Goal: Information Seeking & Learning: Learn about a topic

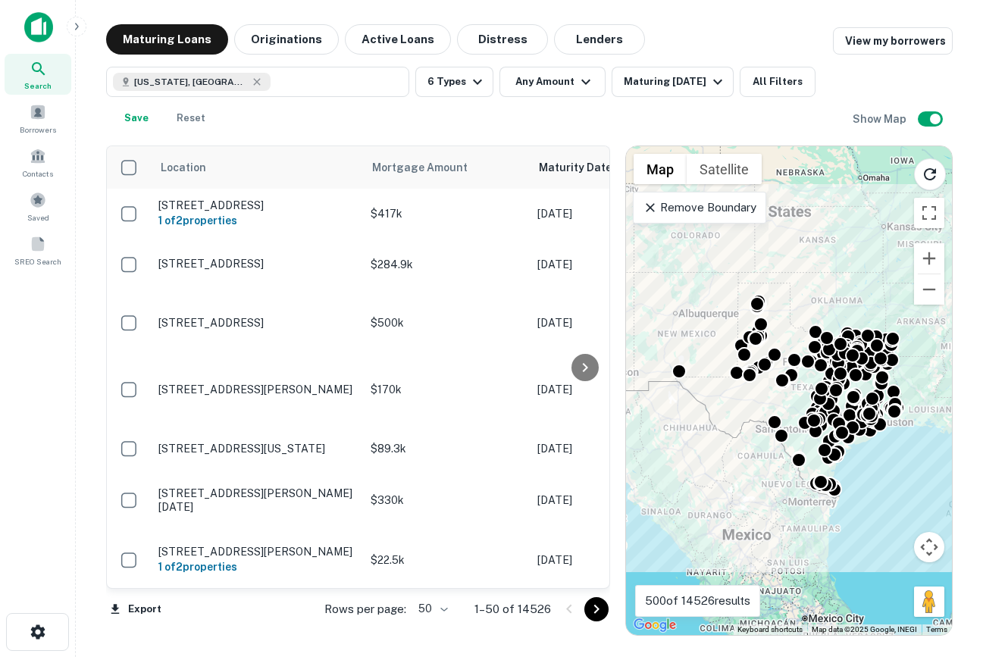
click at [43, 29] on img at bounding box center [38, 27] width 29 height 30
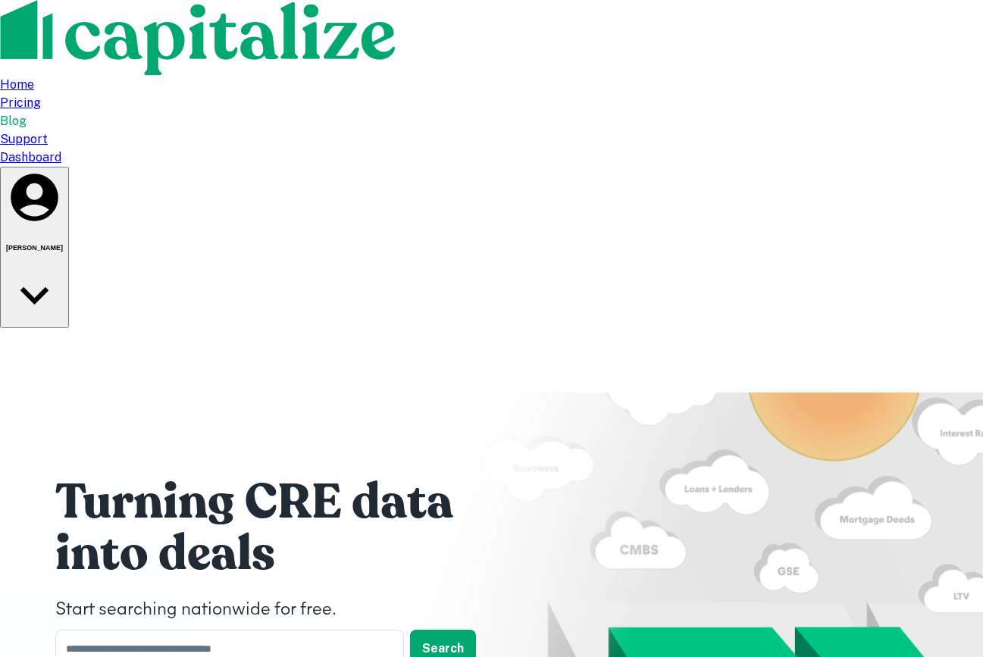
click at [791, 149] on div "Dashboard" at bounding box center [491, 158] width 983 height 18
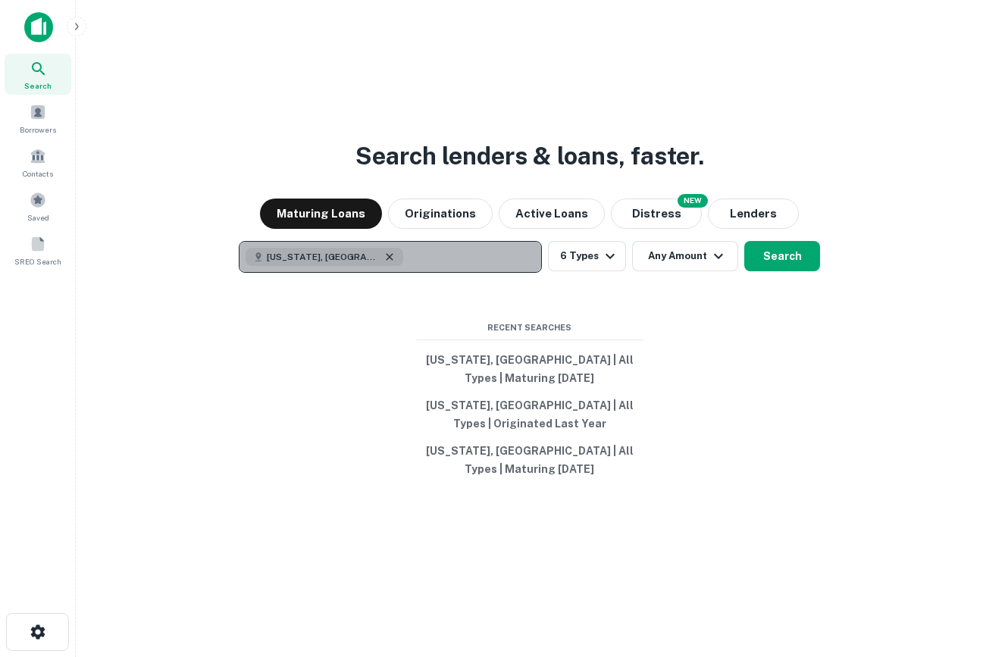
click at [384, 263] on icon "button" at bounding box center [390, 257] width 12 height 12
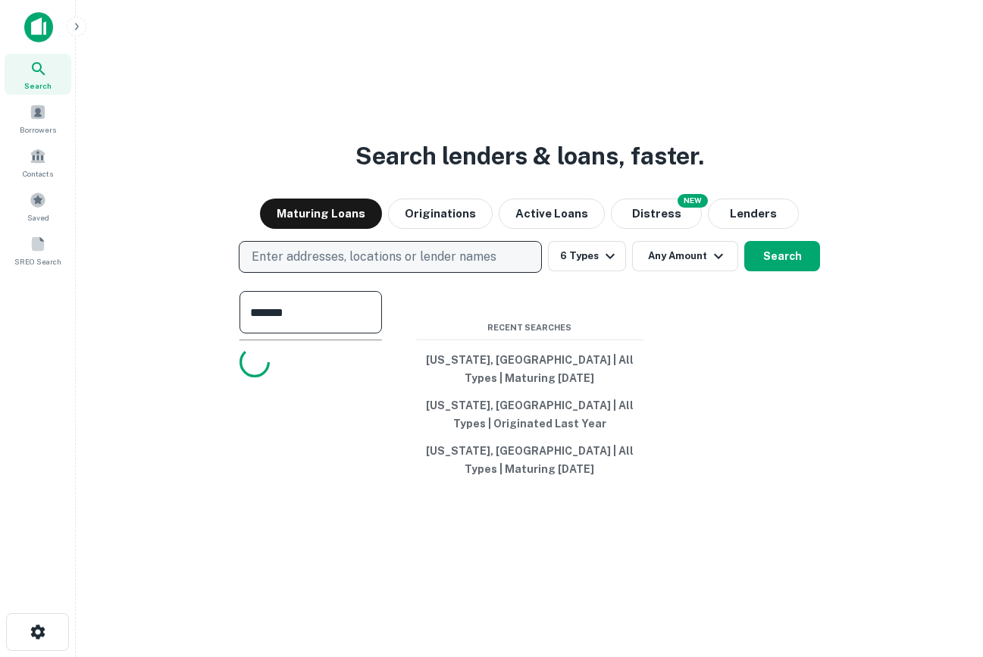
type input "********"
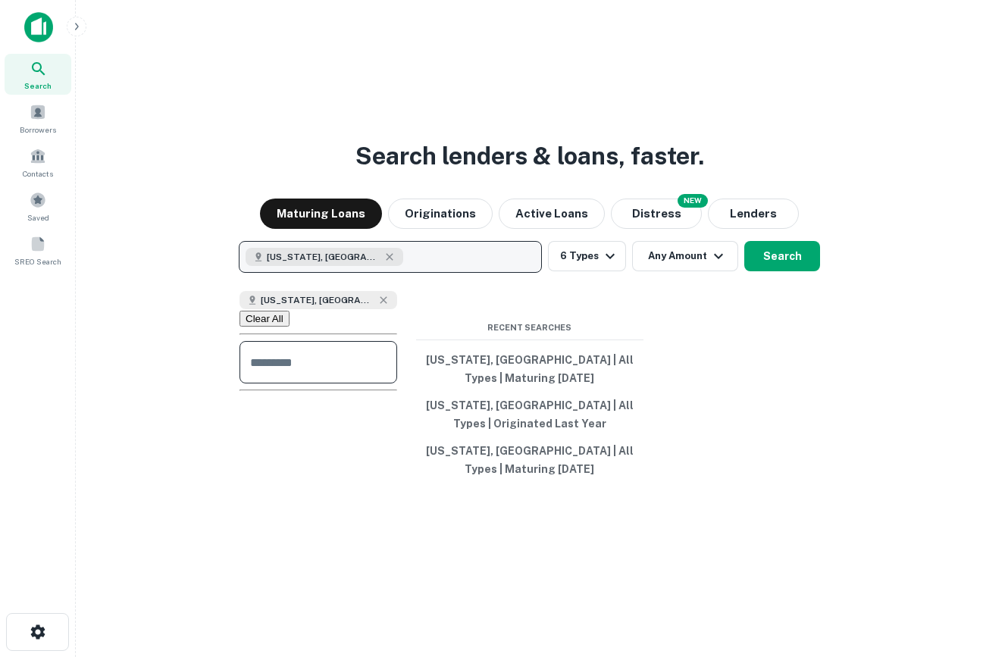
click at [659, 320] on div "Search lenders & loans, faster. Maturing Loans Originations Active Loans NEW Di…" at bounding box center [529, 364] width 883 height 657
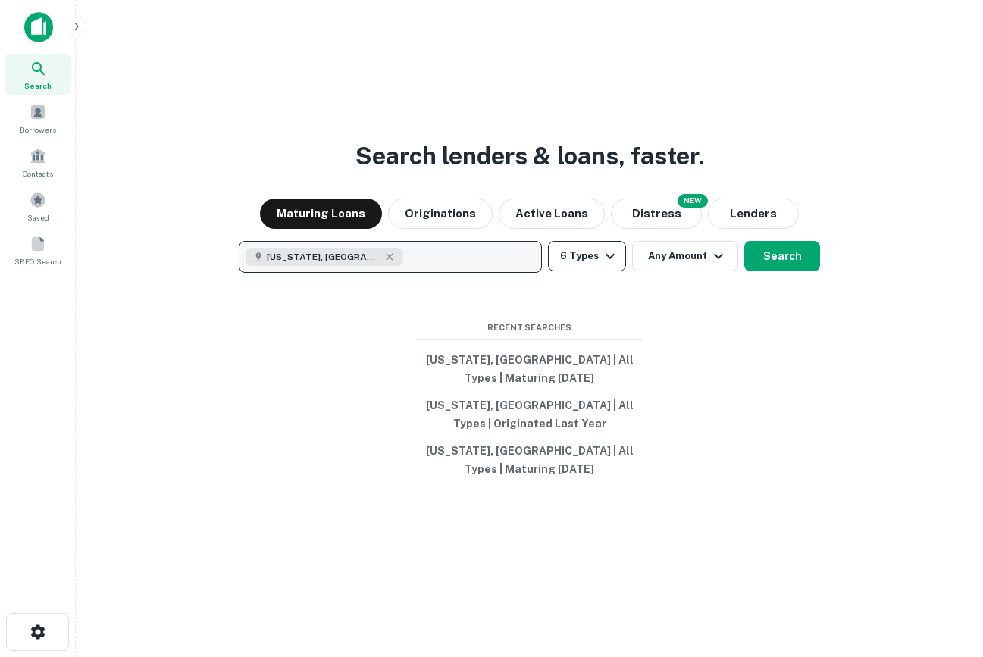
click at [567, 270] on button "6 Types" at bounding box center [587, 256] width 78 height 30
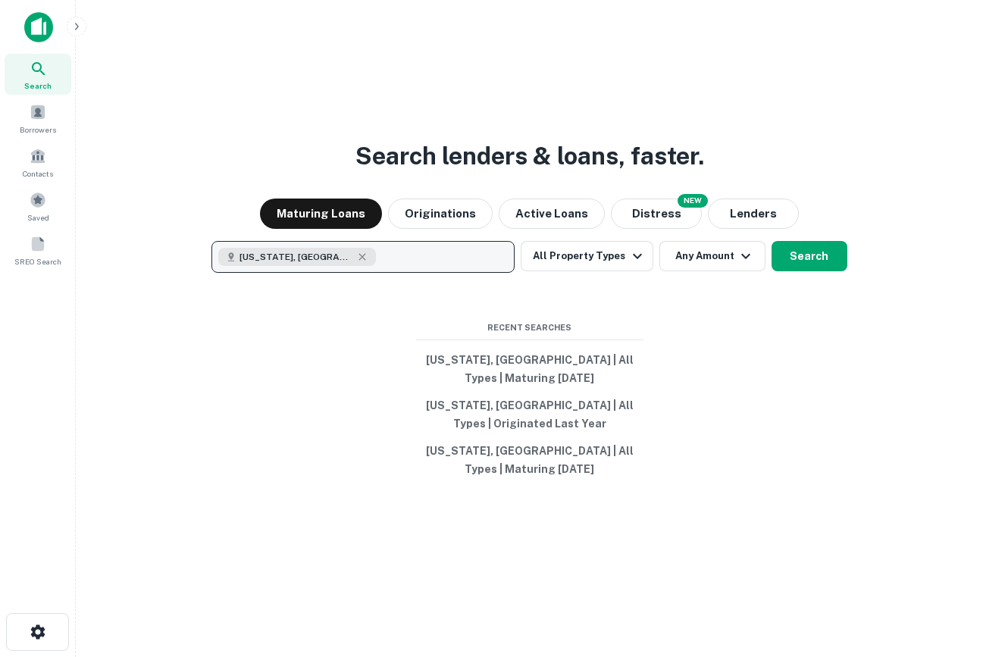
click at [800, 270] on button "Search" at bounding box center [810, 256] width 76 height 30
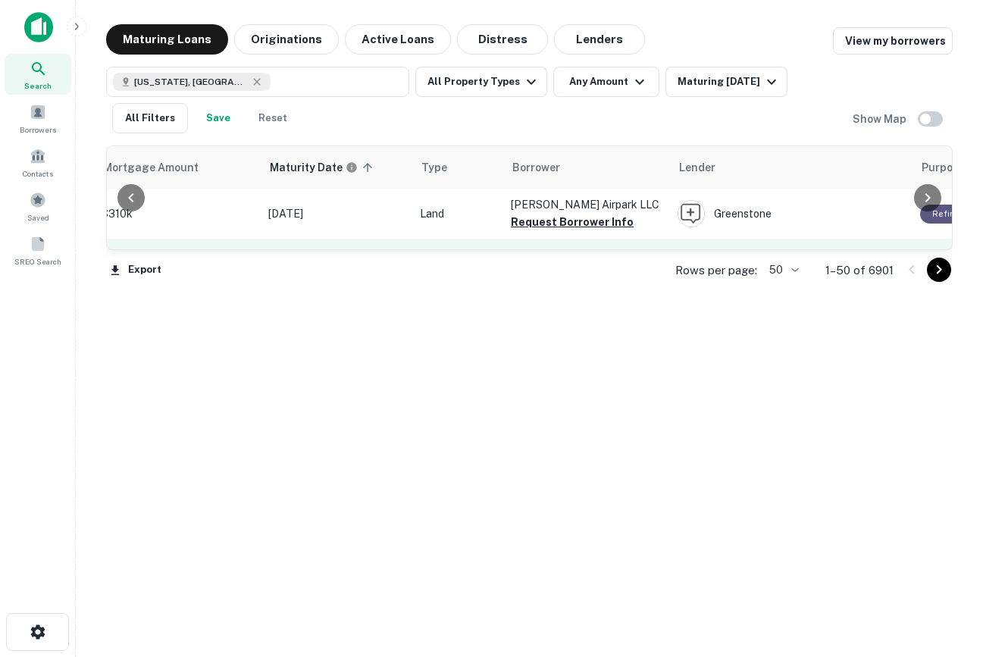
scroll to position [0, 287]
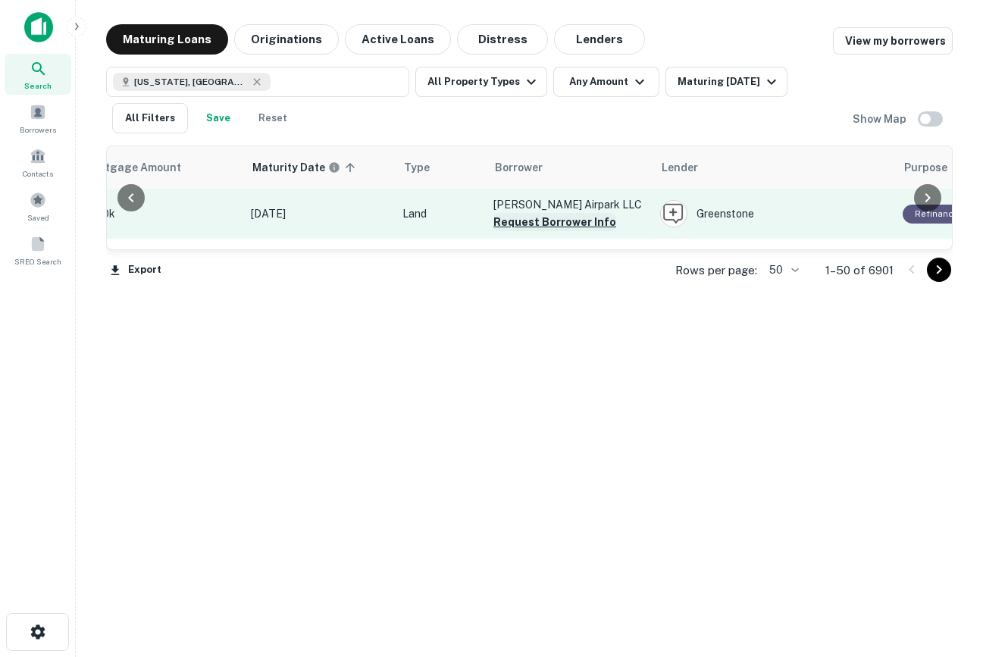
click at [541, 226] on button "Request Borrower Info" at bounding box center [555, 222] width 123 height 18
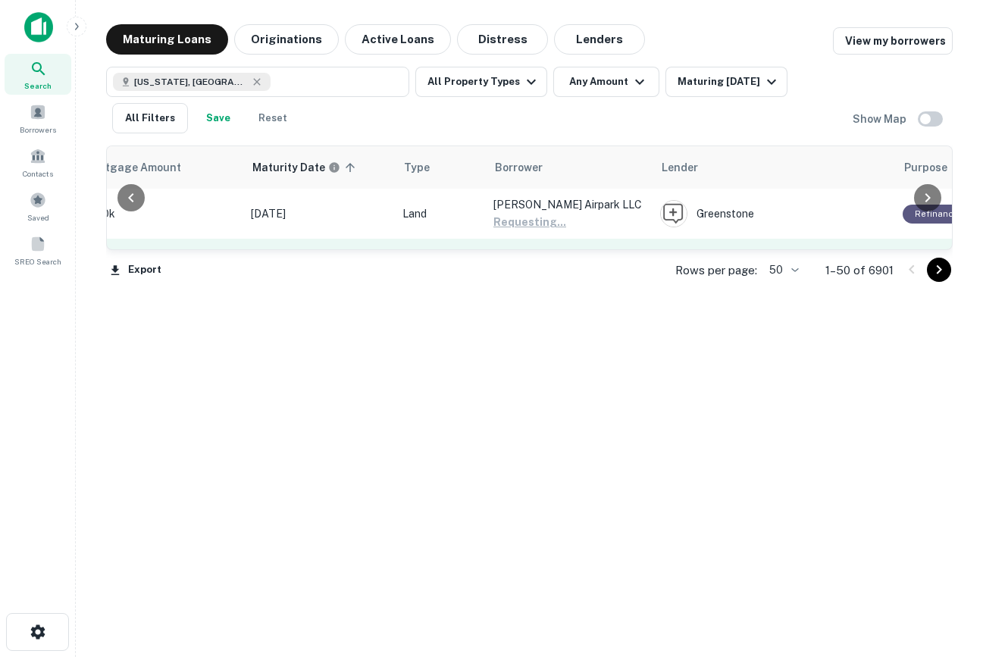
click at [556, 277] on button "Request Borrower Info" at bounding box center [555, 273] width 123 height 18
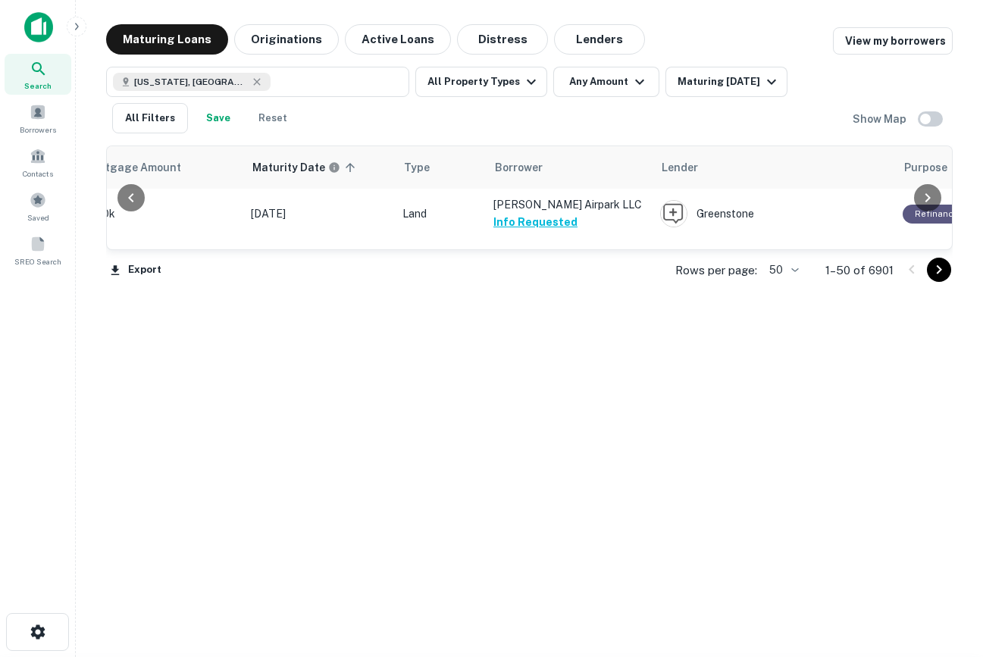
click at [568, 324] on button "Request Borrower Info" at bounding box center [555, 323] width 123 height 18
click at [562, 378] on button "Request Borrower Info" at bounding box center [555, 374] width 123 height 18
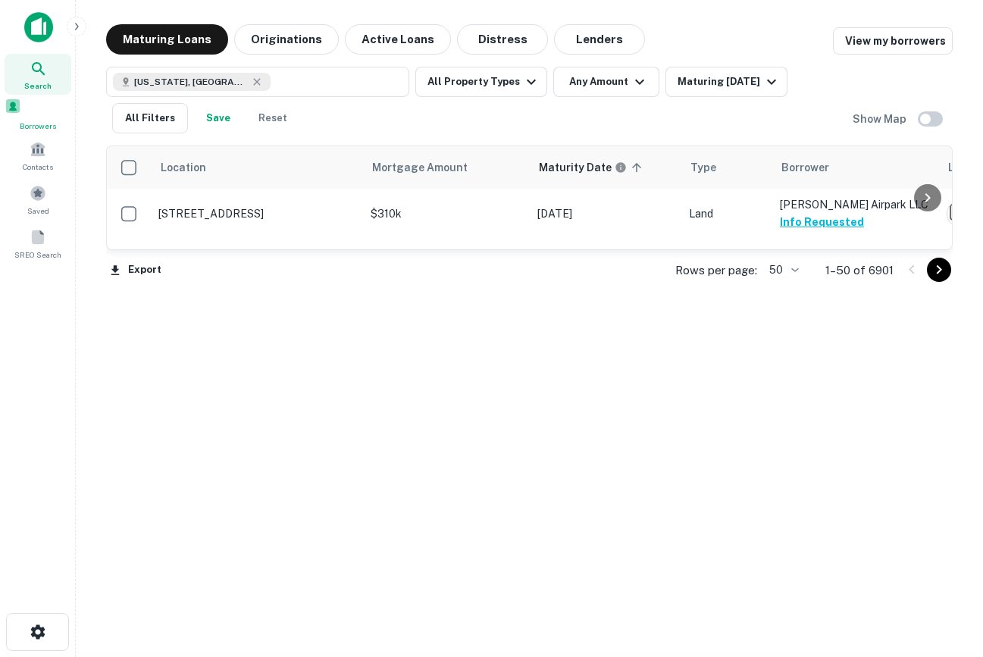
click at [30, 127] on span "Borrowers" at bounding box center [38, 126] width 67 height 12
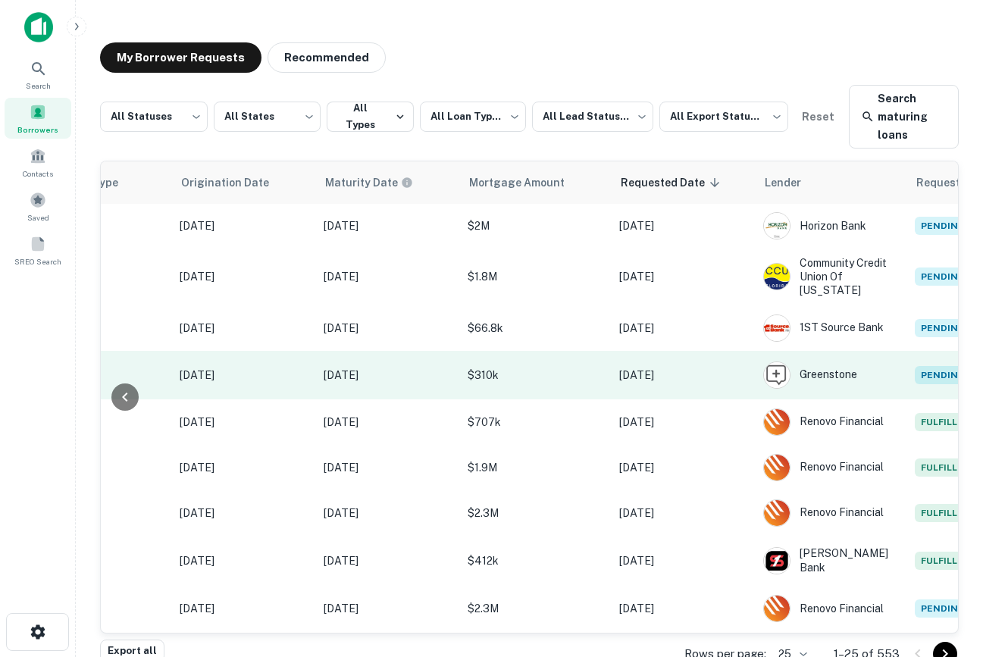
scroll to position [1, 967]
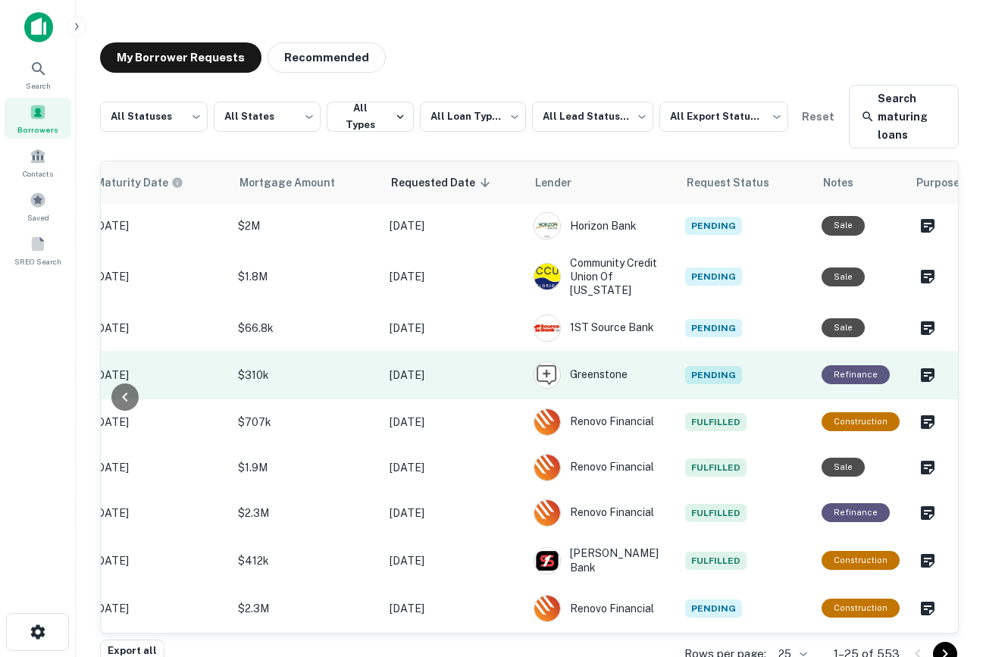
scroll to position [1, 0]
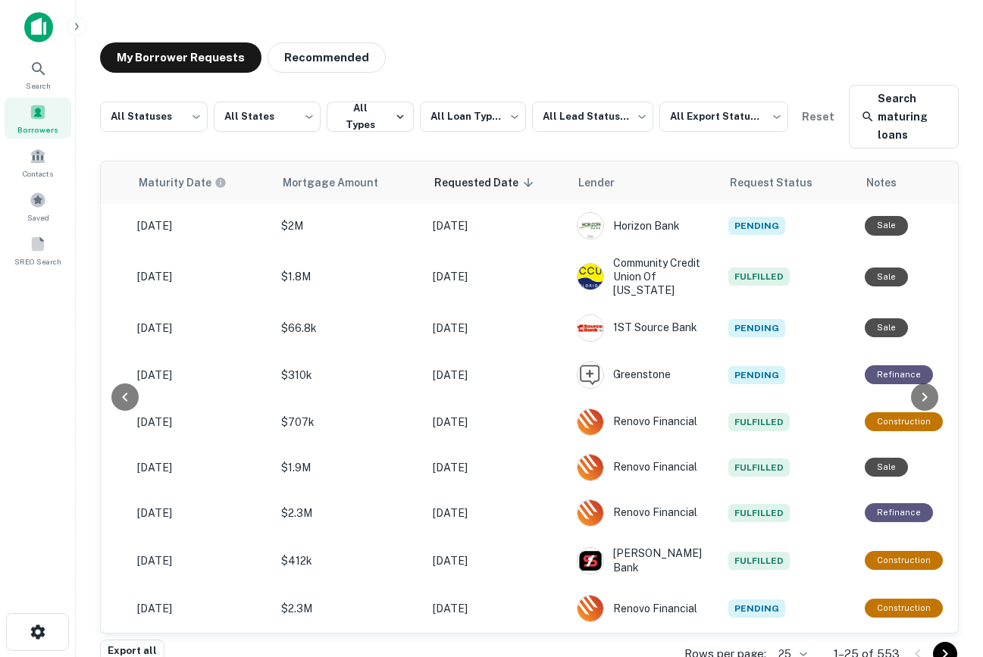
scroll to position [1, 0]
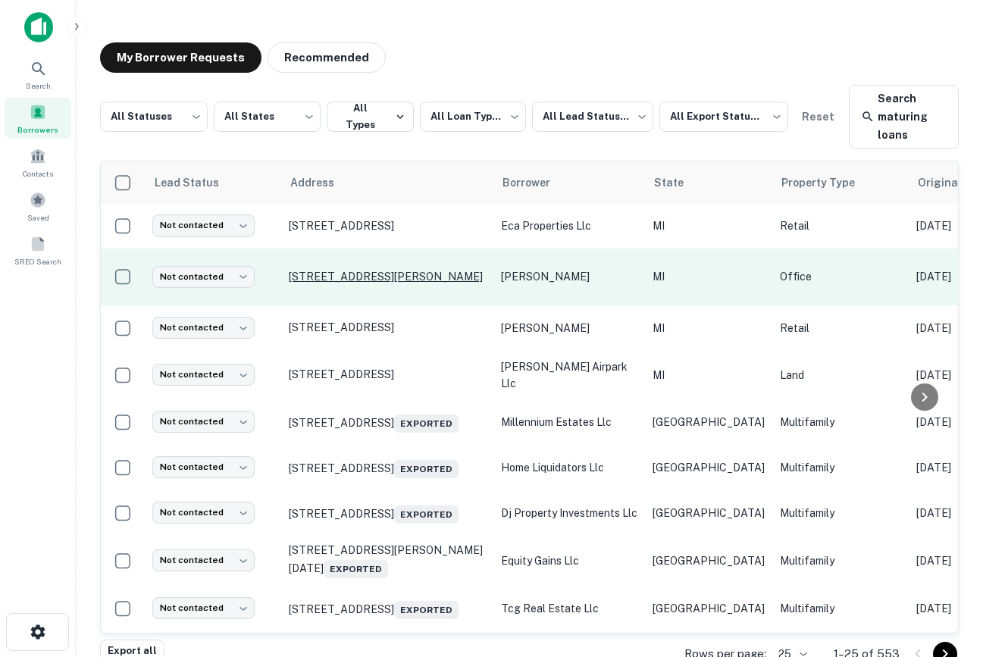
click at [398, 270] on p "[STREET_ADDRESS][PERSON_NAME]" at bounding box center [387, 277] width 197 height 14
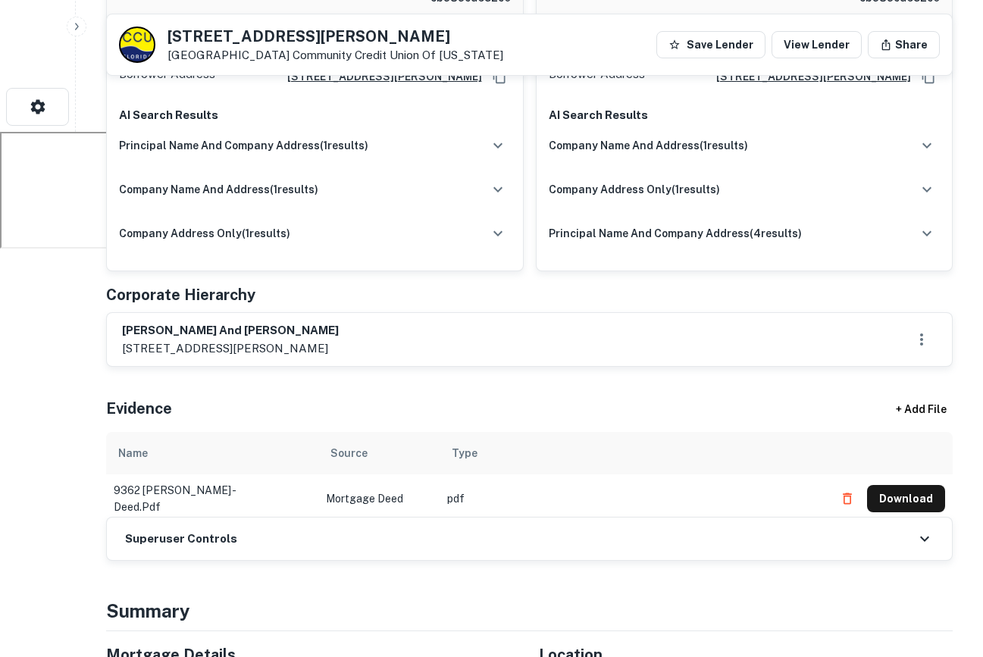
scroll to position [525, 0]
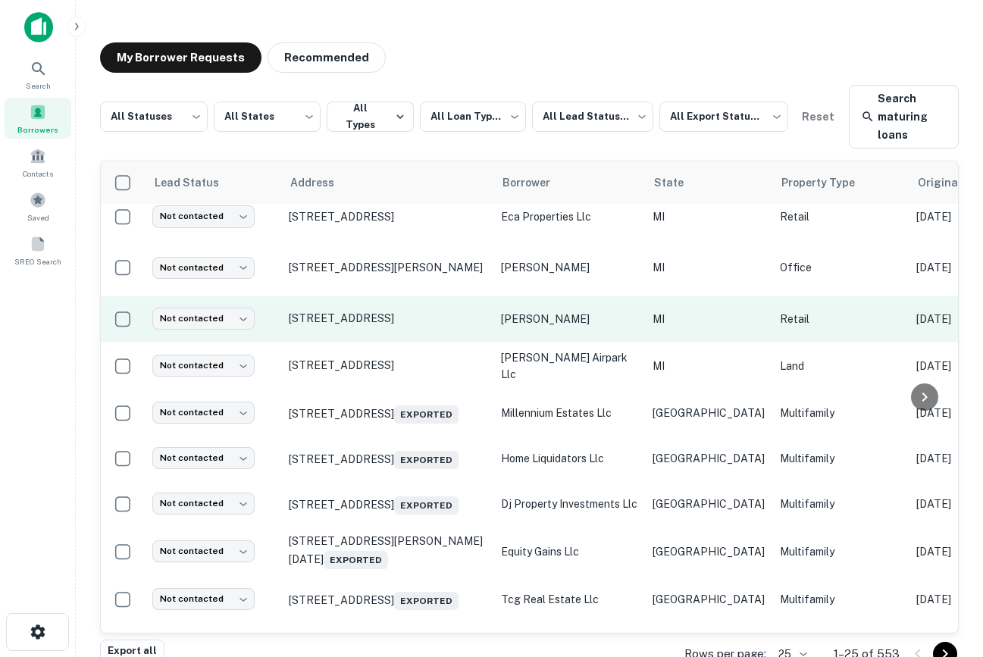
scroll to position [11, 0]
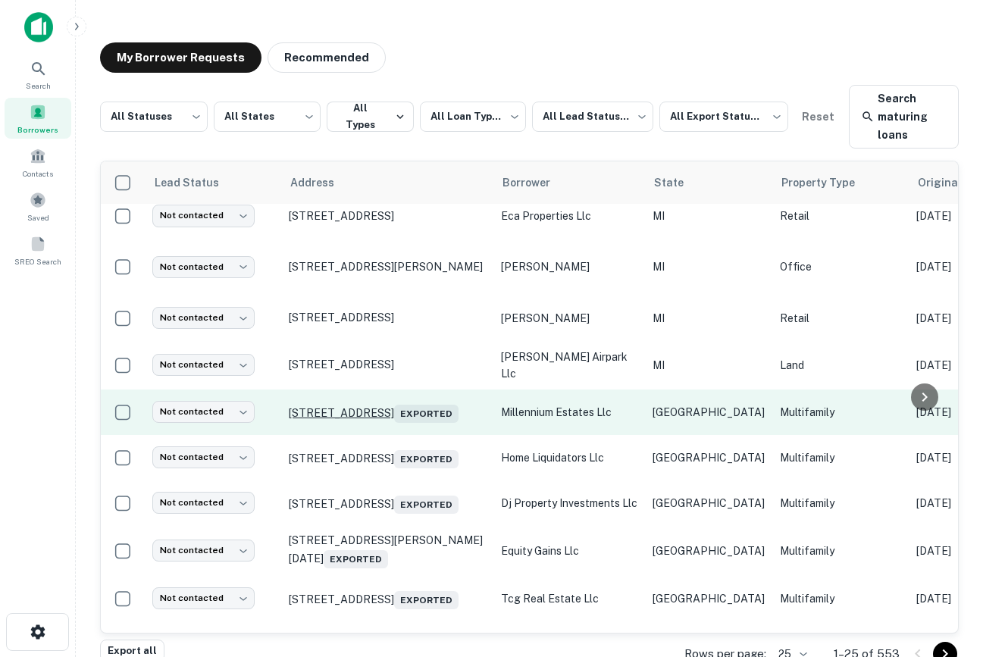
click at [388, 402] on p "206 E 33rd St Houston, TX 77018 Exported" at bounding box center [387, 412] width 197 height 21
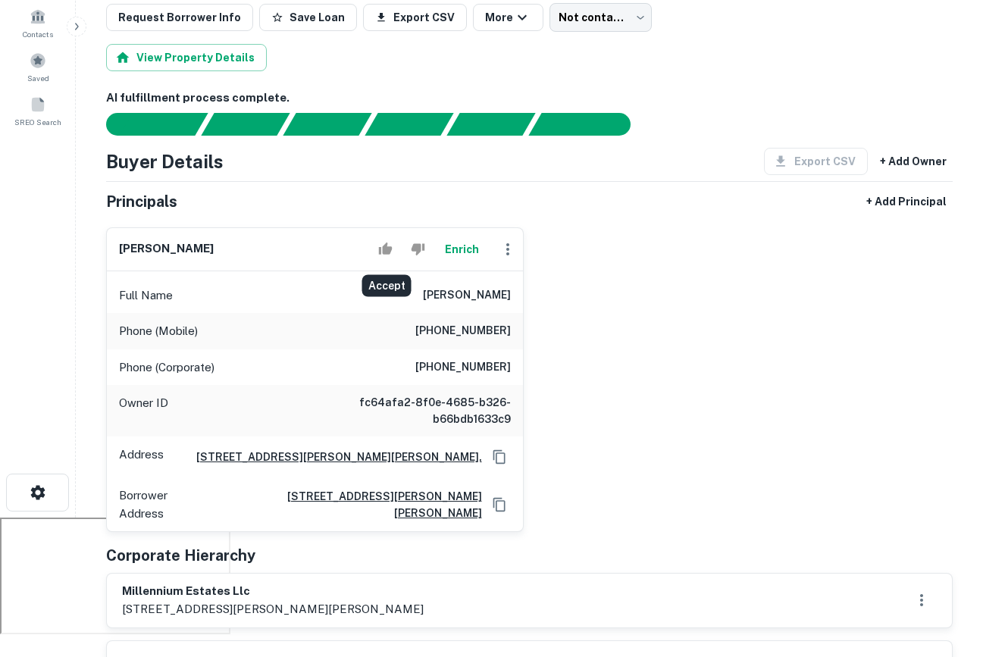
scroll to position [183, 0]
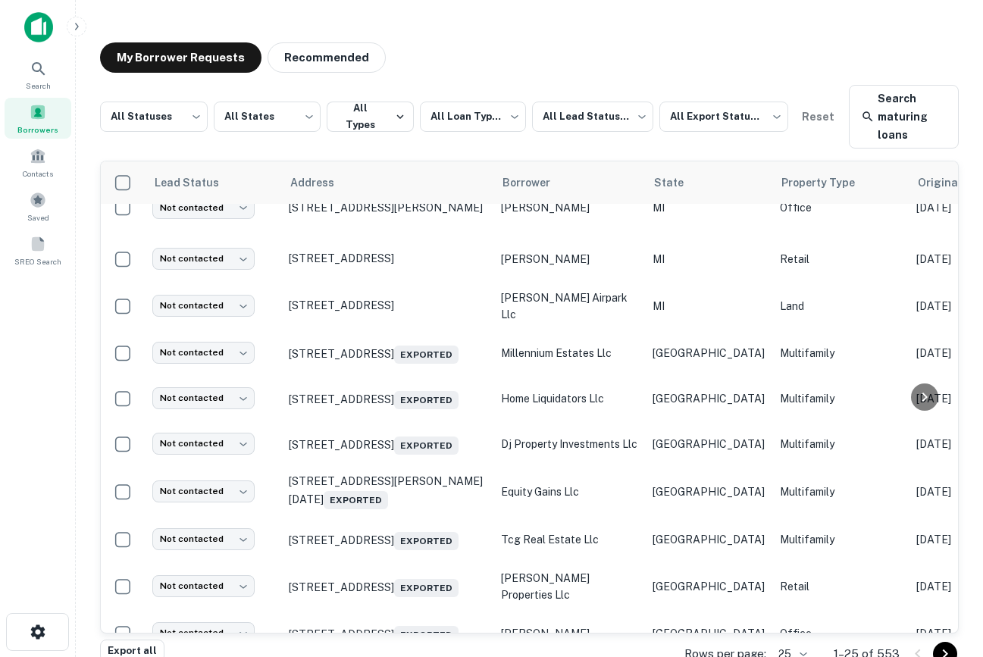
scroll to position [71, 0]
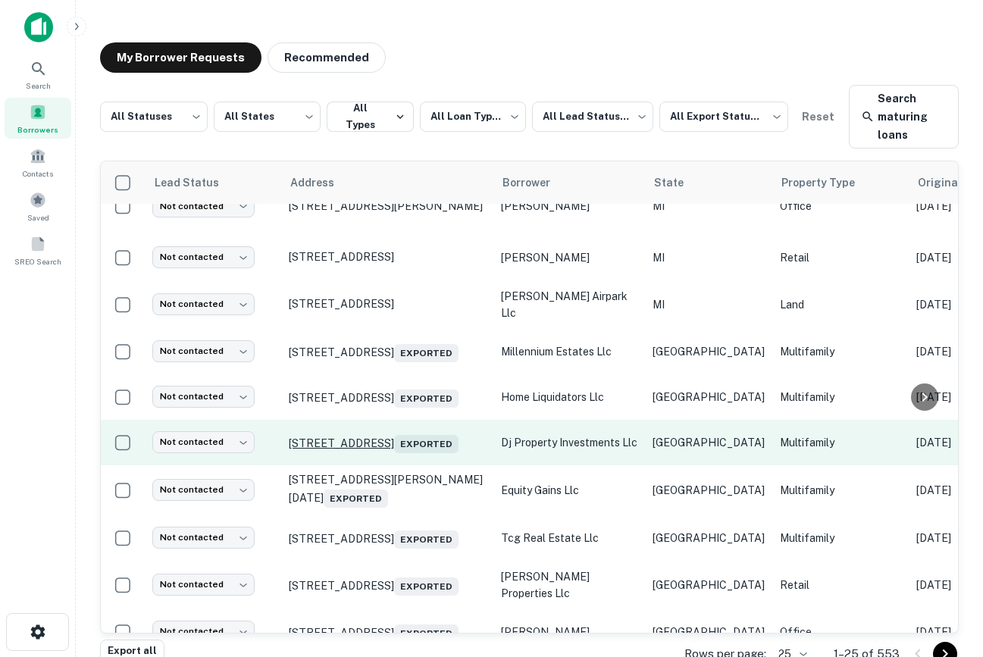
click at [412, 432] on p "4320 Leeland St Houston, TX 77023 Exported" at bounding box center [387, 442] width 197 height 21
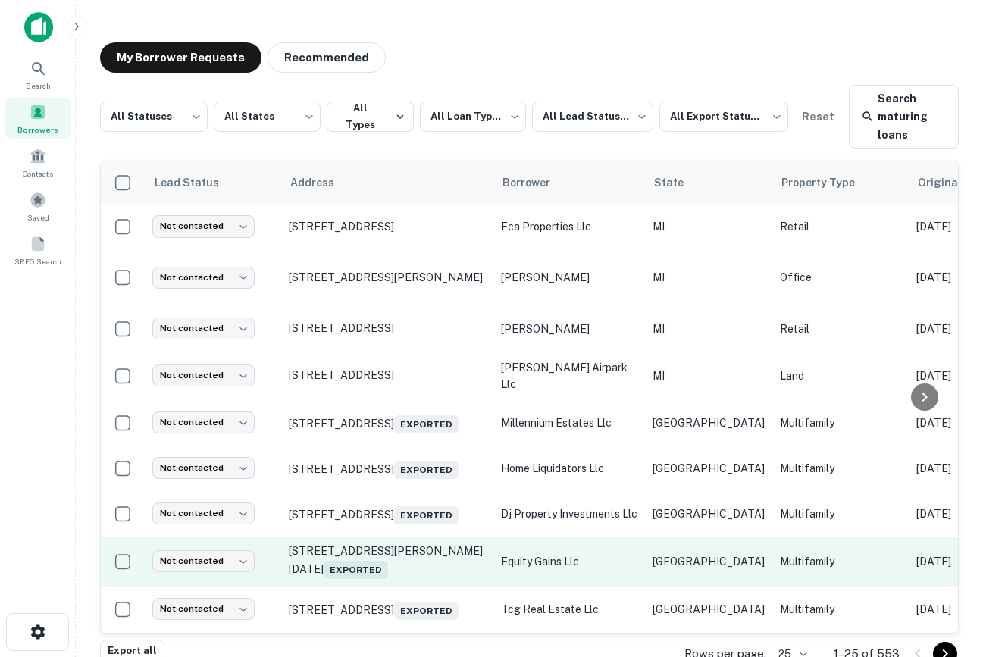
scroll to position [0, 967]
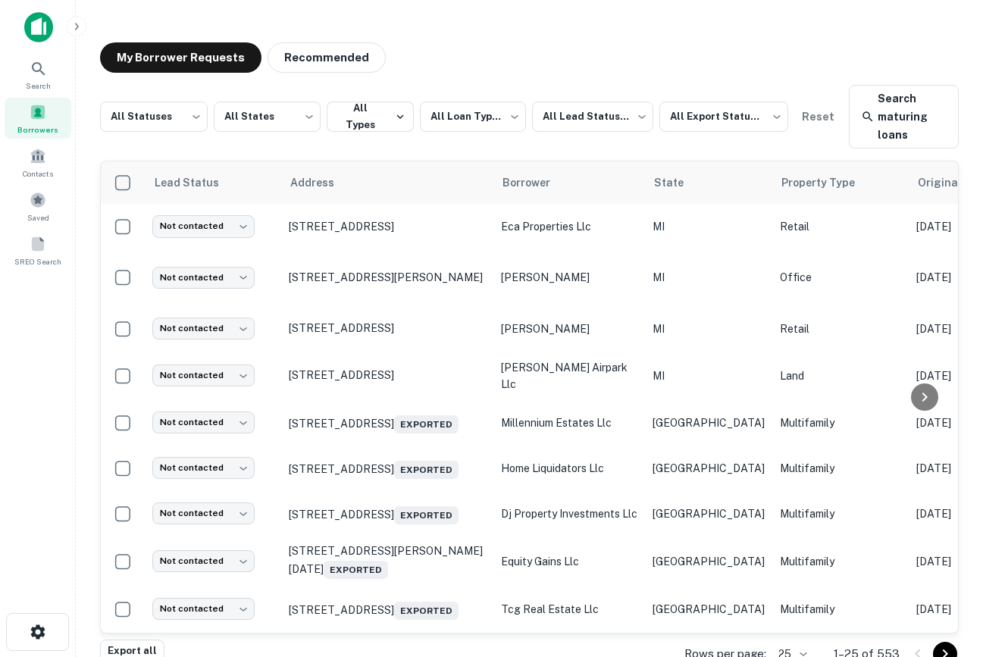
click at [38, 27] on img at bounding box center [38, 27] width 29 height 30
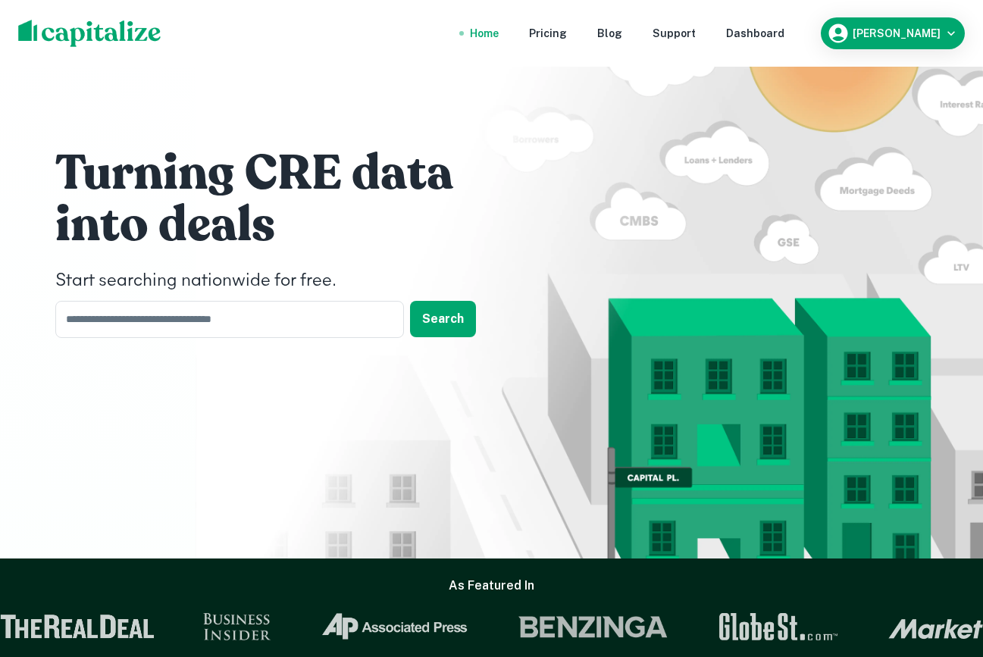
click at [794, 17] on nav "Home Pricing Blog Support Dashboard" at bounding box center [627, 33] width 363 height 33
click at [785, 30] on div "Dashboard" at bounding box center [755, 33] width 58 height 17
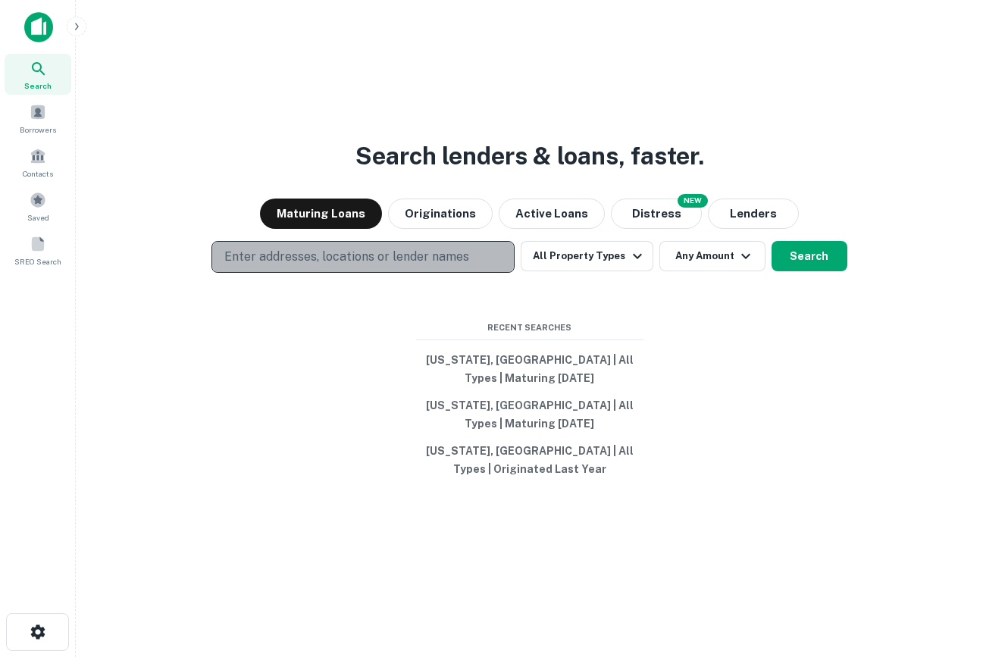
click at [351, 262] on p "Enter addresses, locations or lender names" at bounding box center [346, 257] width 245 height 18
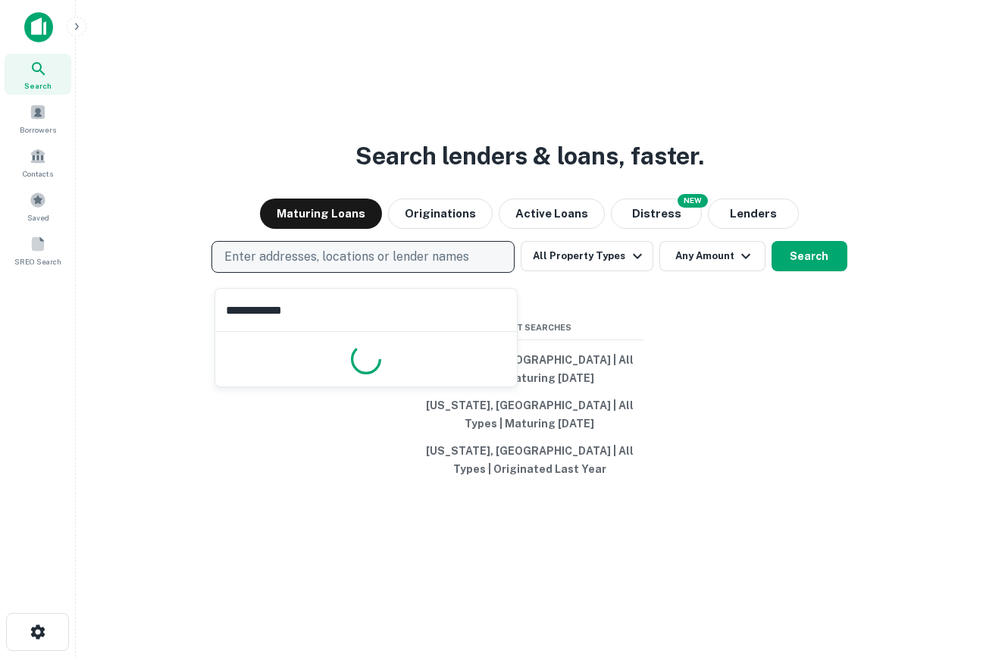
type input "**********"
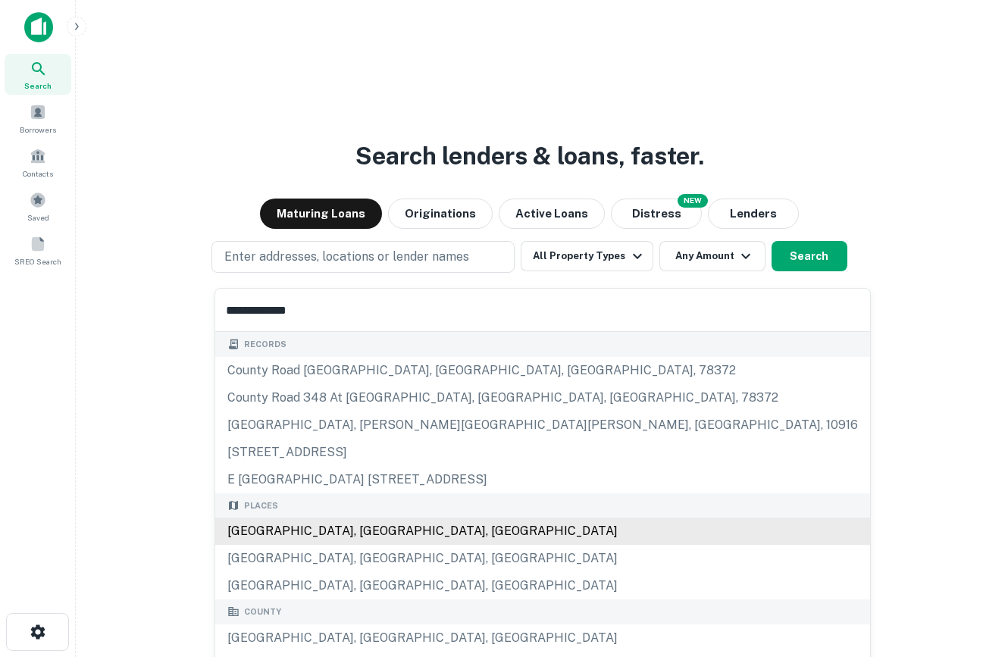
click at [424, 531] on div "Orange County, CA, USA" at bounding box center [542, 531] width 655 height 27
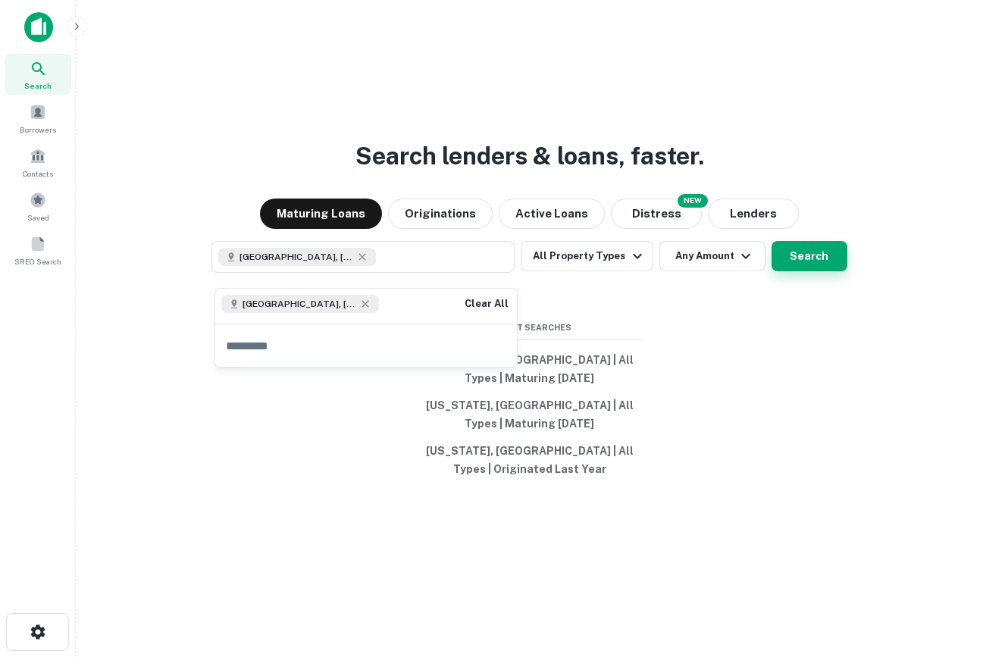
click at [800, 255] on button "Search" at bounding box center [810, 256] width 76 height 30
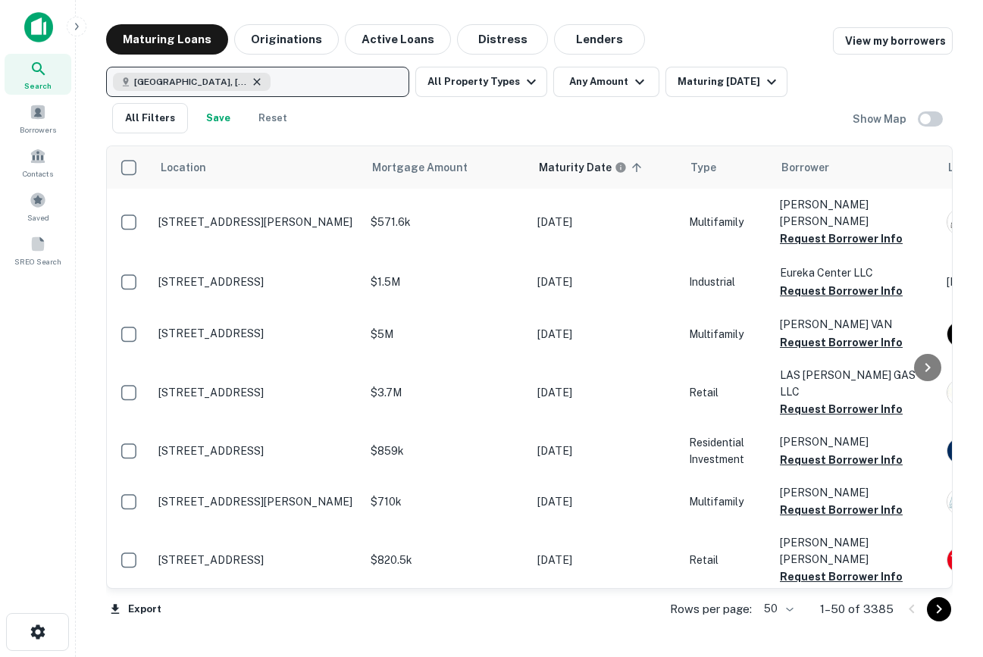
click at [252, 86] on icon "button" at bounding box center [257, 82] width 12 height 12
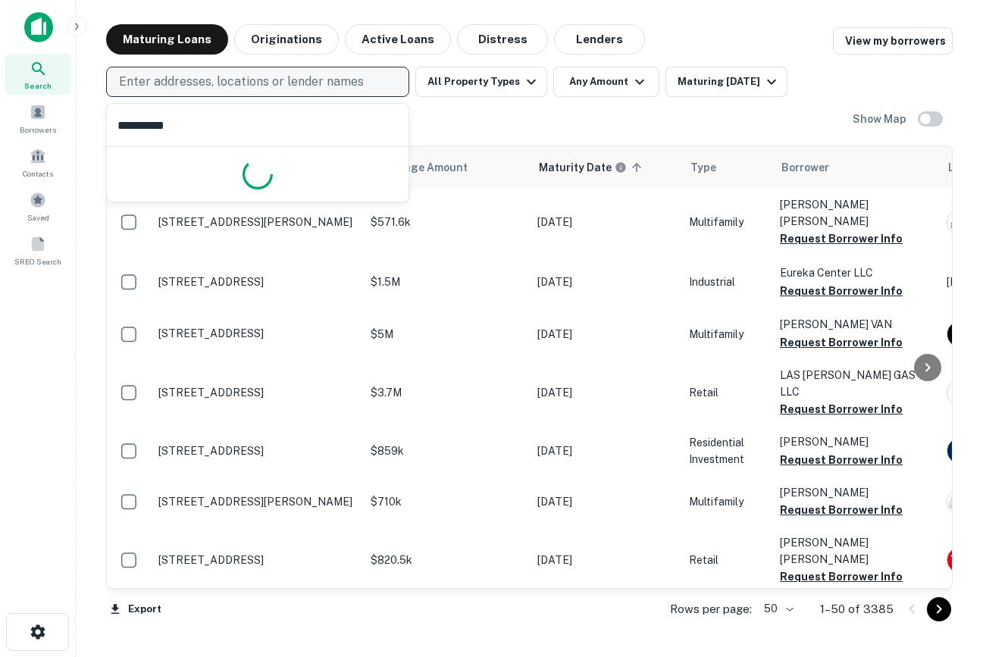
type input "**********"
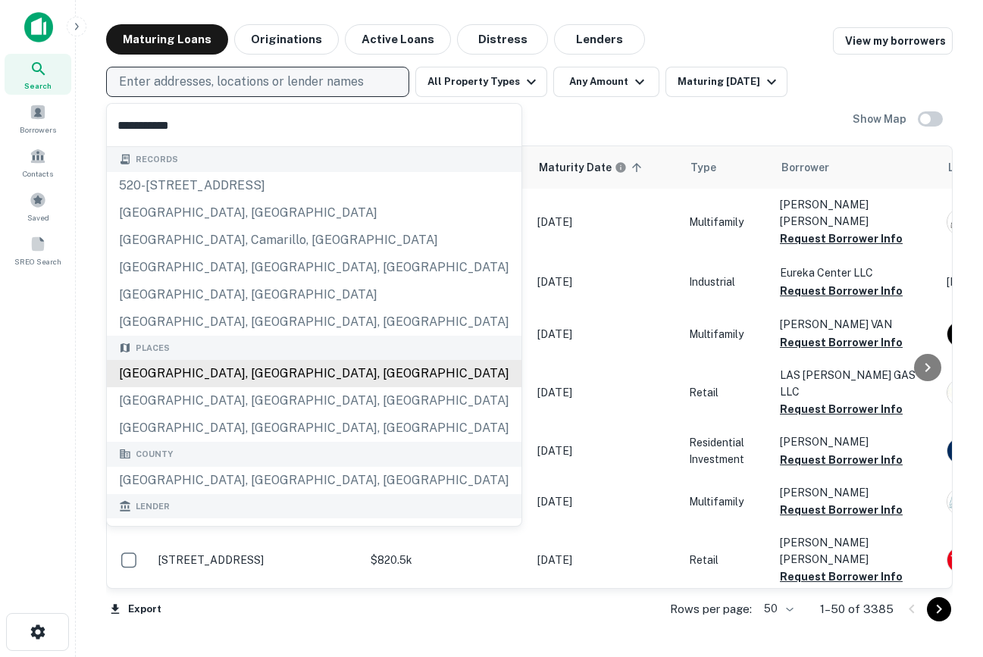
click at [191, 377] on div "Los Angeles, CA, USA" at bounding box center [314, 373] width 415 height 27
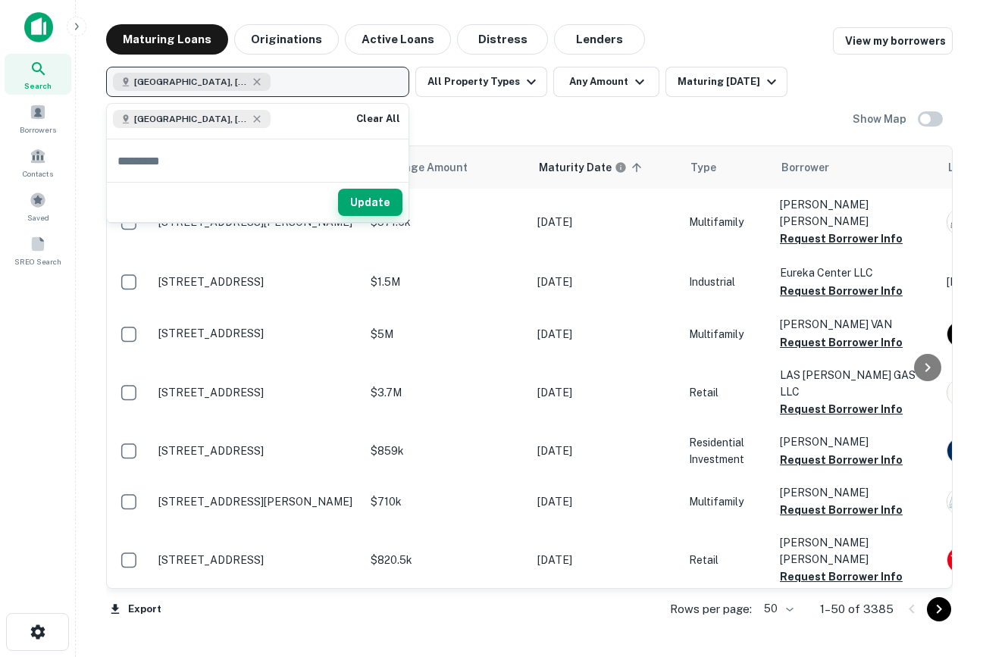
click at [361, 203] on button "Update" at bounding box center [370, 202] width 64 height 27
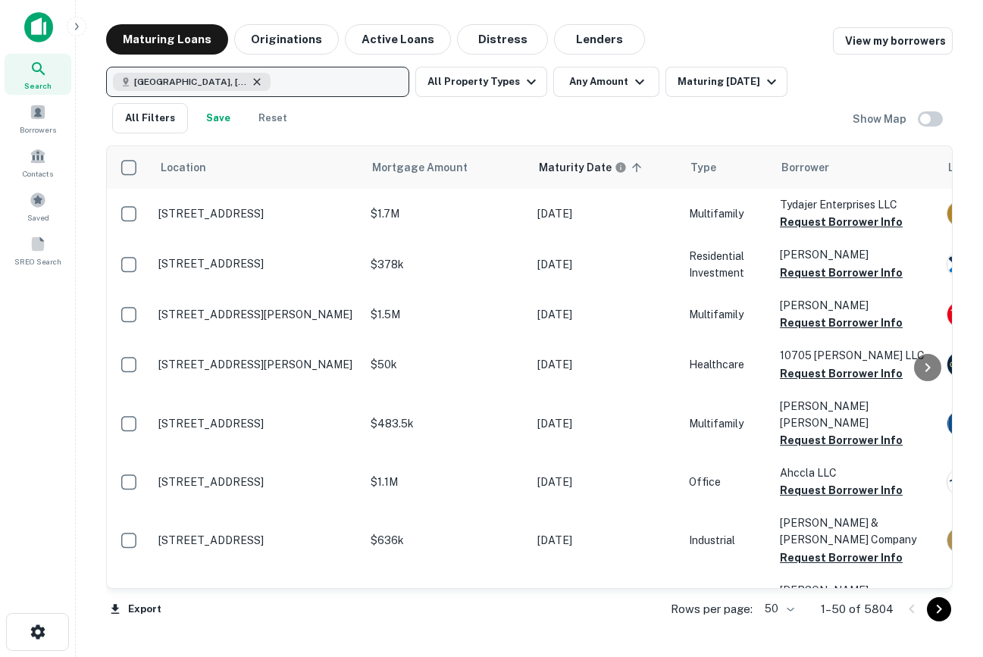
click at [251, 77] on icon "button" at bounding box center [257, 82] width 12 height 12
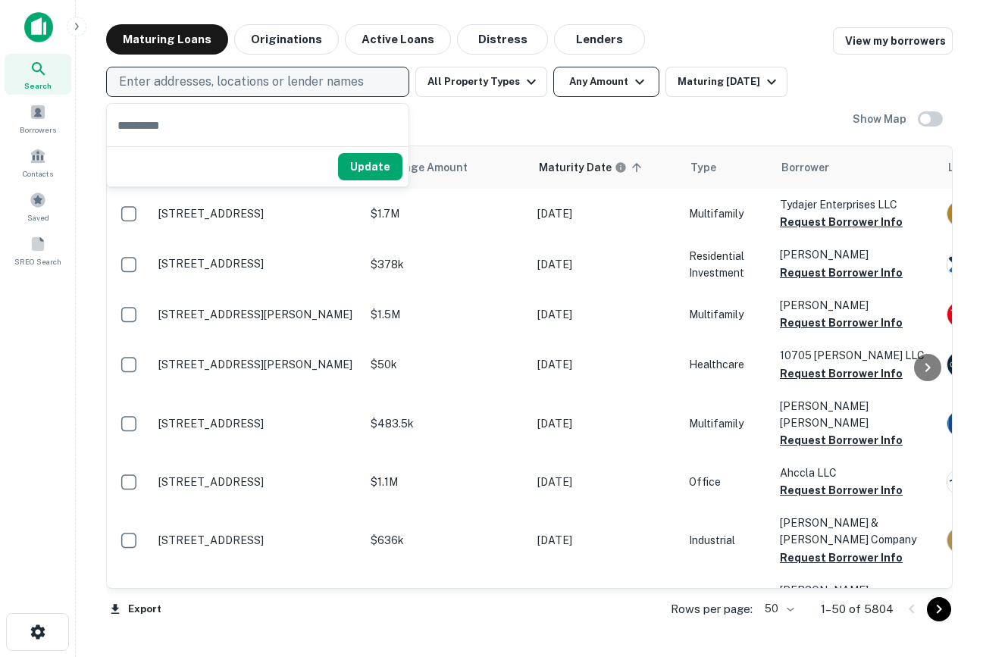
click at [572, 83] on button "Any Amount" at bounding box center [606, 82] width 106 height 30
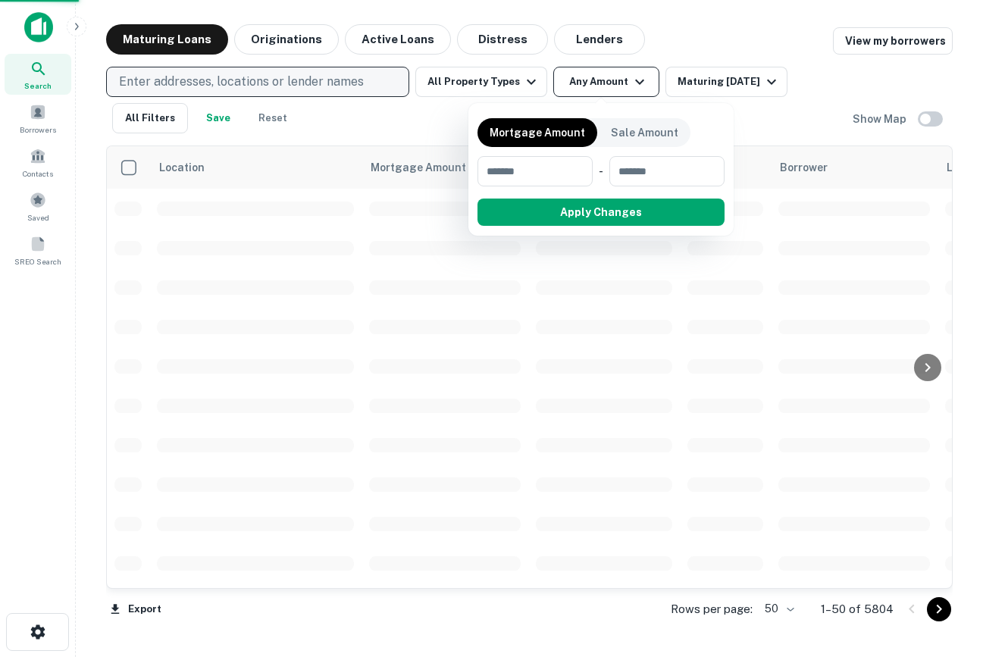
click at [509, 74] on div at bounding box center [491, 328] width 983 height 657
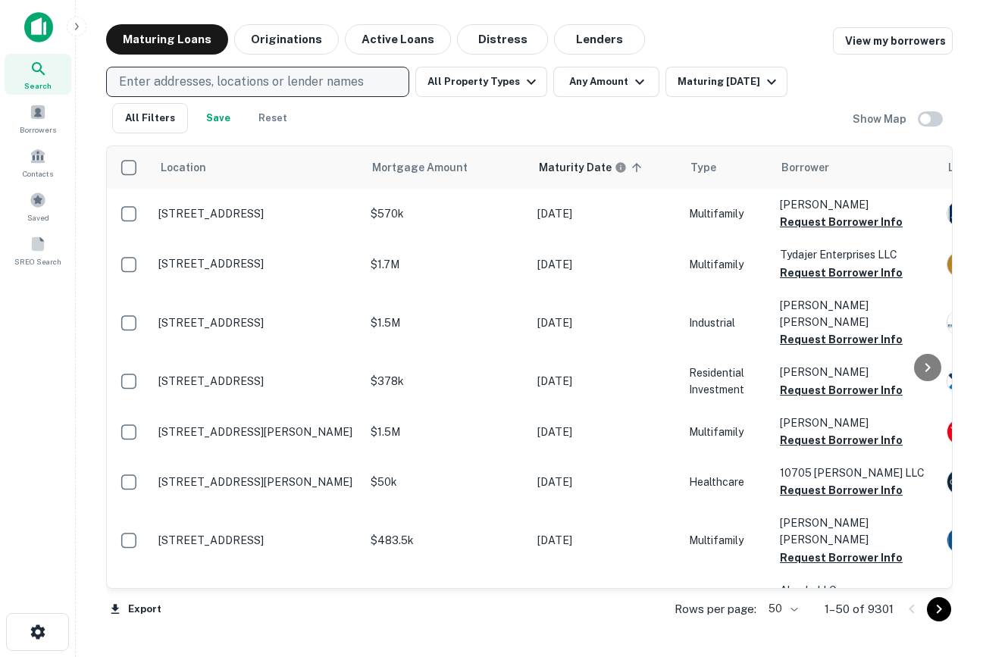
click at [33, 16] on img at bounding box center [38, 27] width 29 height 30
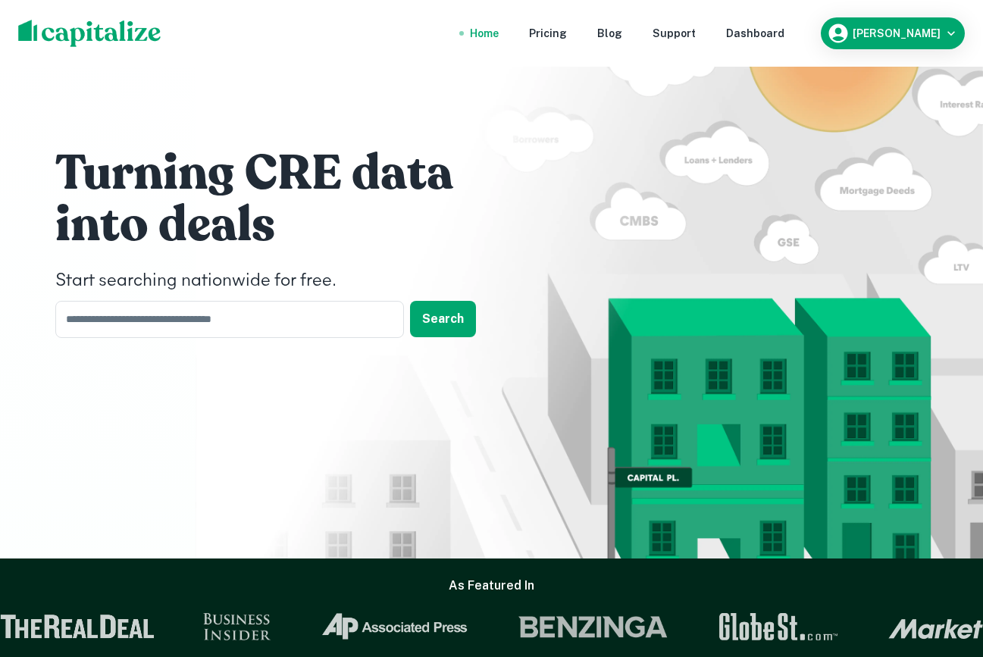
click at [771, 42] on nav "Home Pricing Blog Support Dashboard" at bounding box center [627, 33] width 363 height 33
click at [773, 30] on div "Dashboard" at bounding box center [755, 33] width 58 height 17
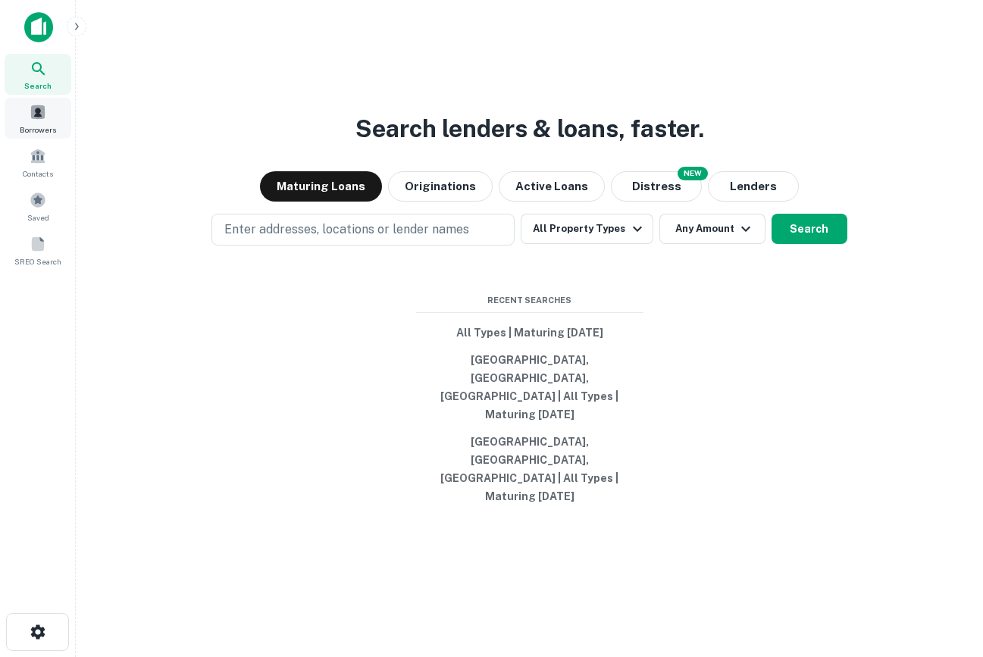
click at [42, 124] on span "Borrowers" at bounding box center [38, 130] width 36 height 12
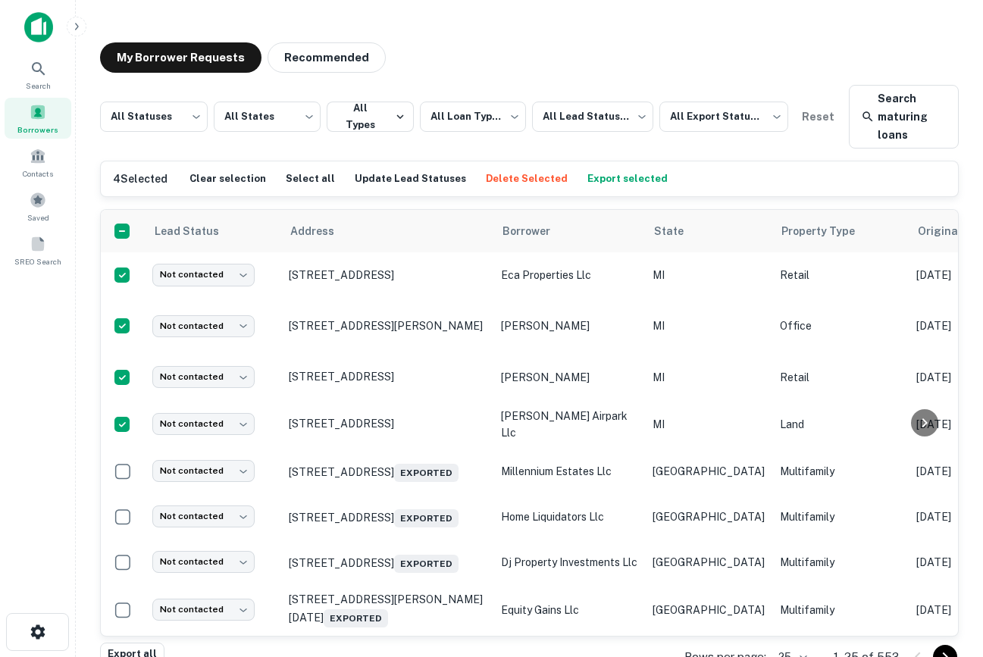
click at [482, 175] on button "Delete Selected" at bounding box center [526, 179] width 89 height 23
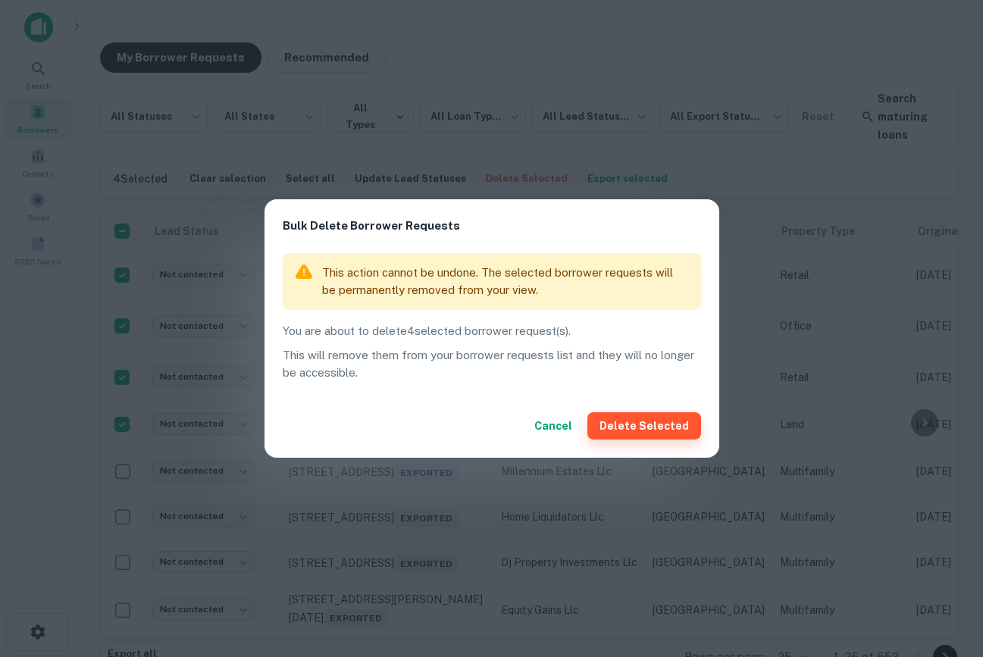
click at [662, 412] on button "Delete Selected" at bounding box center [645, 425] width 114 height 27
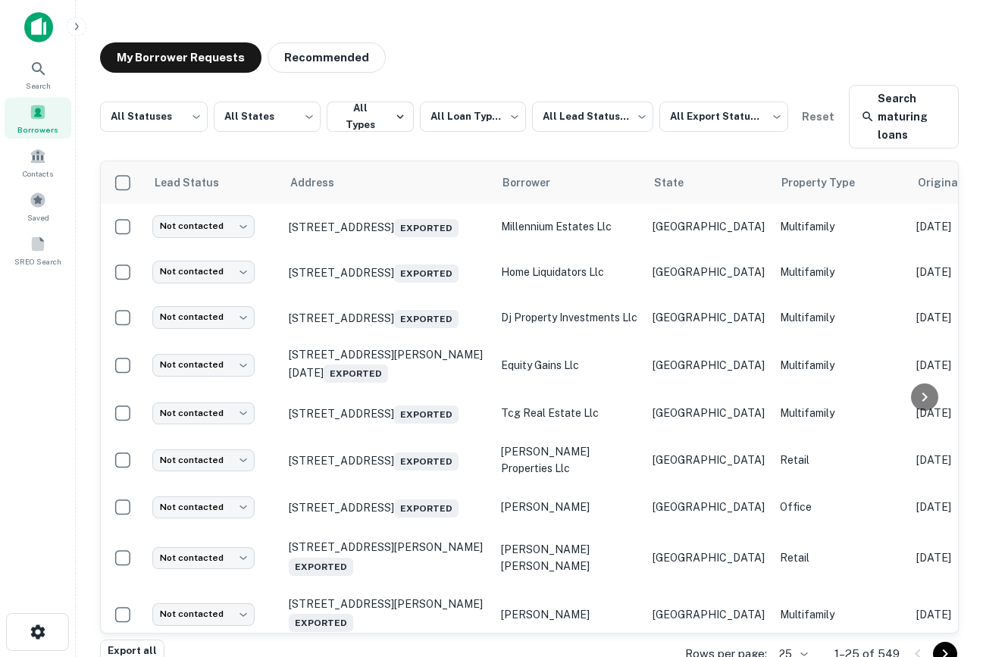
click at [42, 10] on div "Search Borrowers Contacts Saved SREO Search" at bounding box center [38, 141] width 76 height 283
click at [48, 26] on img at bounding box center [38, 27] width 29 height 30
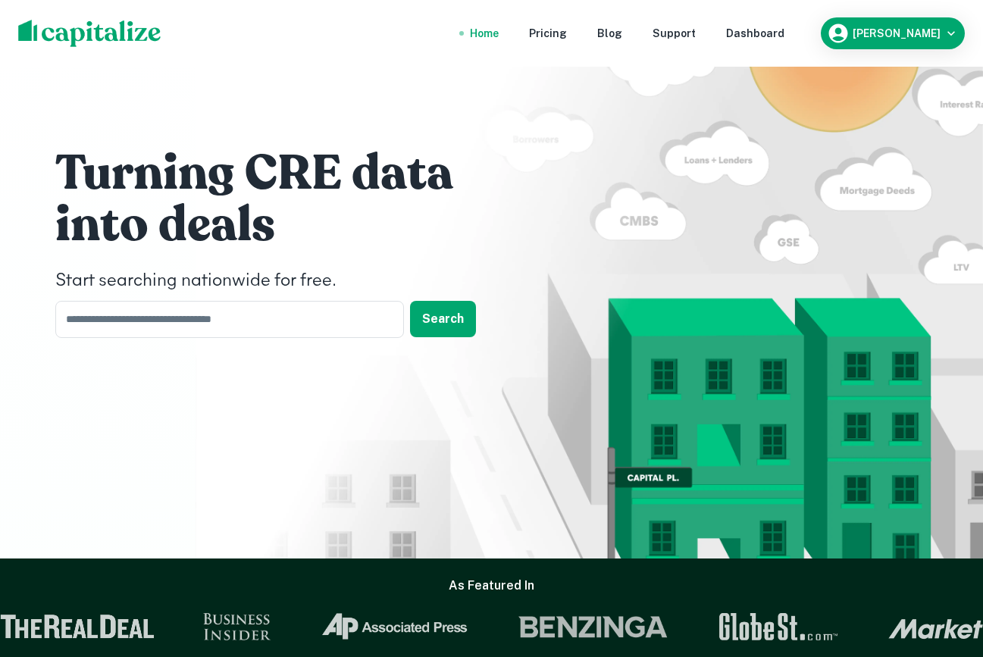
click at [792, 24] on nav "Home Pricing Blog Support Dashboard" at bounding box center [627, 33] width 363 height 33
click at [785, 36] on div "Dashboard" at bounding box center [755, 33] width 58 height 17
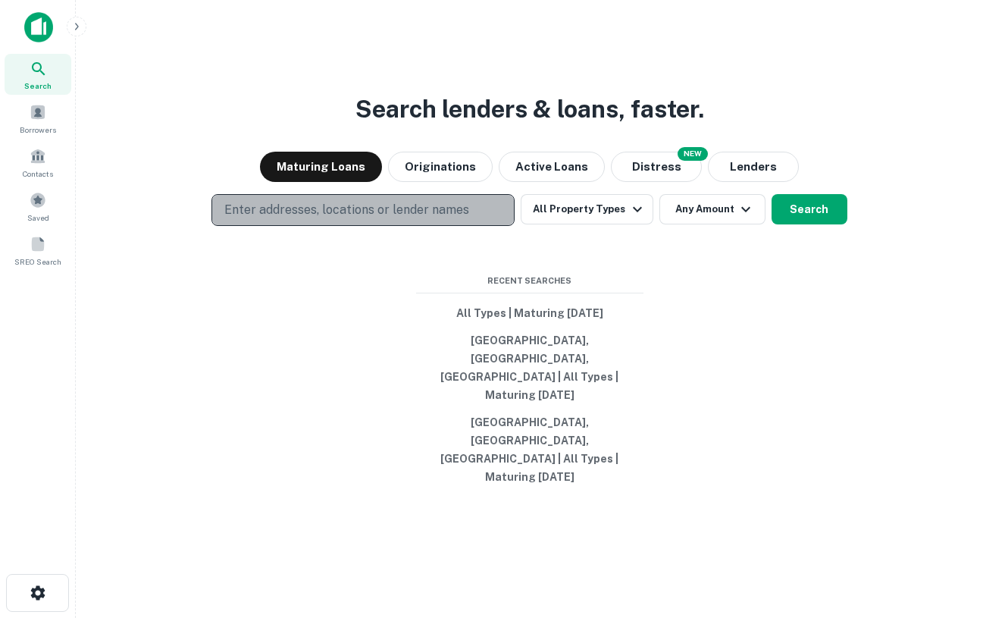
click at [403, 219] on p "Enter addresses, locations or lender names" at bounding box center [346, 210] width 245 height 18
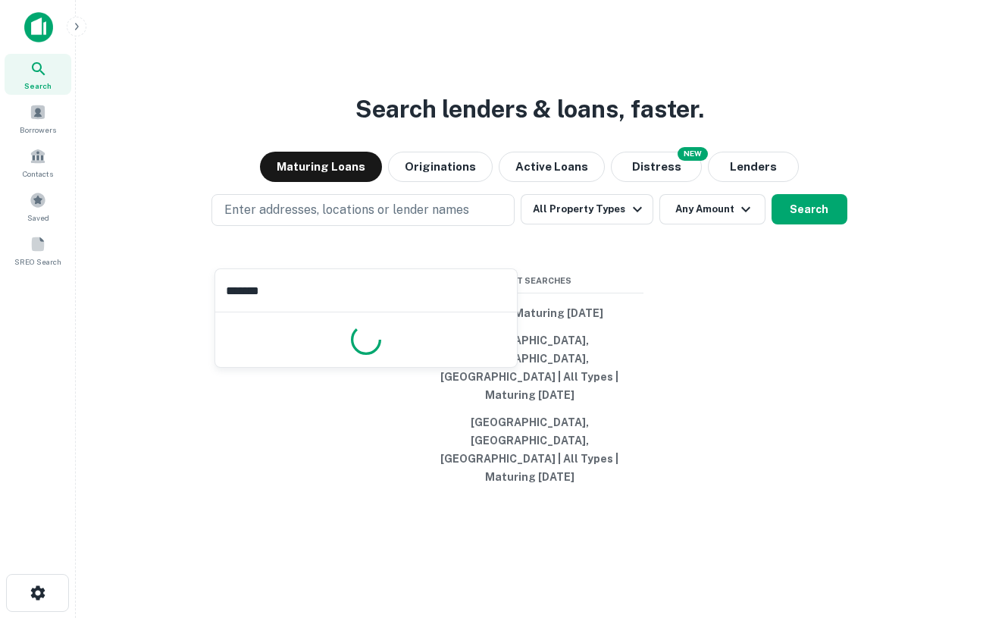
type input "********"
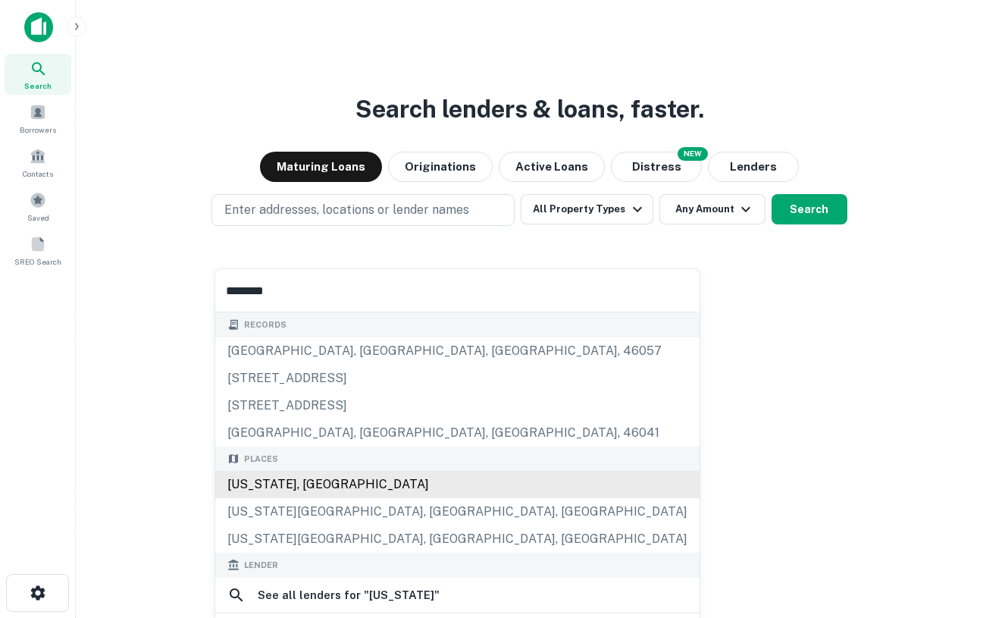
click at [319, 482] on div "Michigan, USA" at bounding box center [457, 484] width 484 height 27
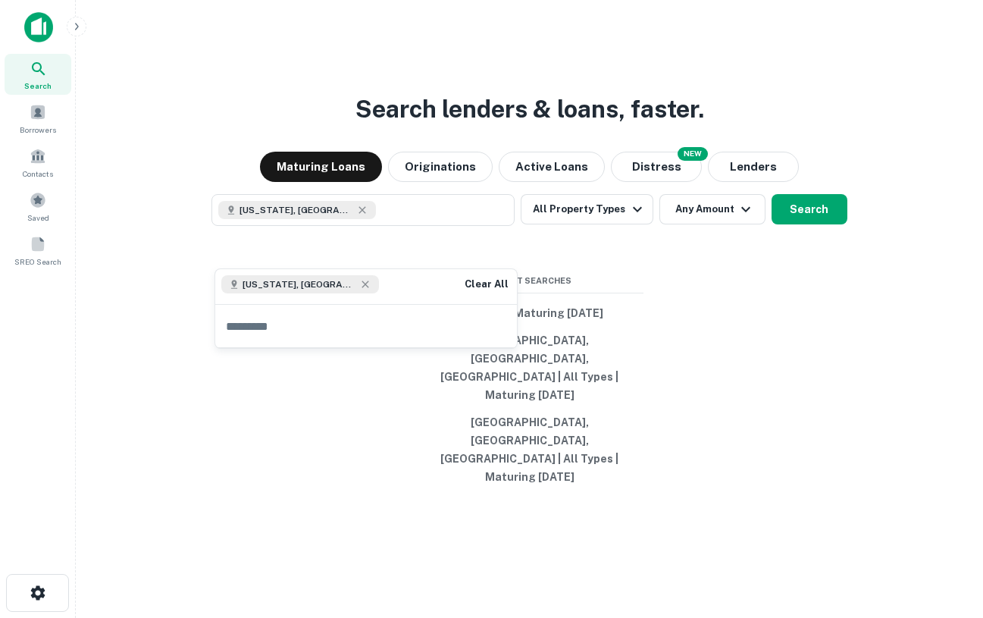
click at [694, 334] on div "Search lenders & loans, faster. Maturing Loans Originations Active Loans NEW Di…" at bounding box center [529, 345] width 883 height 618
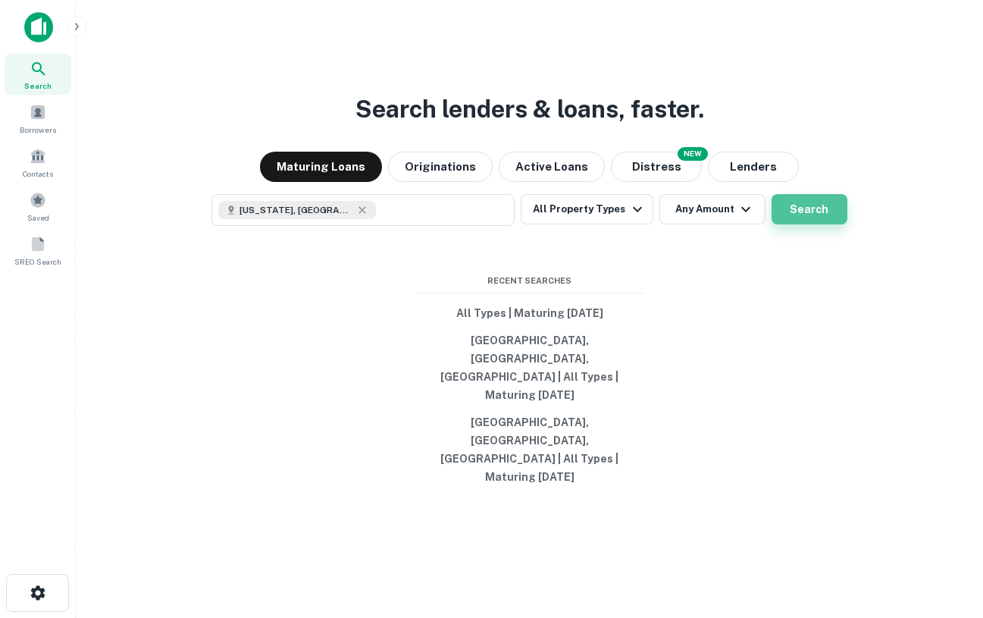
click at [804, 224] on button "Search" at bounding box center [810, 209] width 76 height 30
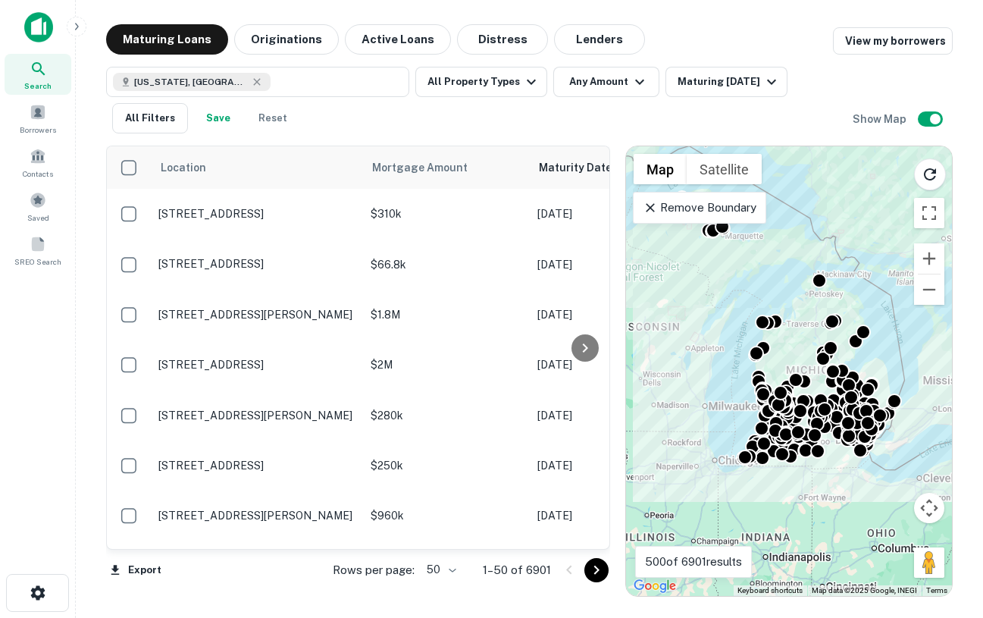
drag, startPoint x: 720, startPoint y: 448, endPoint x: 688, endPoint y: 380, distance: 75.6
click at [688, 380] on div "To activate drag with keyboard, press Alt + Enter. Once in keyboard drag state,…" at bounding box center [789, 371] width 326 height 450
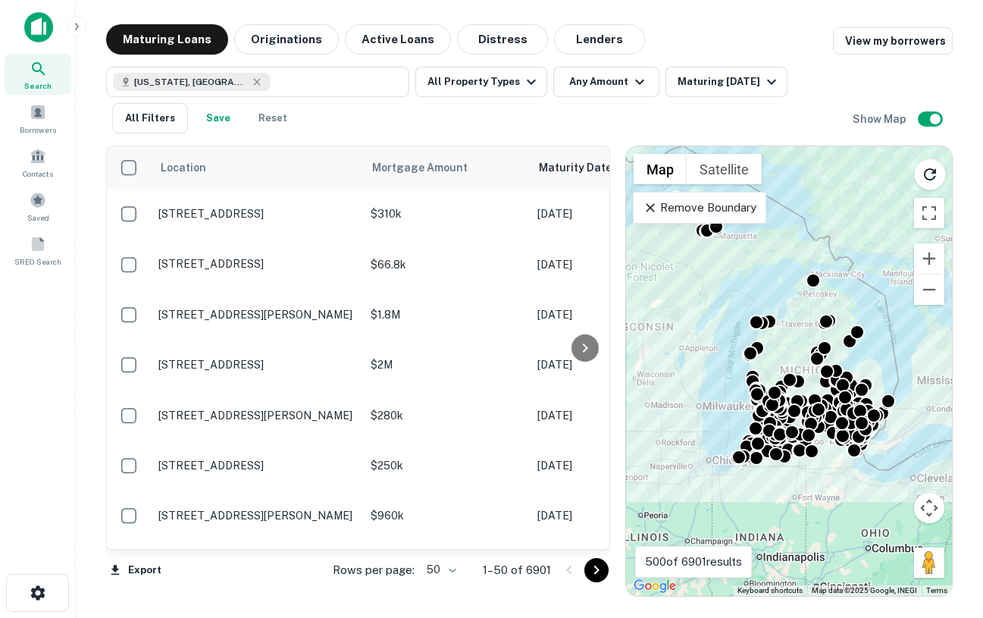
click at [877, 480] on div "To activate drag with keyboard, press Alt + Enter. Once in keyboard drag state,…" at bounding box center [789, 371] width 326 height 450
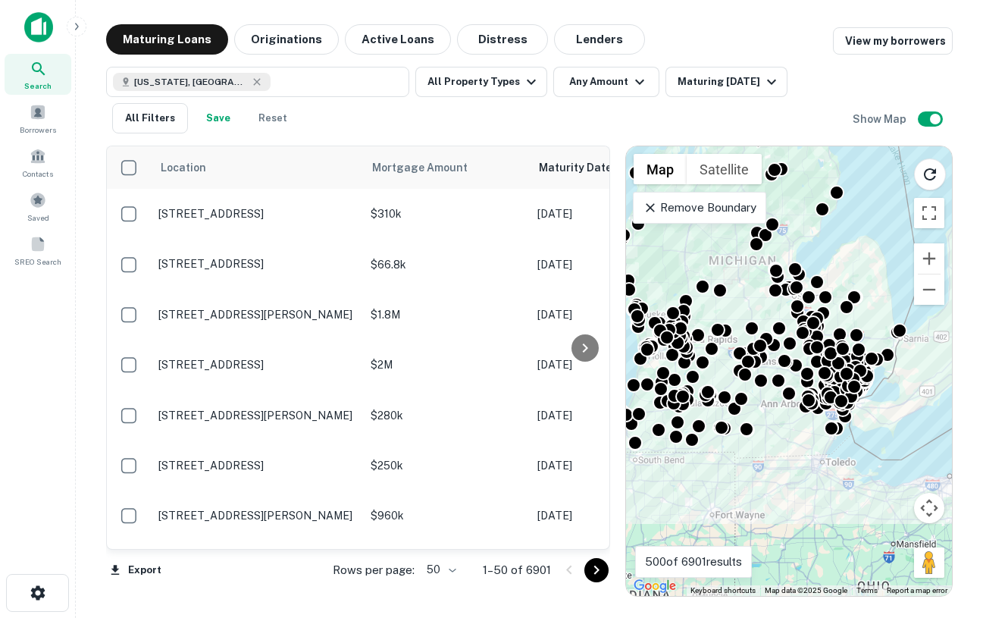
drag, startPoint x: 854, startPoint y: 459, endPoint x: 851, endPoint y: 478, distance: 19.1
click at [854, 481] on div "To activate drag with keyboard, press Alt + Enter. Once in keyboard drag state,…" at bounding box center [789, 371] width 326 height 450
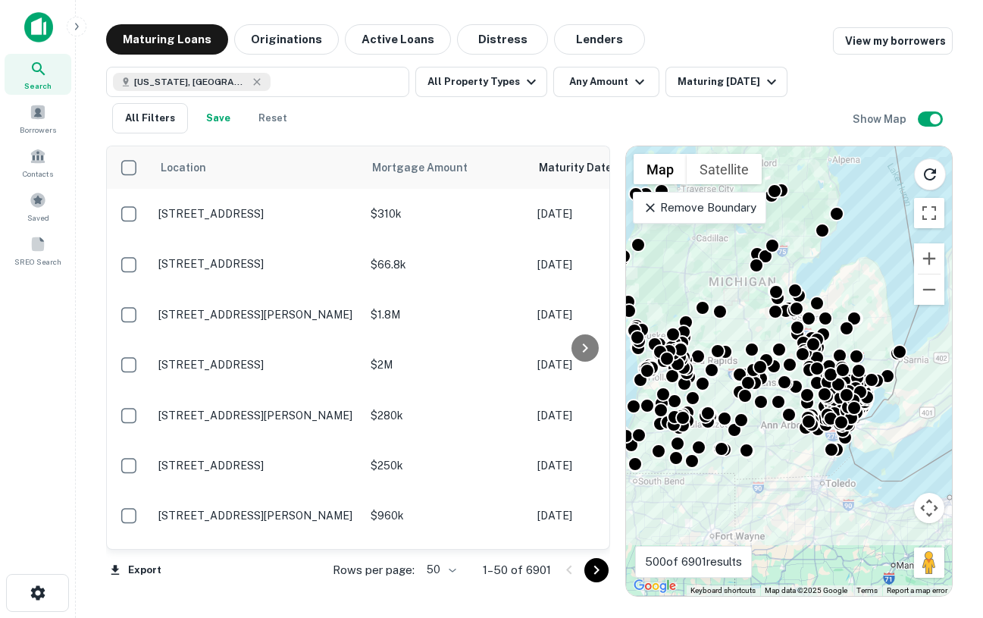
click at [851, 478] on div "To activate drag with keyboard, press Alt + Enter. Once in keyboard drag state,…" at bounding box center [789, 371] width 326 height 450
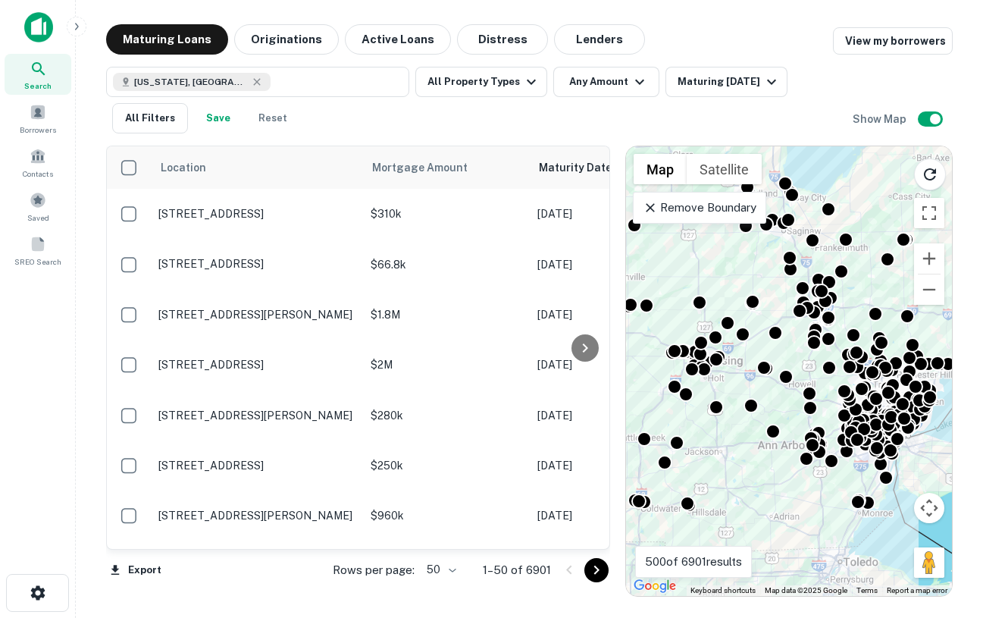
drag, startPoint x: 860, startPoint y: 427, endPoint x: 904, endPoint y: 503, distance: 87.6
click at [904, 503] on div "To activate drag with keyboard, press Alt + Enter. Once in keyboard drag state,…" at bounding box center [789, 371] width 326 height 450
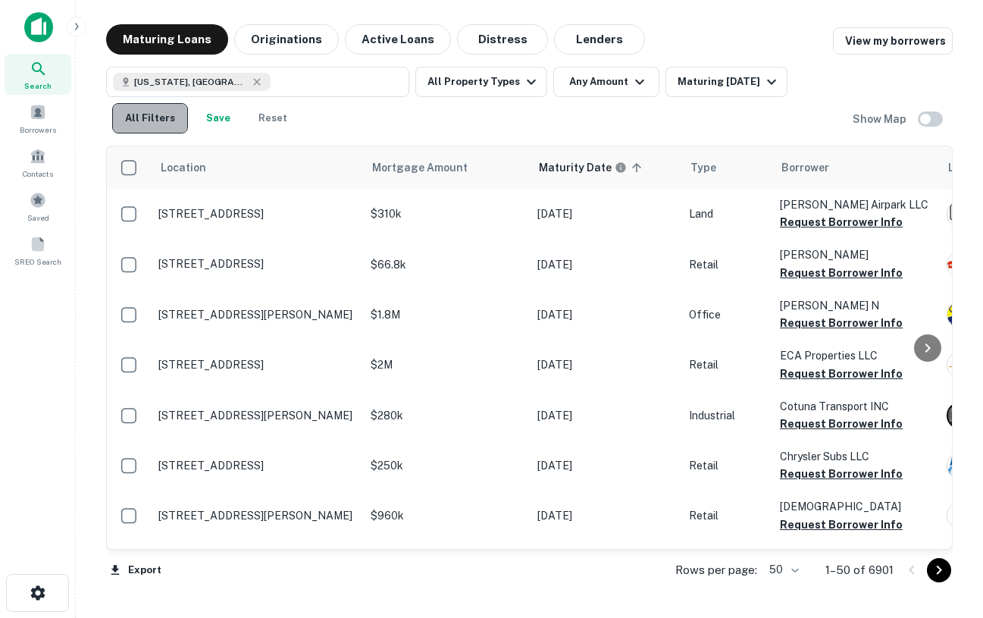
click at [165, 121] on button "All Filters" at bounding box center [150, 118] width 76 height 30
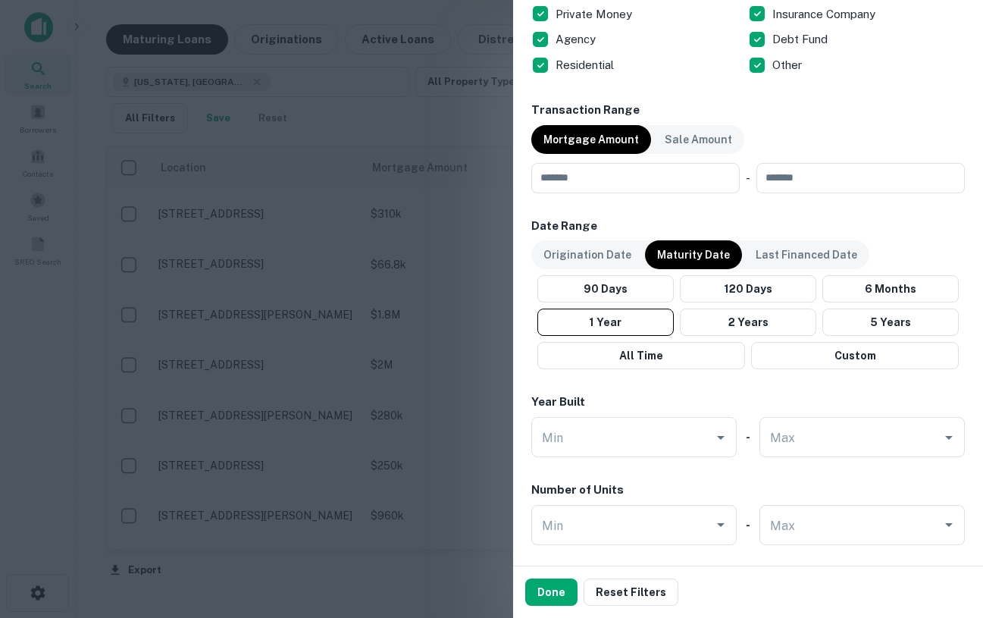
scroll to position [1161, 0]
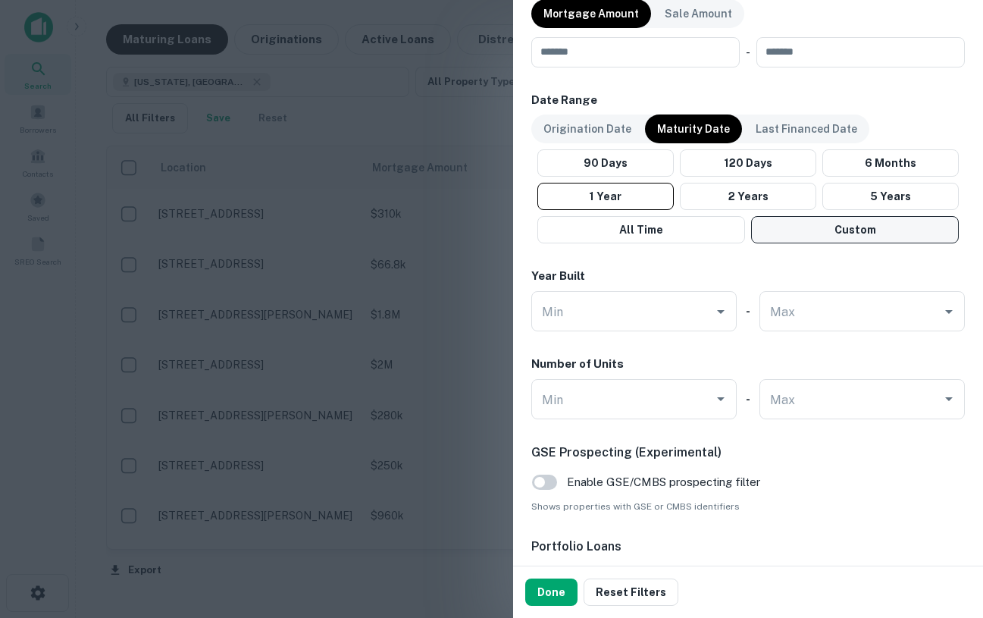
click at [809, 237] on button "Custom" at bounding box center [855, 229] width 208 height 27
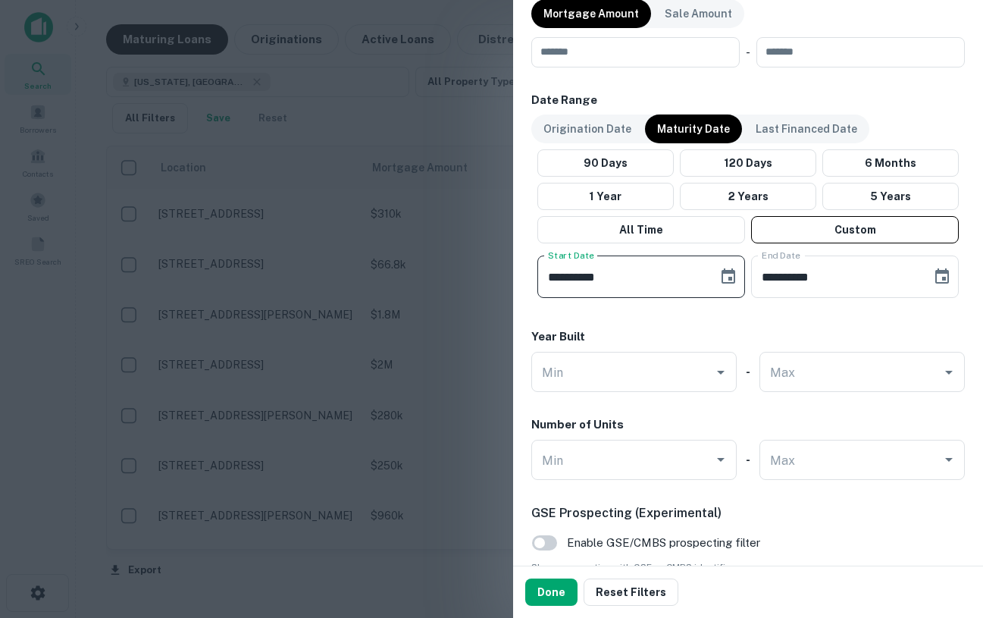
click at [556, 277] on input "**********" at bounding box center [622, 276] width 170 height 42
type input "**********"
click at [814, 274] on input "**********" at bounding box center [836, 276] width 170 height 42
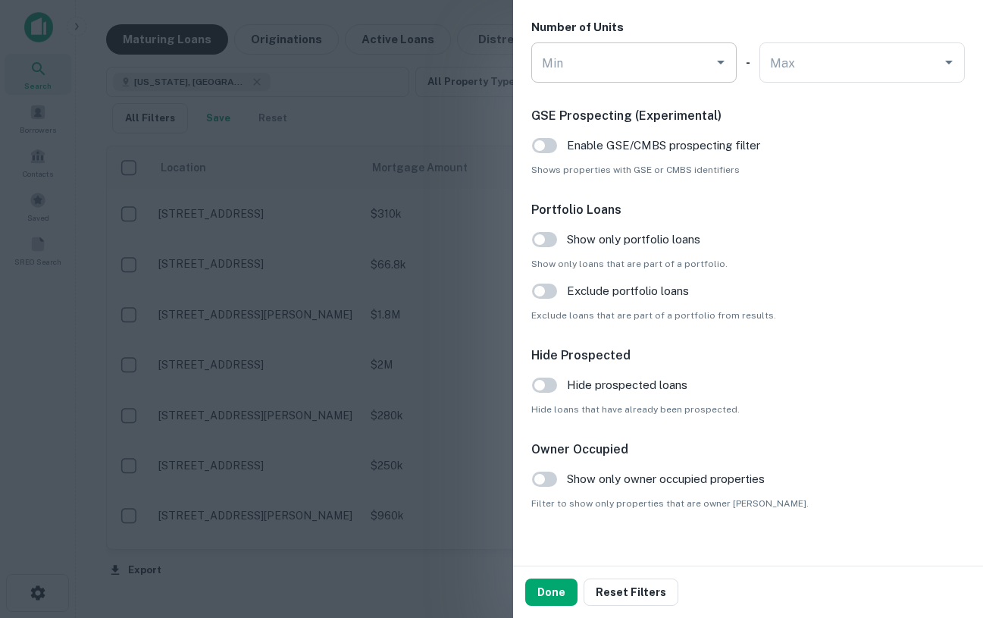
scroll to position [1575, 0]
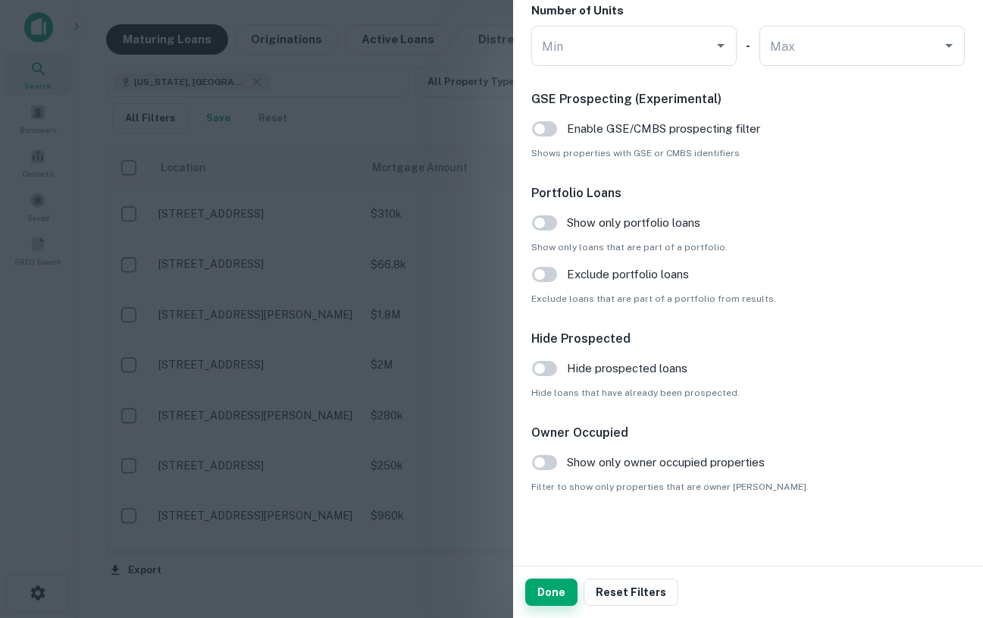
type input "**********"
click at [549, 588] on button "Done" at bounding box center [551, 591] width 52 height 27
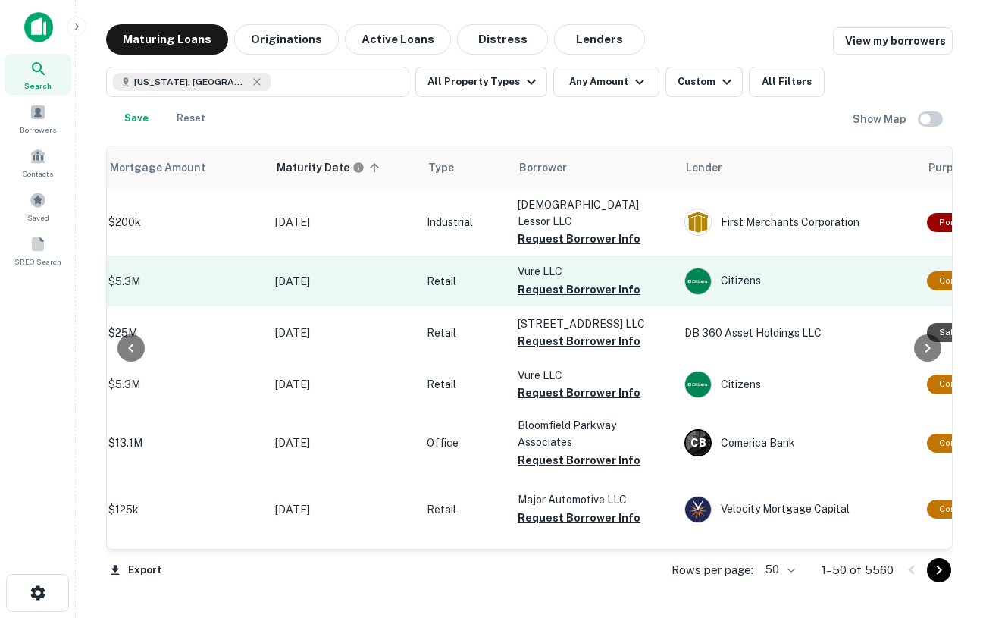
scroll to position [0, 280]
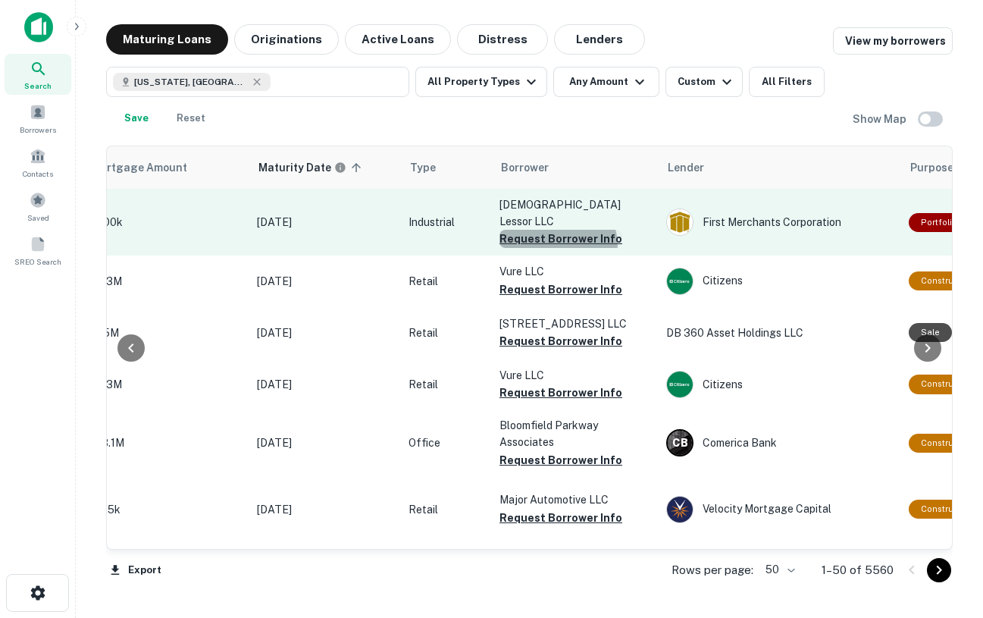
click at [557, 233] on button "Request Borrower Info" at bounding box center [561, 239] width 123 height 18
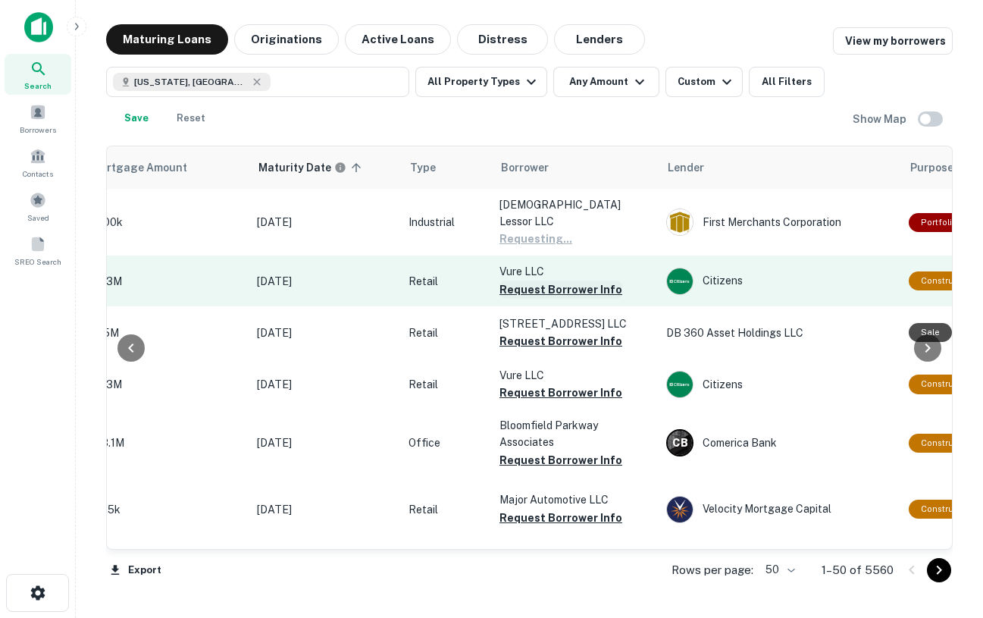
click at [547, 282] on button "Request Borrower Info" at bounding box center [561, 289] width 123 height 18
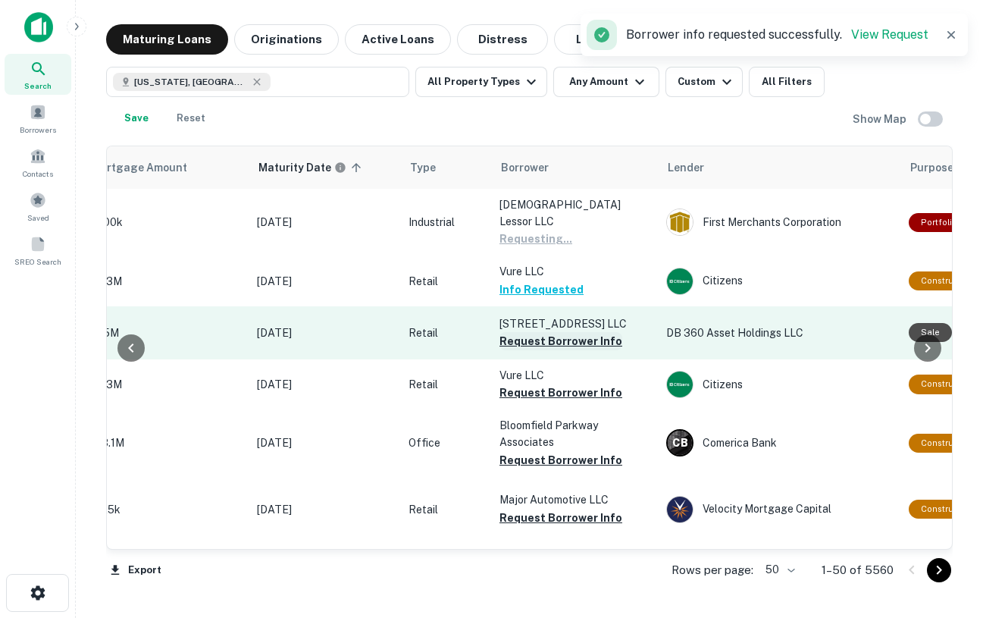
click at [555, 337] on button "Request Borrower Info" at bounding box center [561, 341] width 123 height 18
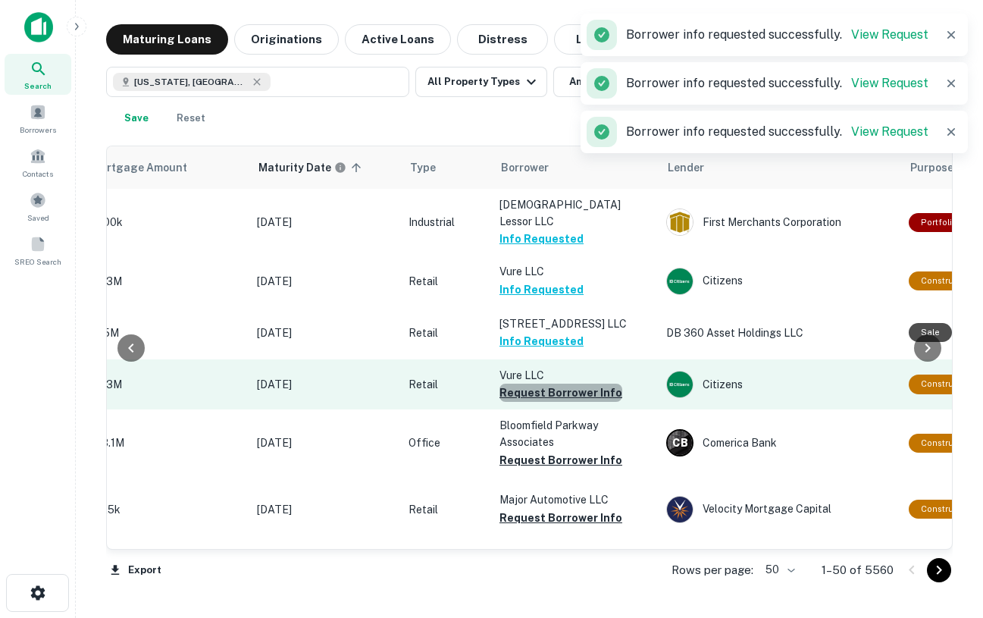
click at [568, 389] on button "Request Borrower Info" at bounding box center [561, 393] width 123 height 18
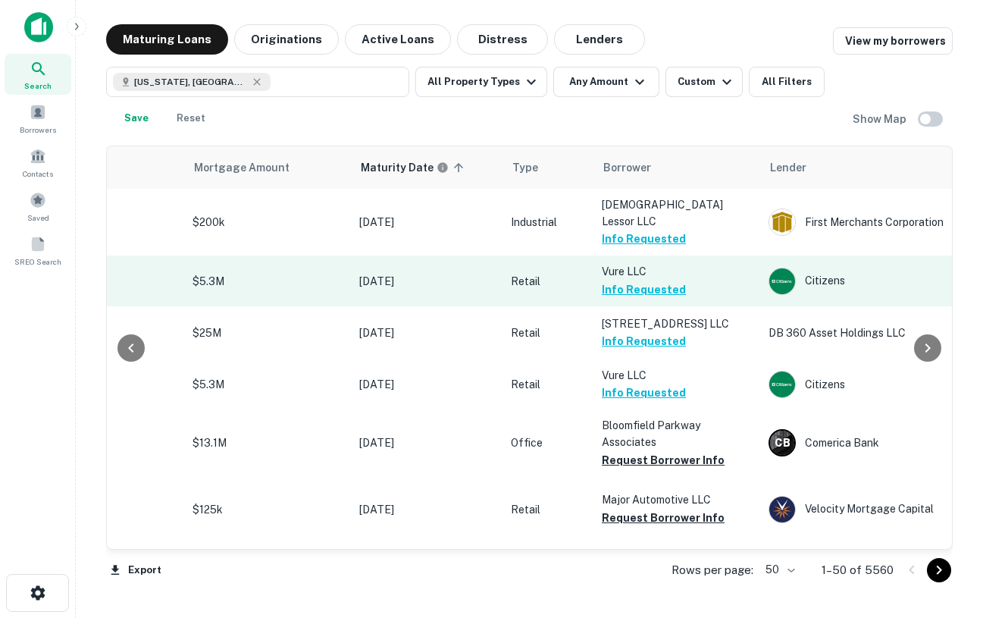
scroll to position [0, 0]
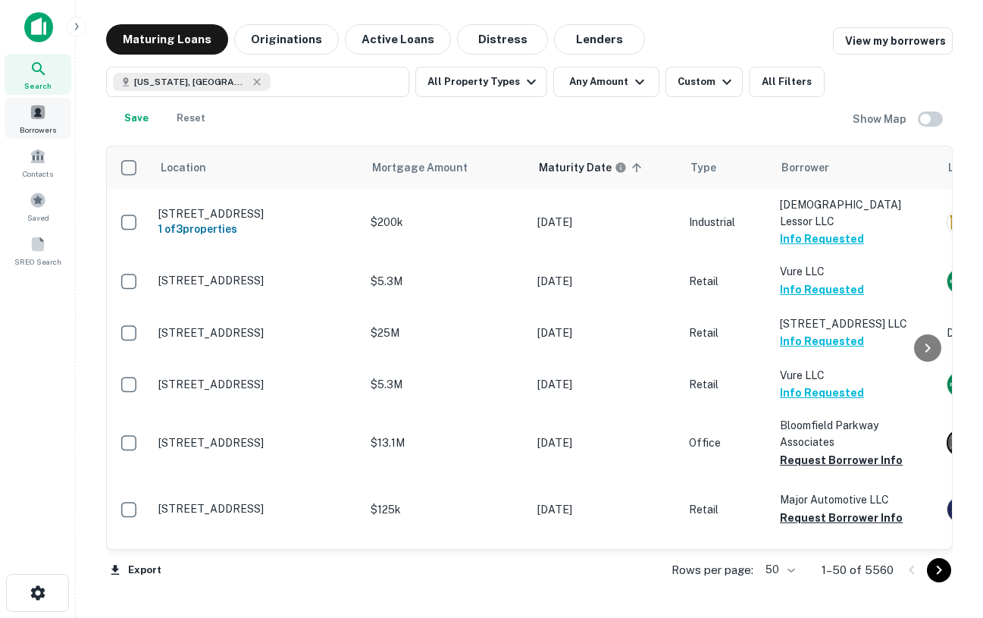
click at [28, 113] on div "Borrowers" at bounding box center [38, 118] width 67 height 41
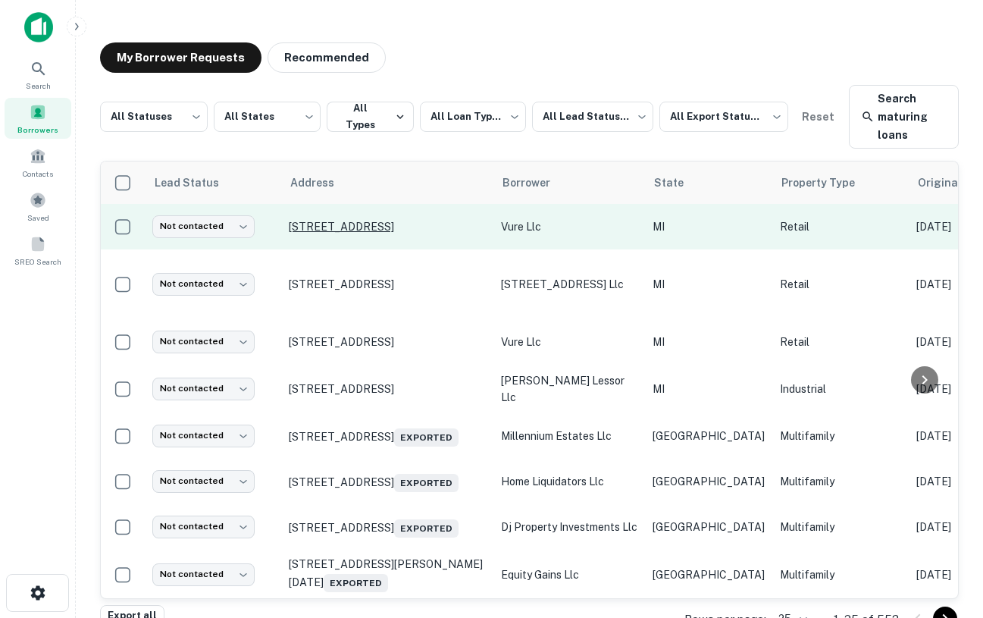
click at [405, 220] on p "[STREET_ADDRESS]" at bounding box center [387, 227] width 197 height 14
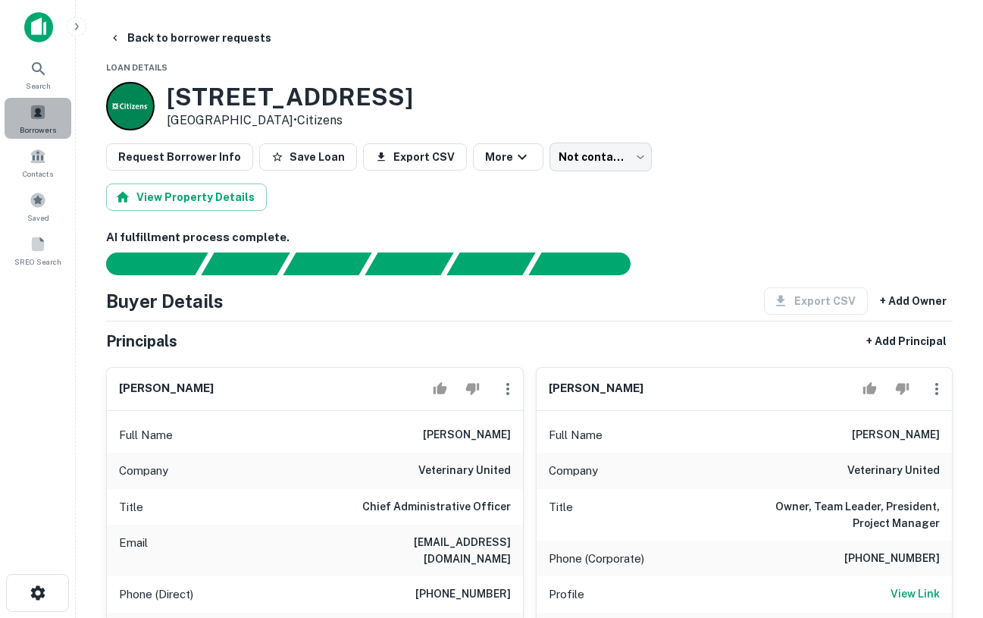
click at [26, 120] on div "Borrowers" at bounding box center [38, 118] width 67 height 41
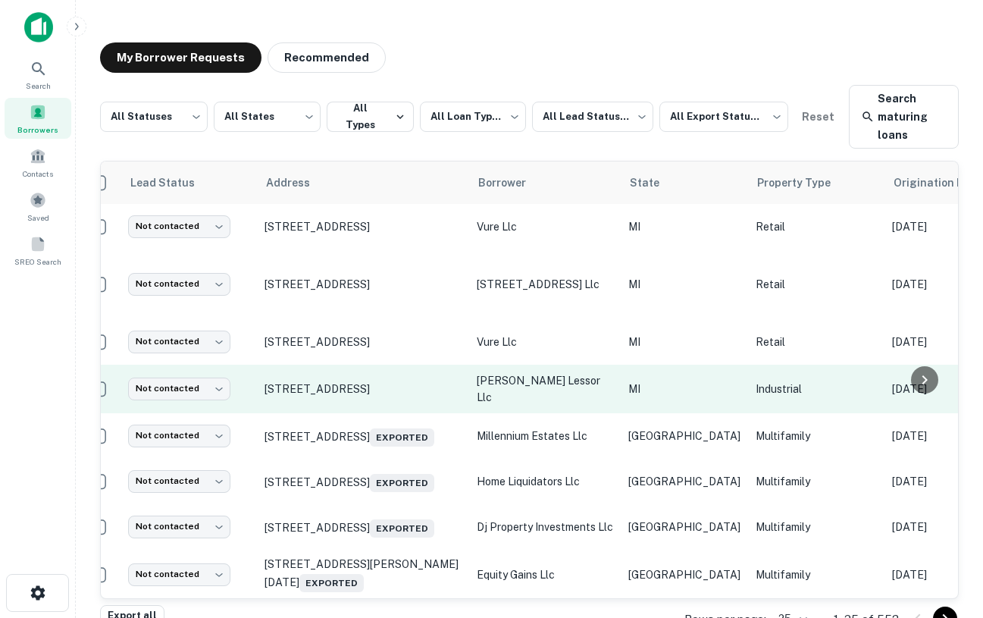
scroll to position [1, 24]
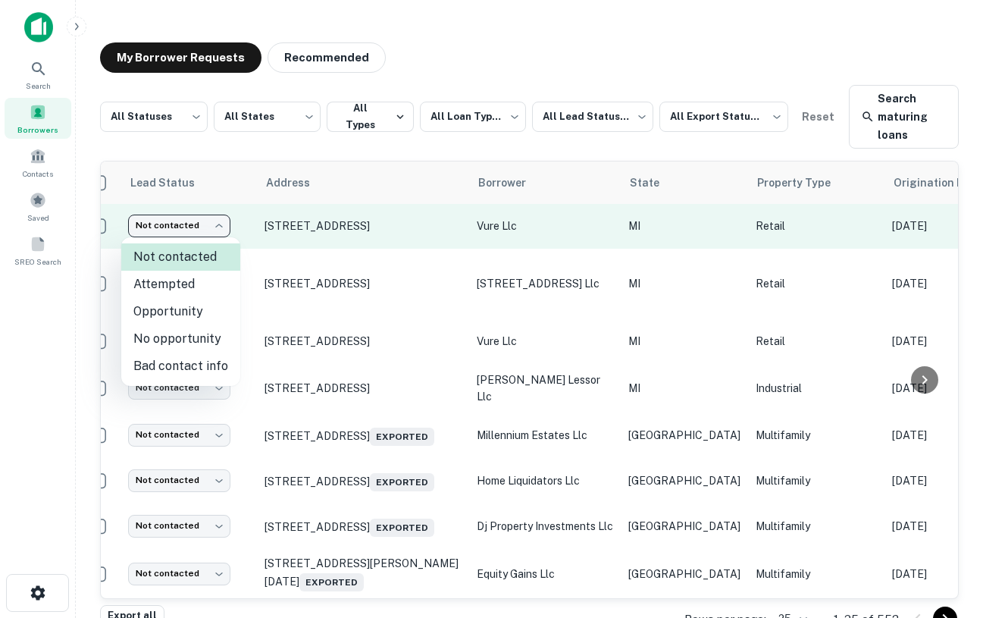
click at [209, 227] on body "**********" at bounding box center [491, 309] width 983 height 618
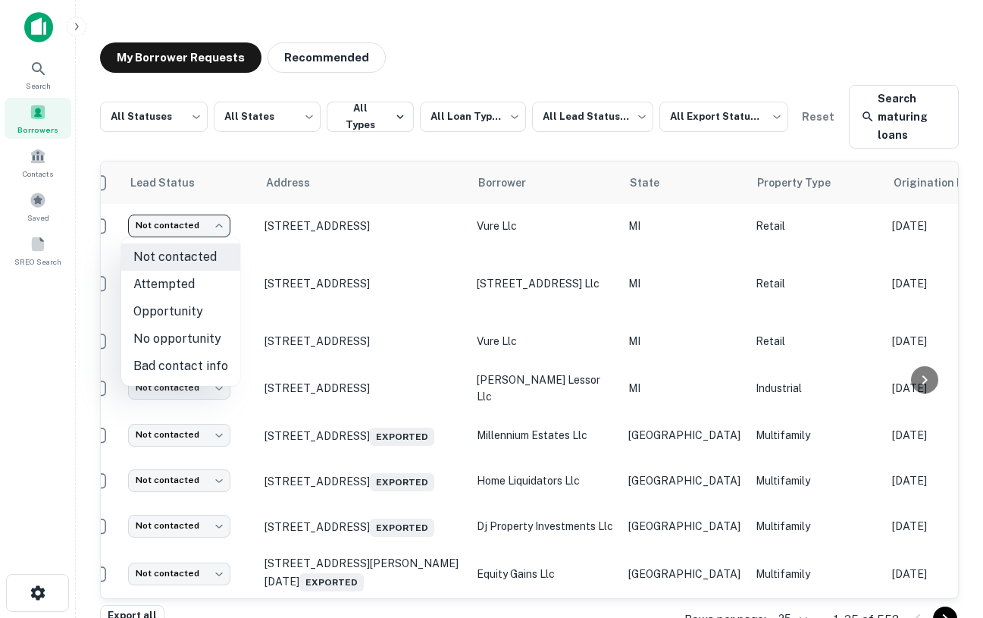
click at [187, 226] on div at bounding box center [491, 309] width 983 height 618
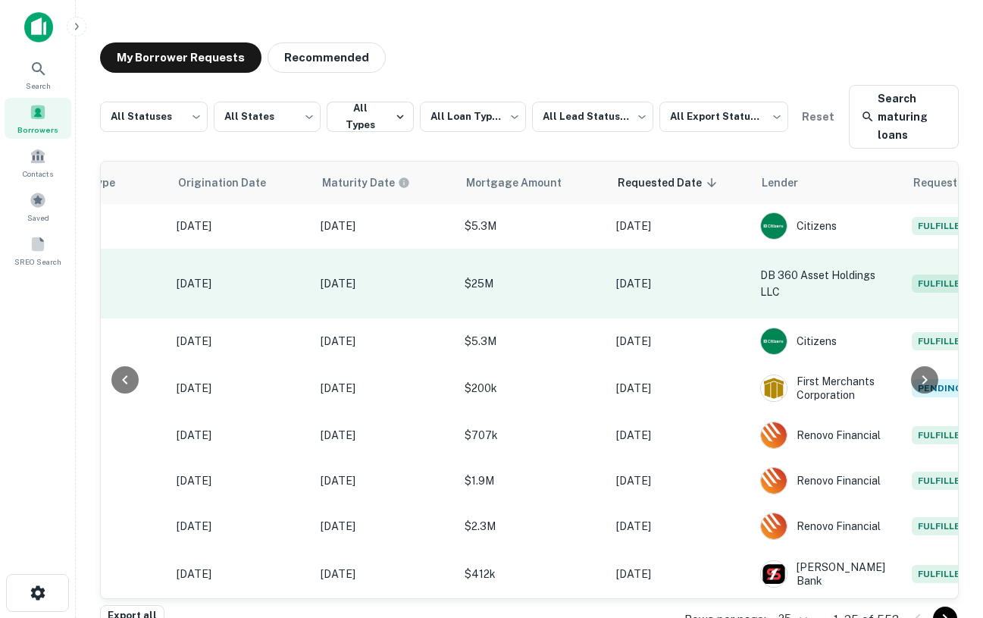
scroll to position [1, 967]
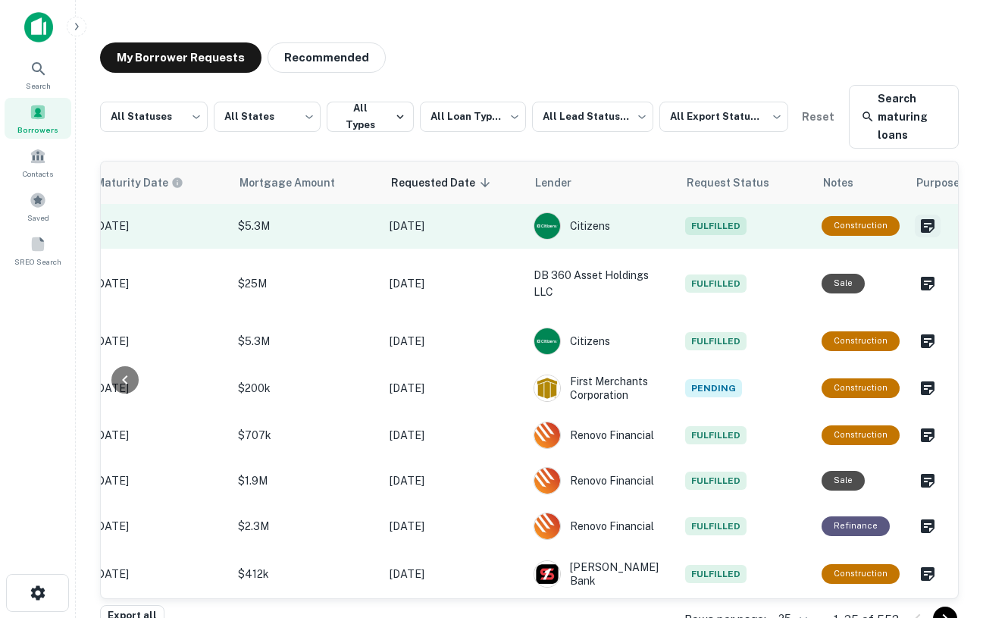
click at [919, 224] on icon "Create a note for this borrower request" at bounding box center [928, 226] width 18 height 18
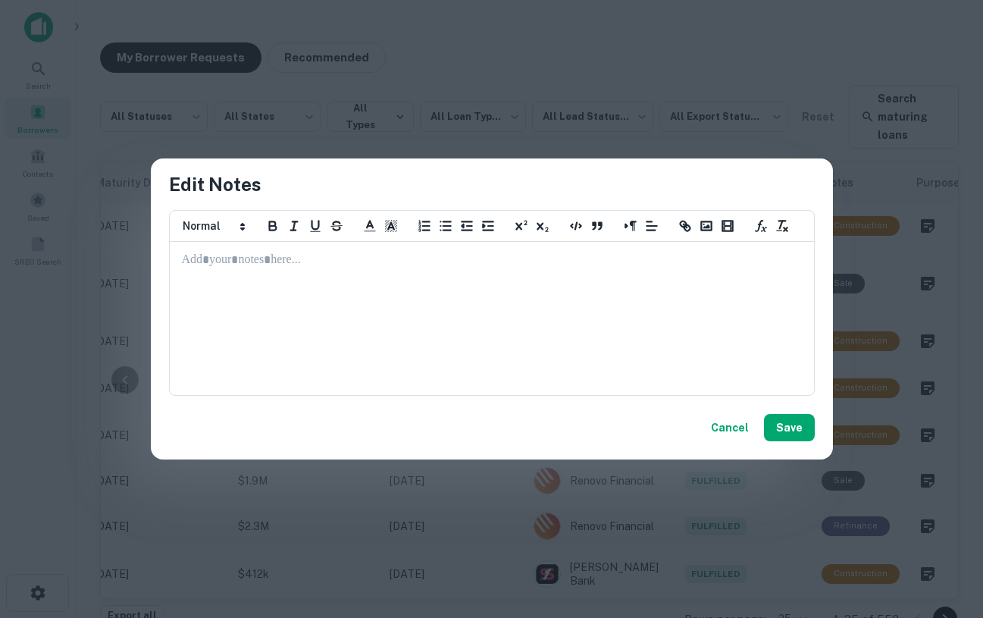
click at [331, 255] on p at bounding box center [492, 260] width 620 height 17
click at [754, 419] on button "Cancel" at bounding box center [730, 427] width 50 height 27
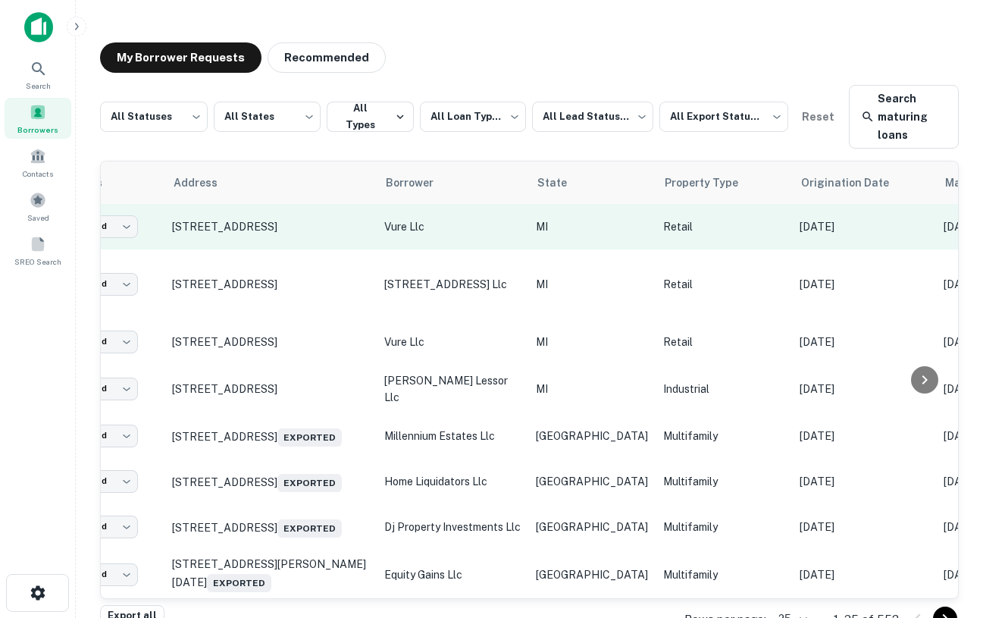
scroll to position [0, 0]
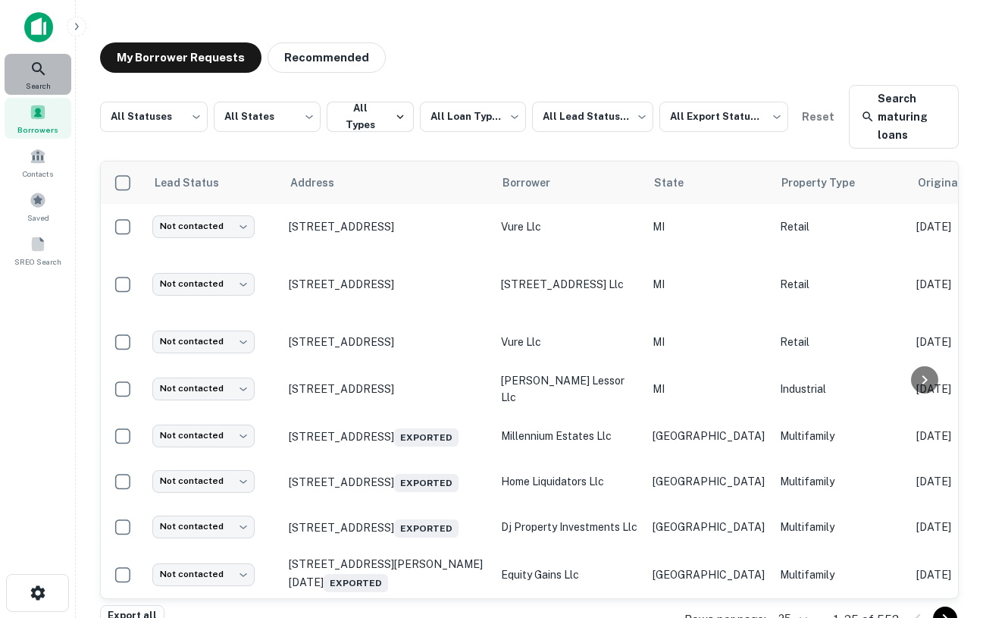
click at [42, 65] on icon at bounding box center [39, 69] width 18 height 18
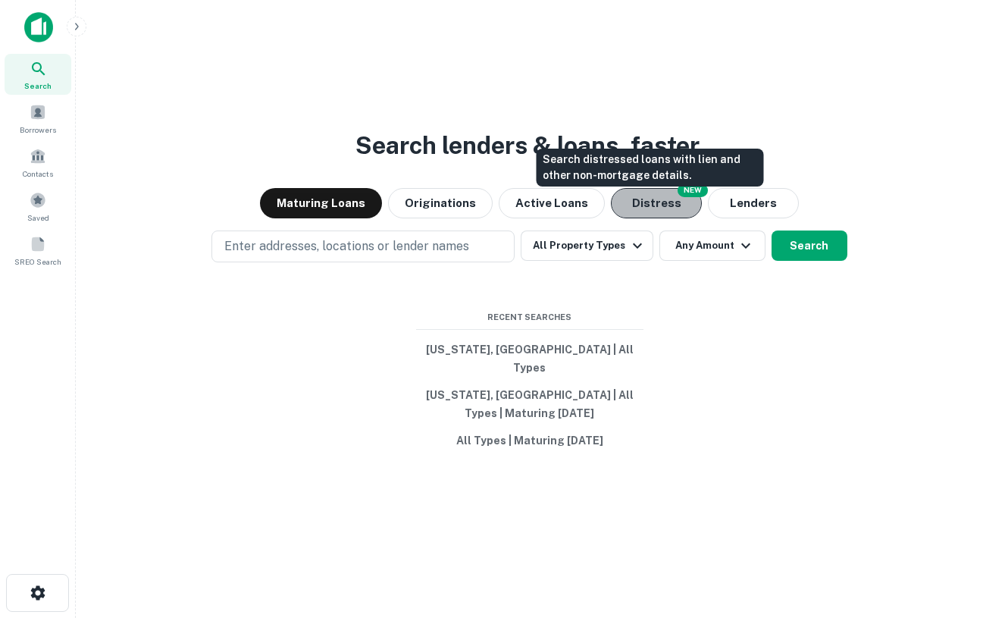
click at [655, 208] on button "Distress" at bounding box center [656, 203] width 91 height 30
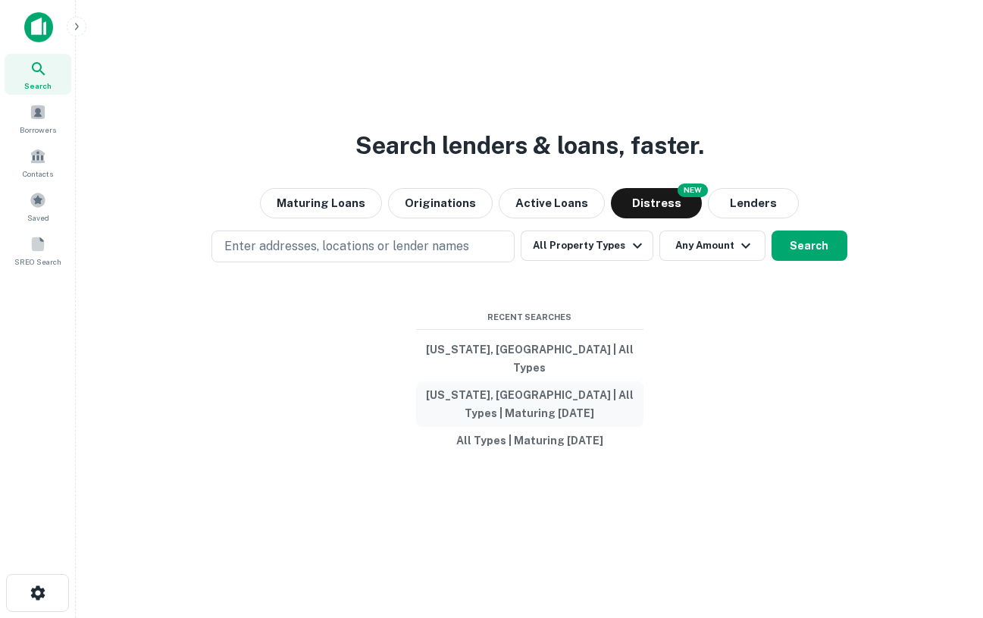
click at [578, 381] on button "[US_STATE], [GEOGRAPHIC_DATA] | All Types | Maturing [DATE]" at bounding box center [529, 403] width 227 height 45
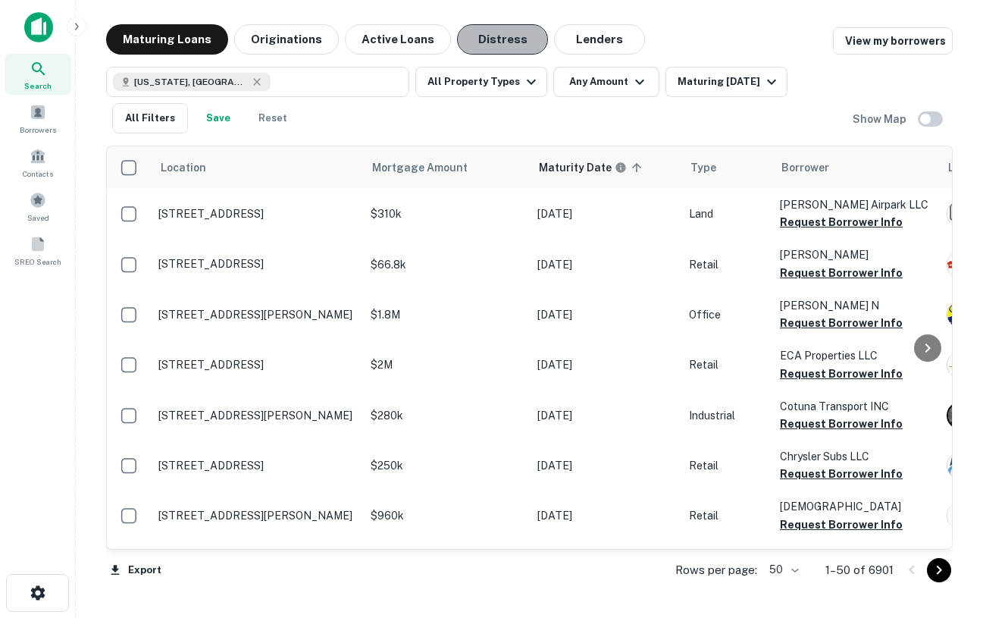
click at [479, 34] on button "Distress" at bounding box center [502, 39] width 91 height 30
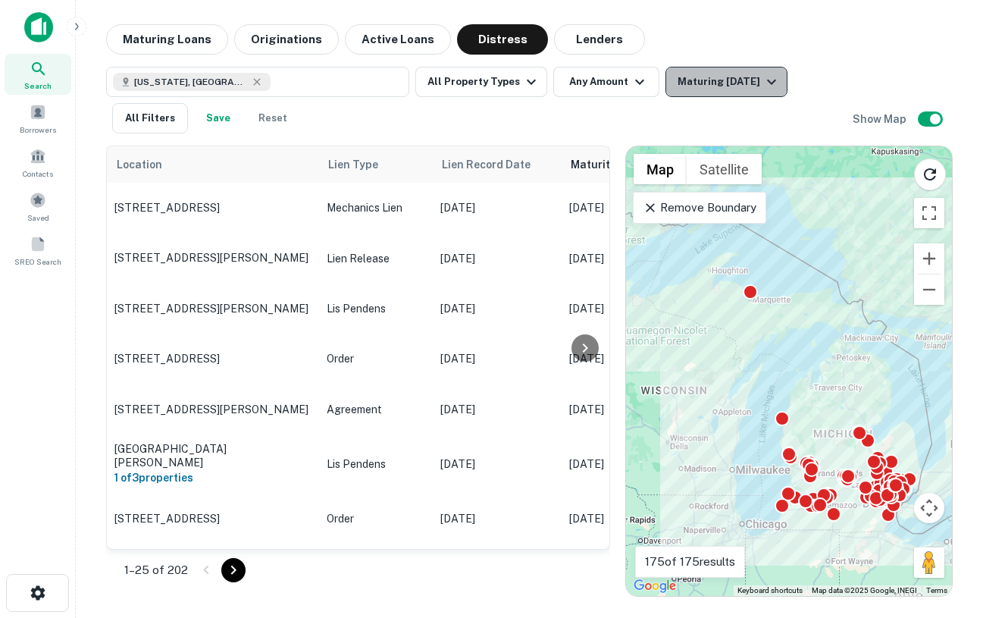
click at [750, 89] on div "Maturing [DATE]" at bounding box center [729, 82] width 103 height 18
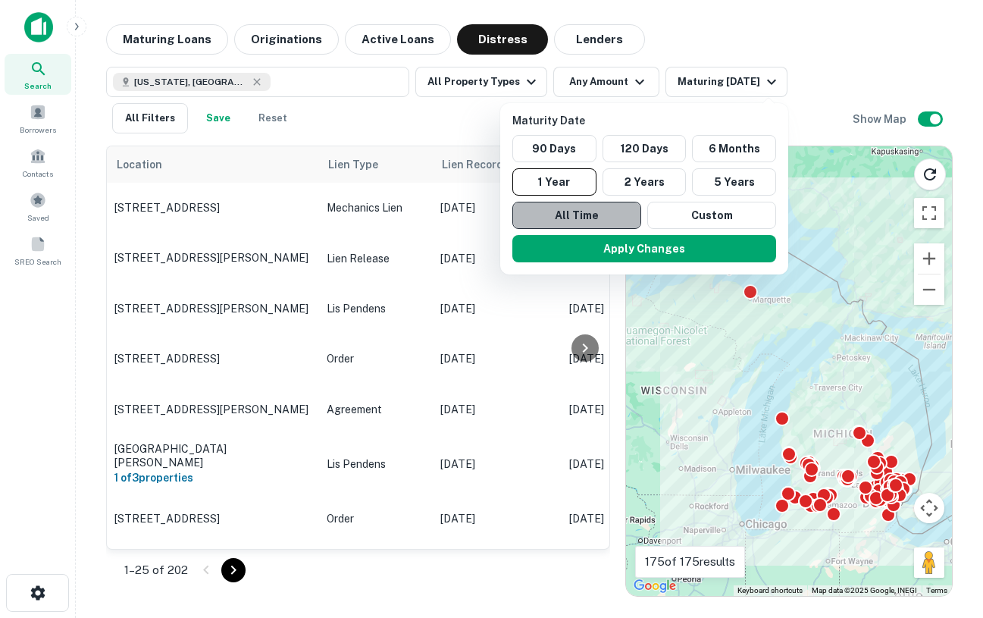
click at [620, 209] on button "All Time" at bounding box center [576, 215] width 129 height 27
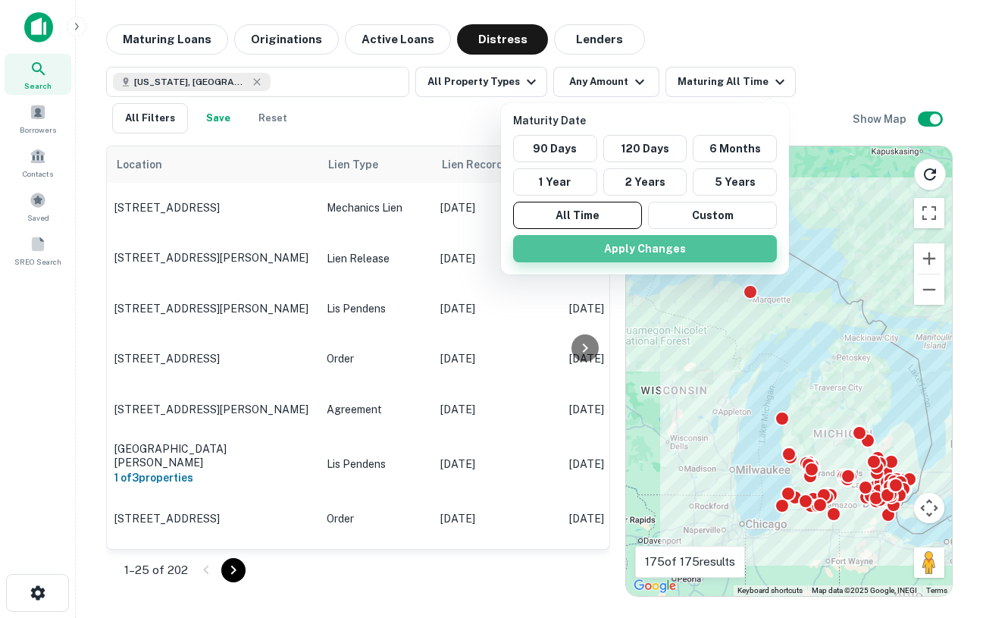
click at [597, 249] on button "Apply Changes" at bounding box center [645, 248] width 264 height 27
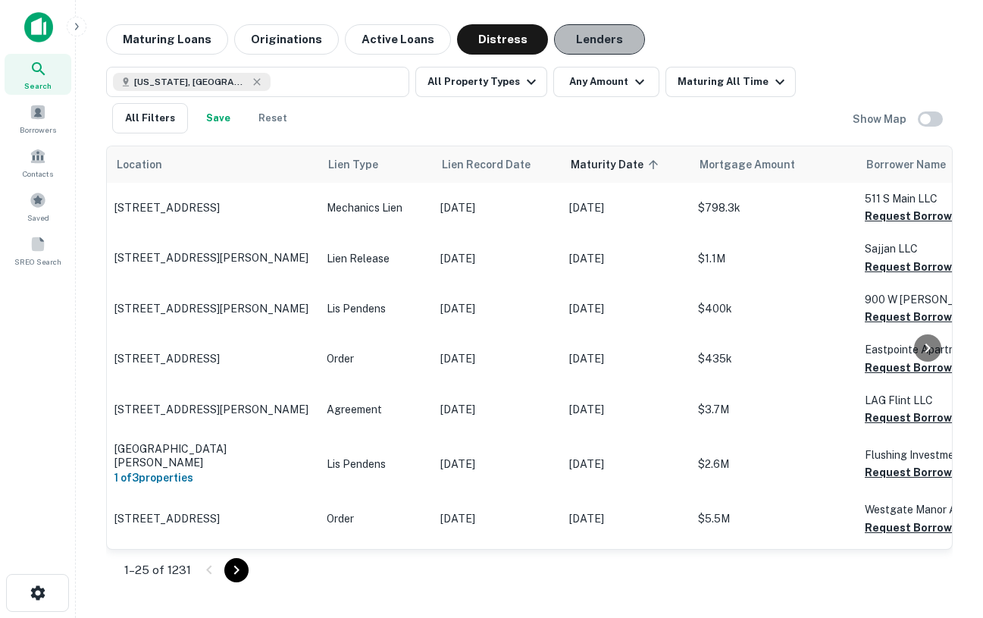
click at [577, 40] on button "Lenders" at bounding box center [599, 39] width 91 height 30
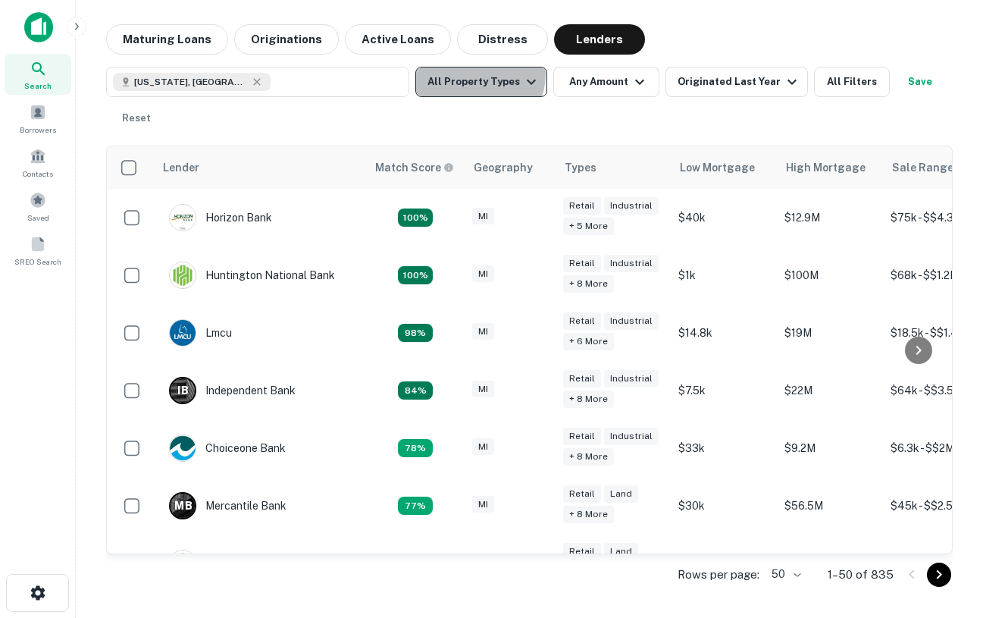
click at [472, 74] on button "All Property Types" at bounding box center [481, 82] width 132 height 30
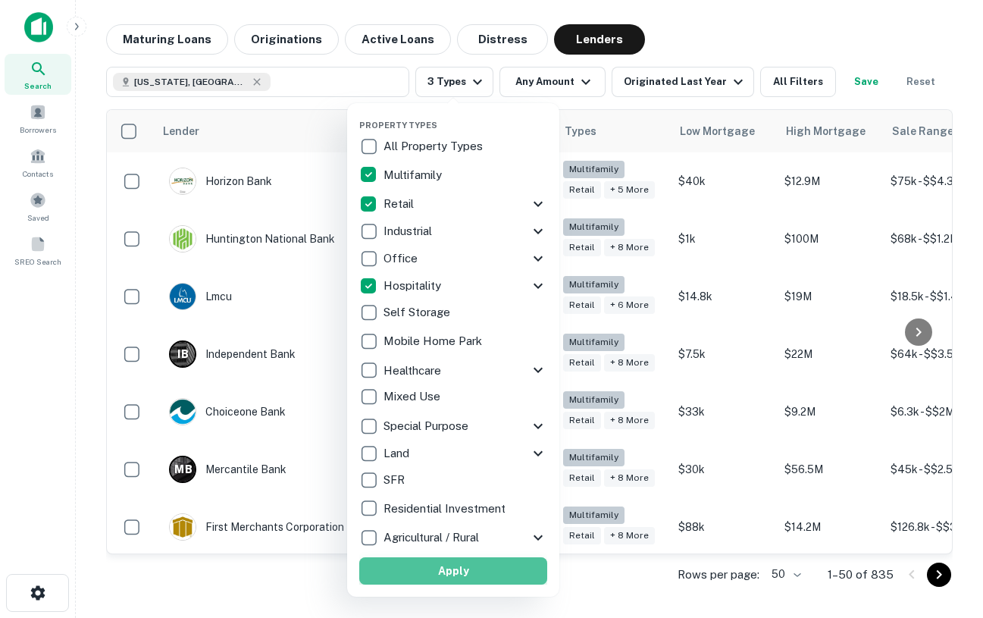
click at [425, 565] on button "Apply" at bounding box center [453, 570] width 188 height 27
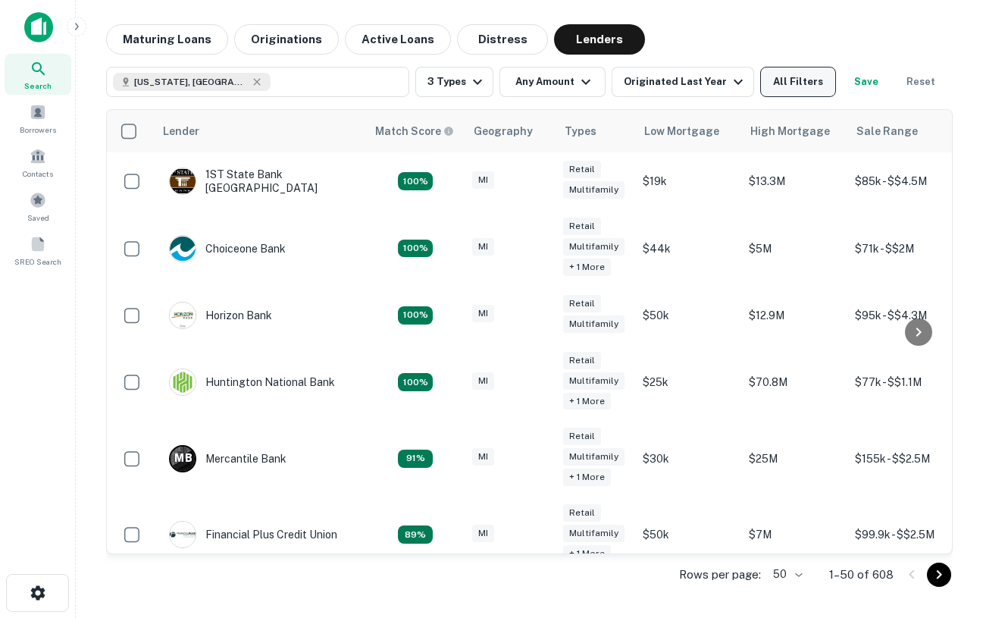
click at [798, 80] on button "All Filters" at bounding box center [798, 82] width 76 height 30
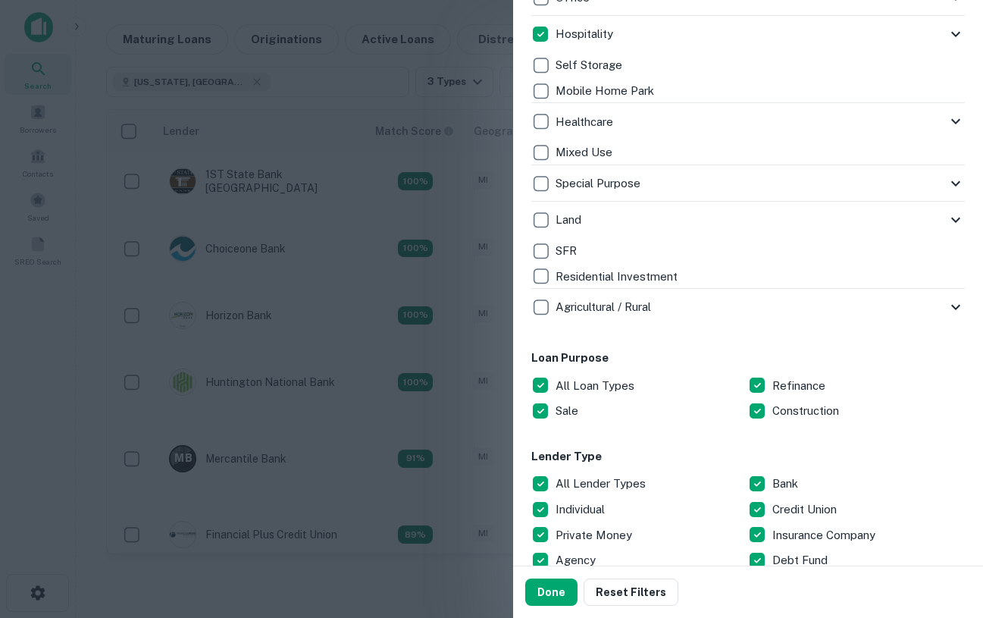
scroll to position [512, 0]
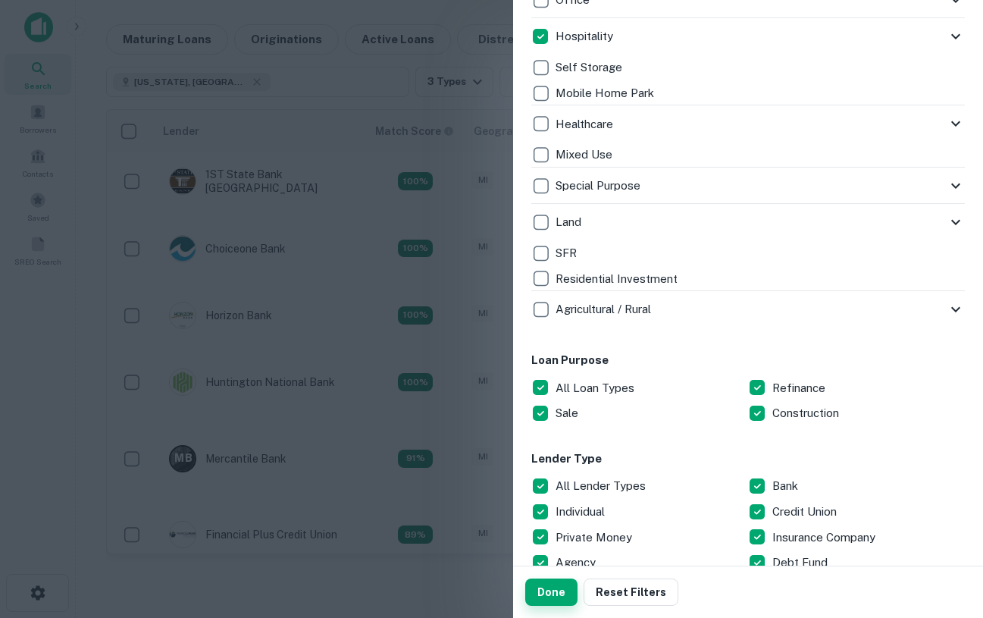
click at [558, 585] on button "Done" at bounding box center [551, 591] width 52 height 27
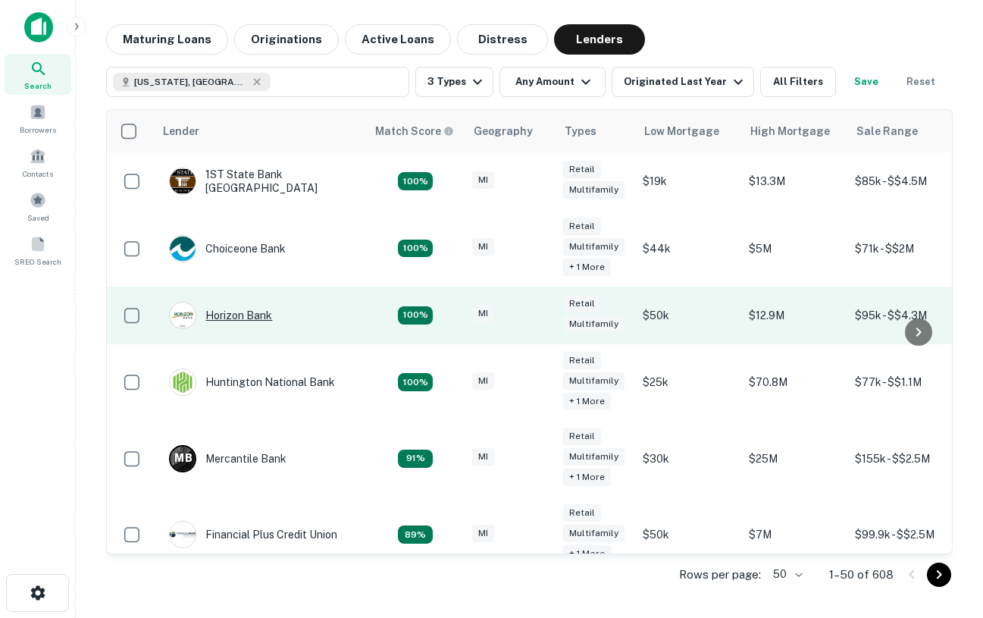
click at [240, 311] on div "Horizon Bank" at bounding box center [220, 315] width 103 height 27
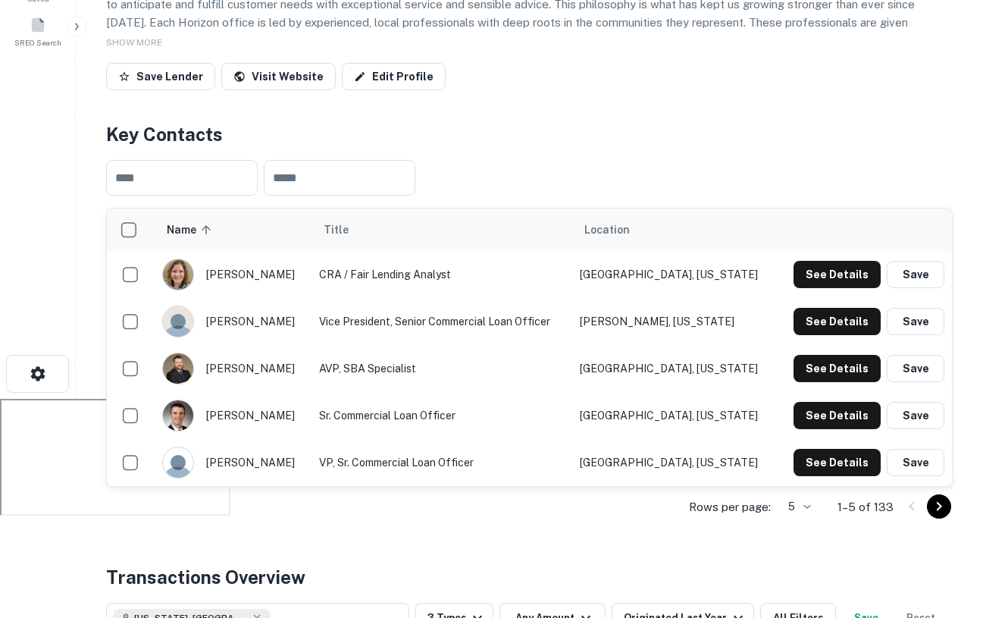
scroll to position [220, 0]
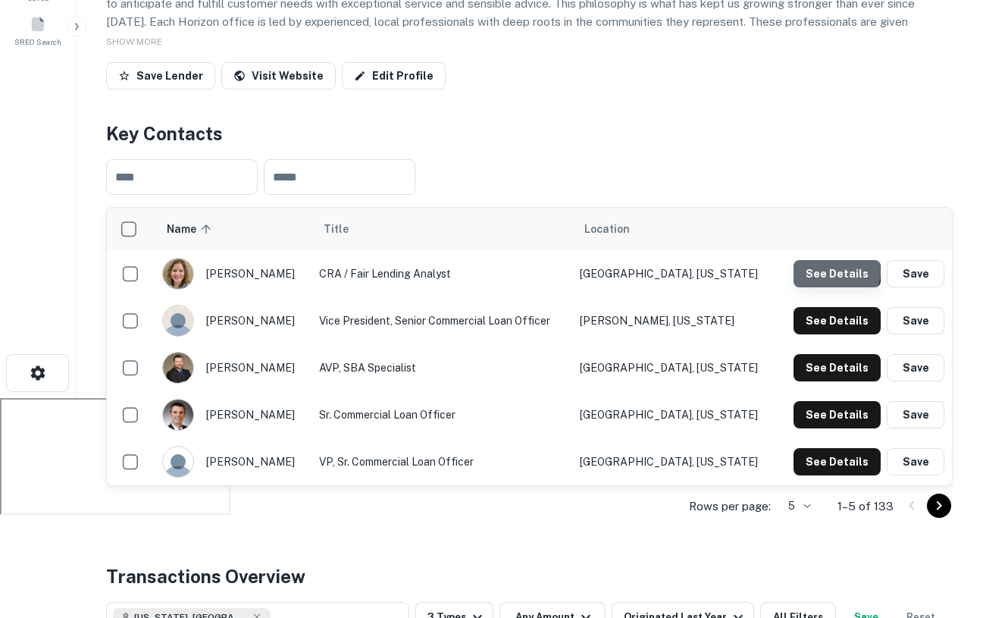
click at [838, 271] on button "See Details" at bounding box center [837, 273] width 87 height 27
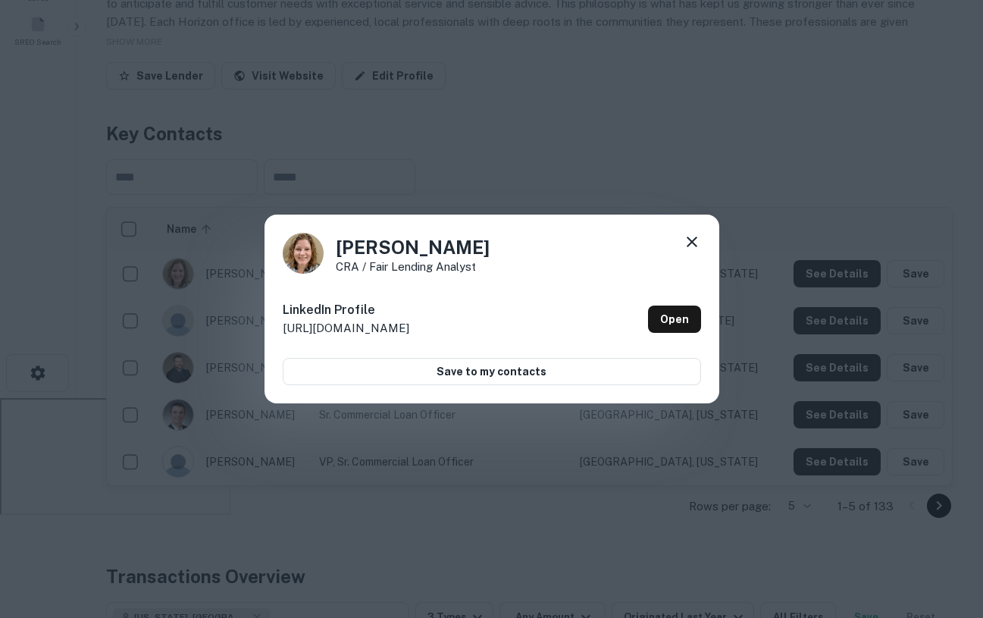
click at [696, 237] on icon at bounding box center [692, 242] width 11 height 11
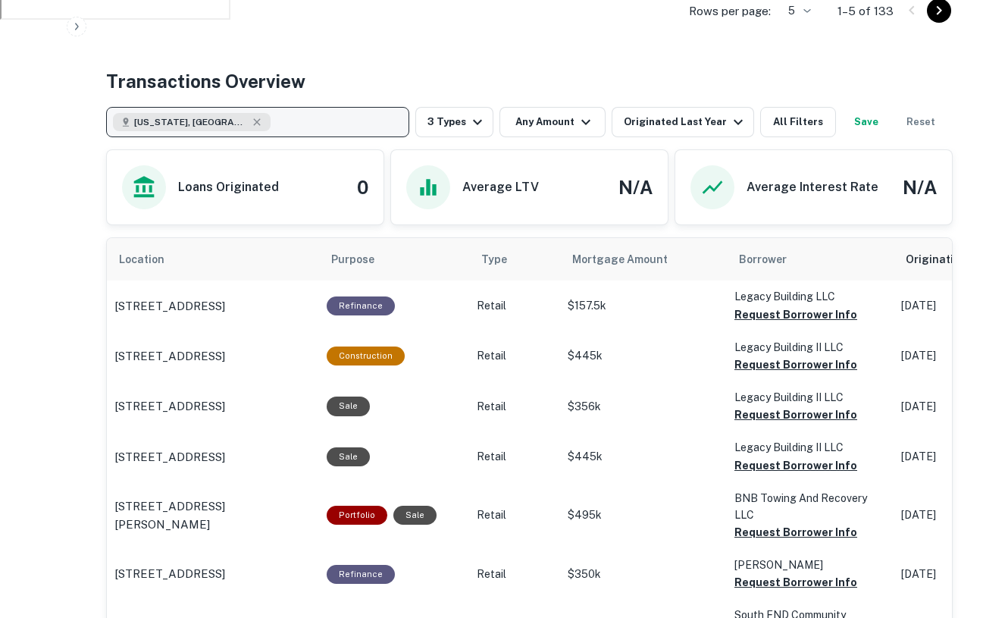
scroll to position [722, 0]
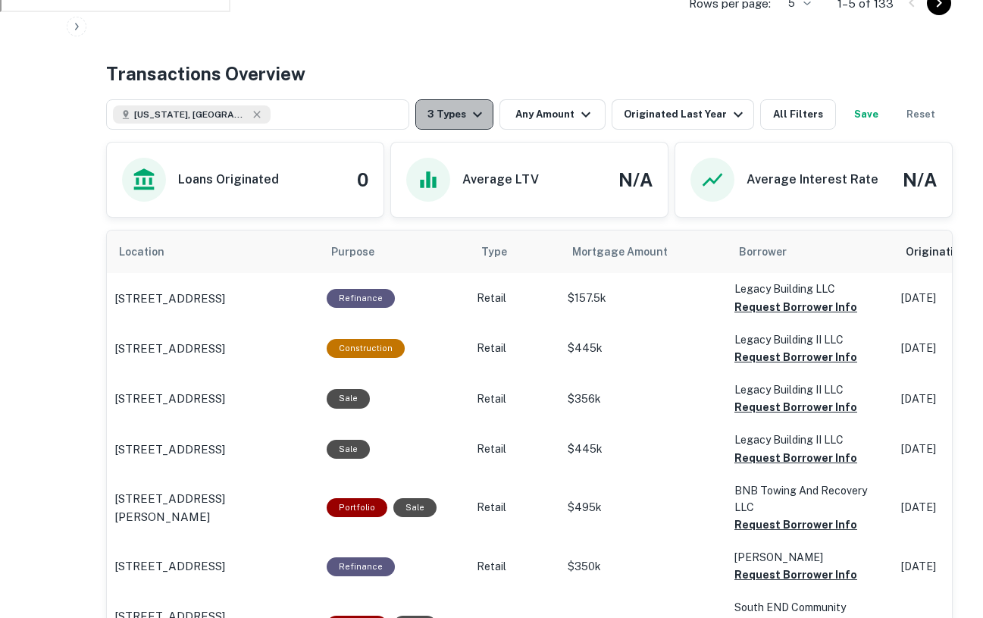
click at [451, 115] on button "3 Types" at bounding box center [454, 114] width 78 height 30
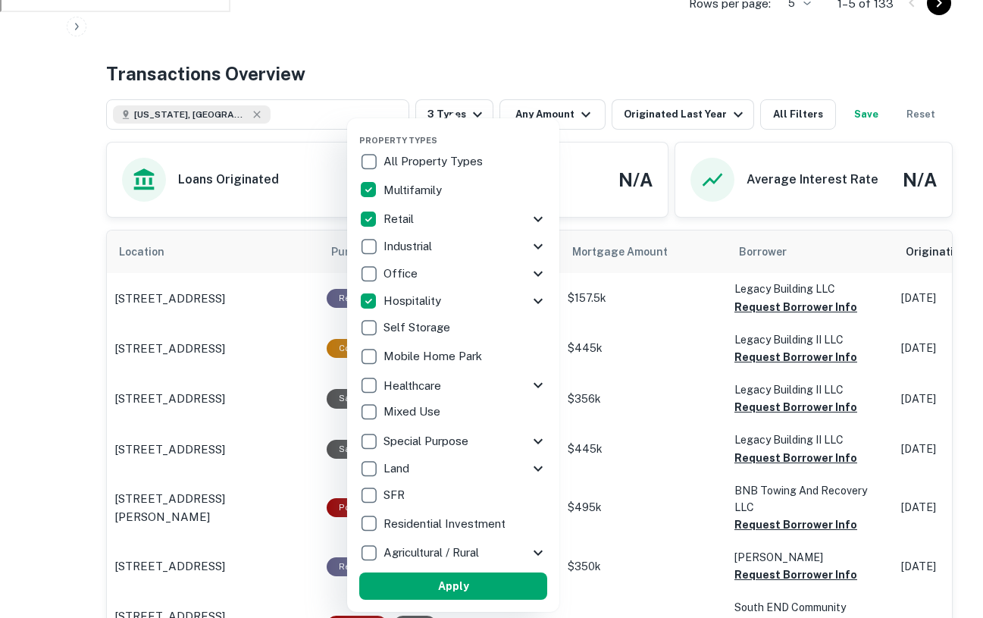
click at [93, 299] on div at bounding box center [491, 309] width 983 height 618
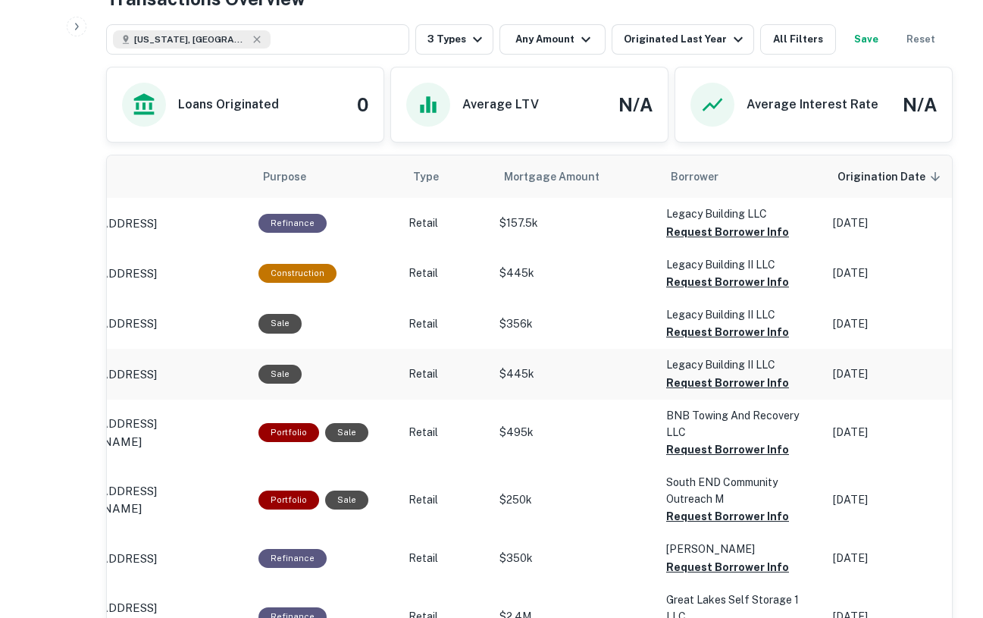
scroll to position [777, 0]
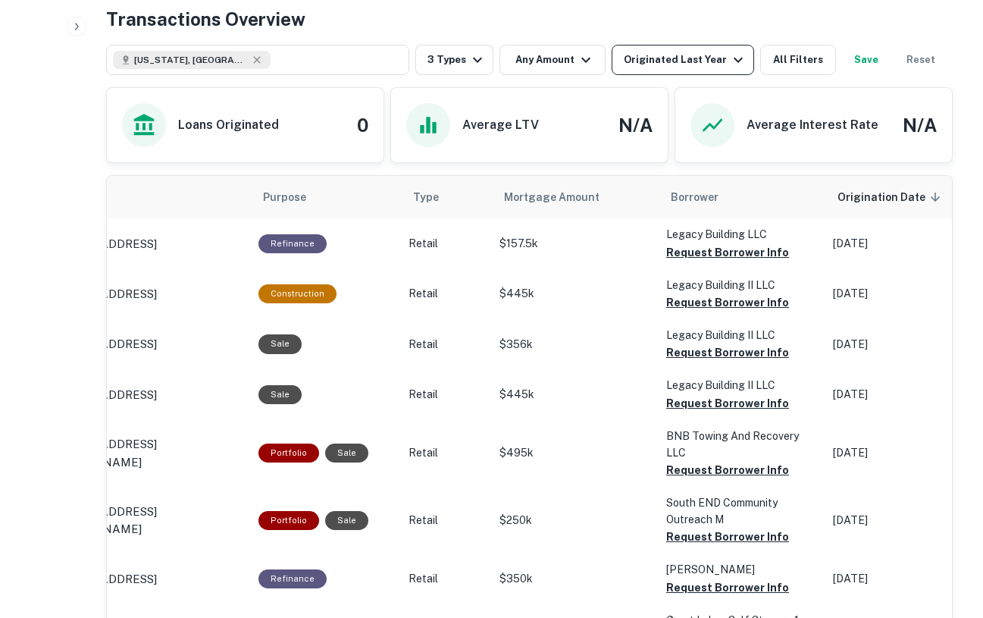
click at [656, 52] on div "Originated Last Year" at bounding box center [686, 60] width 124 height 18
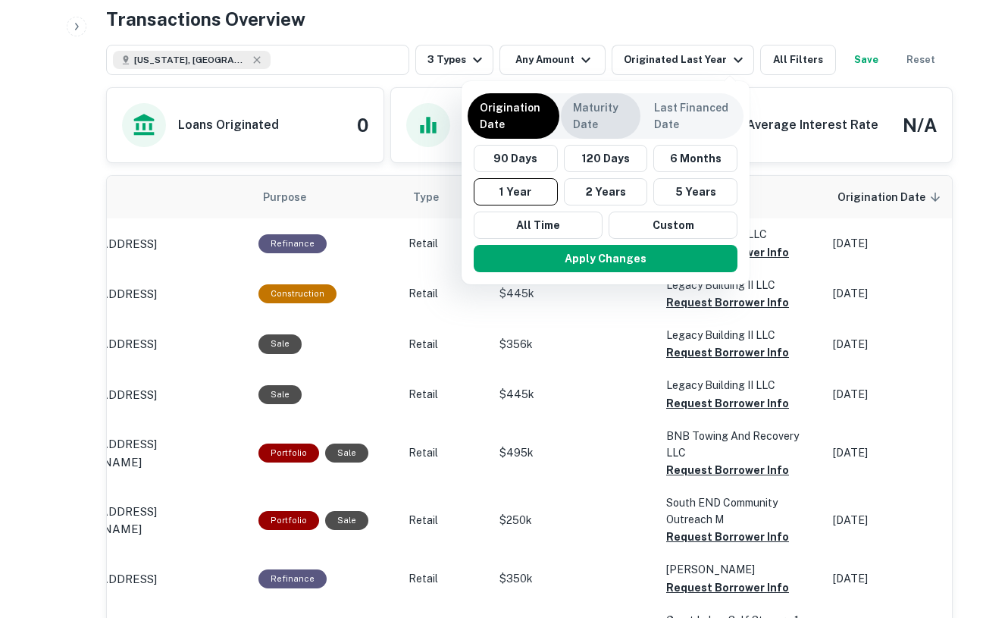
click at [608, 108] on p "Maturity Date" at bounding box center [600, 115] width 55 height 33
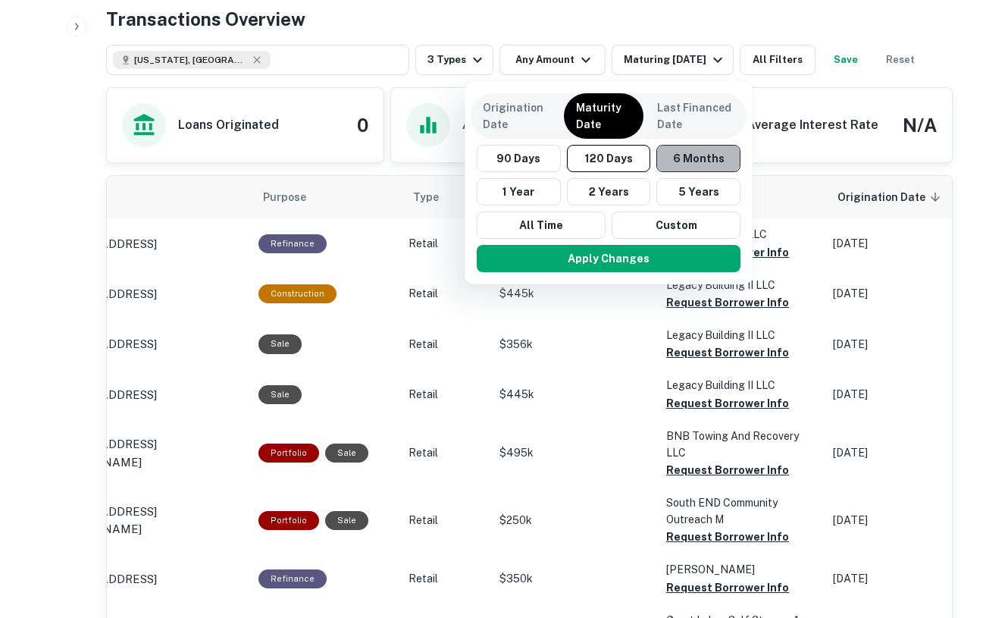
click at [685, 161] on button "6 Months" at bounding box center [698, 158] width 84 height 27
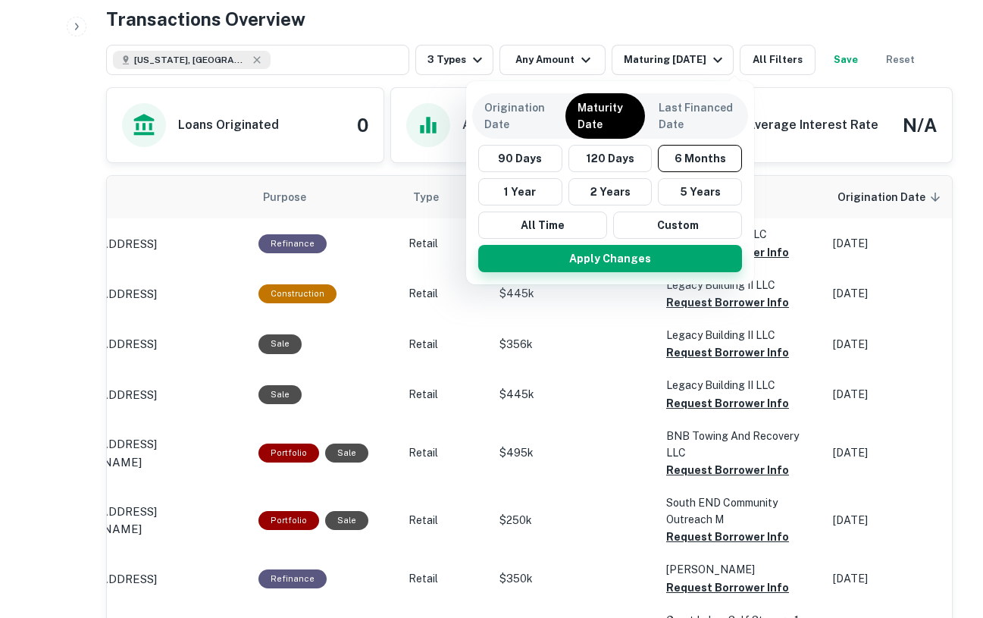
click at [645, 259] on button "Apply Changes" at bounding box center [610, 258] width 264 height 27
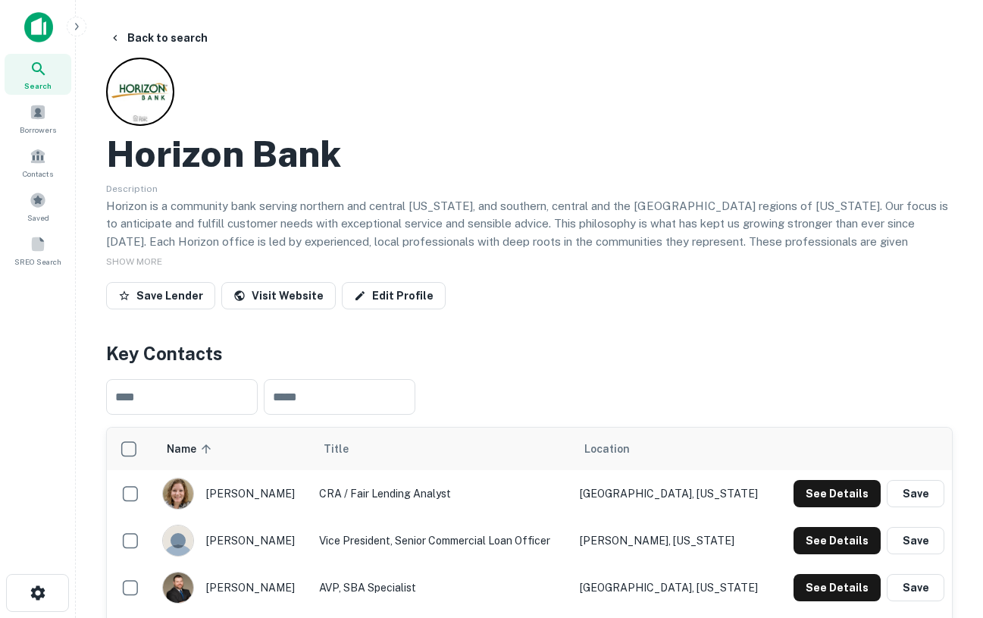
click at [46, 66] on icon at bounding box center [39, 69] width 18 height 18
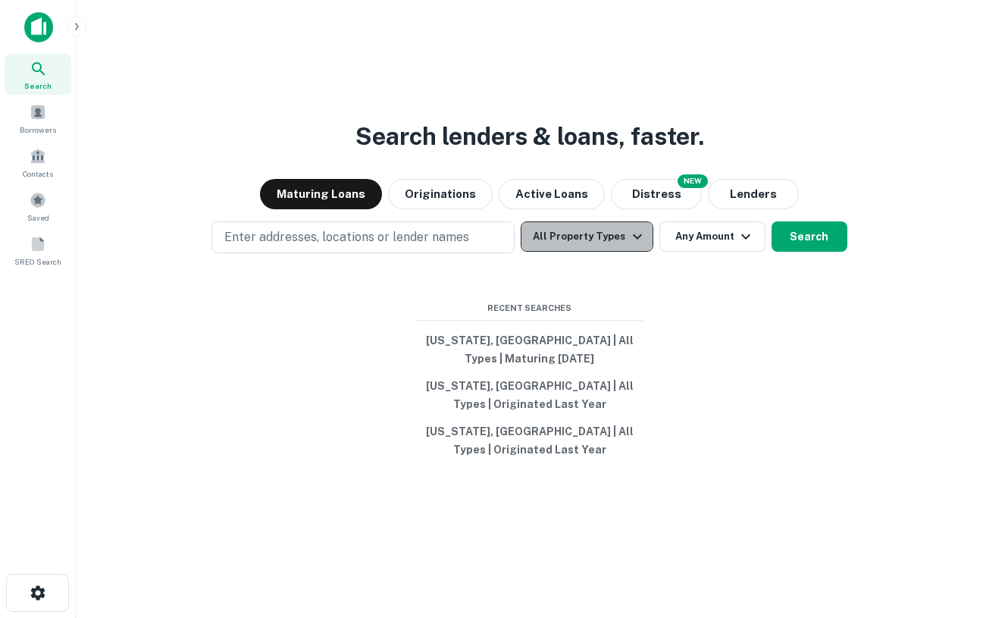
click at [607, 247] on button "All Property Types" at bounding box center [587, 236] width 132 height 30
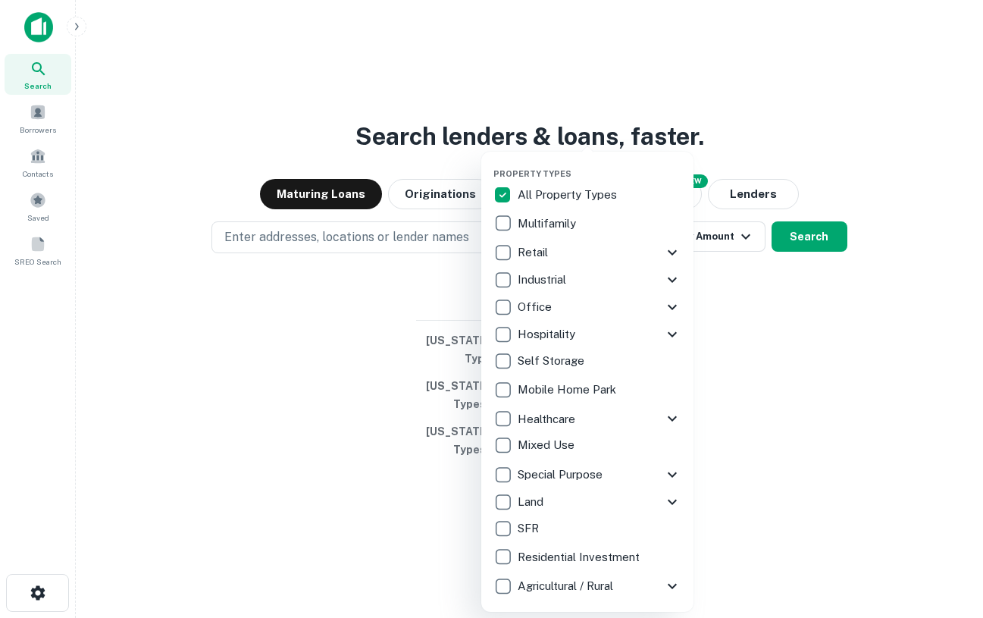
click at [670, 478] on icon at bounding box center [672, 474] width 18 height 18
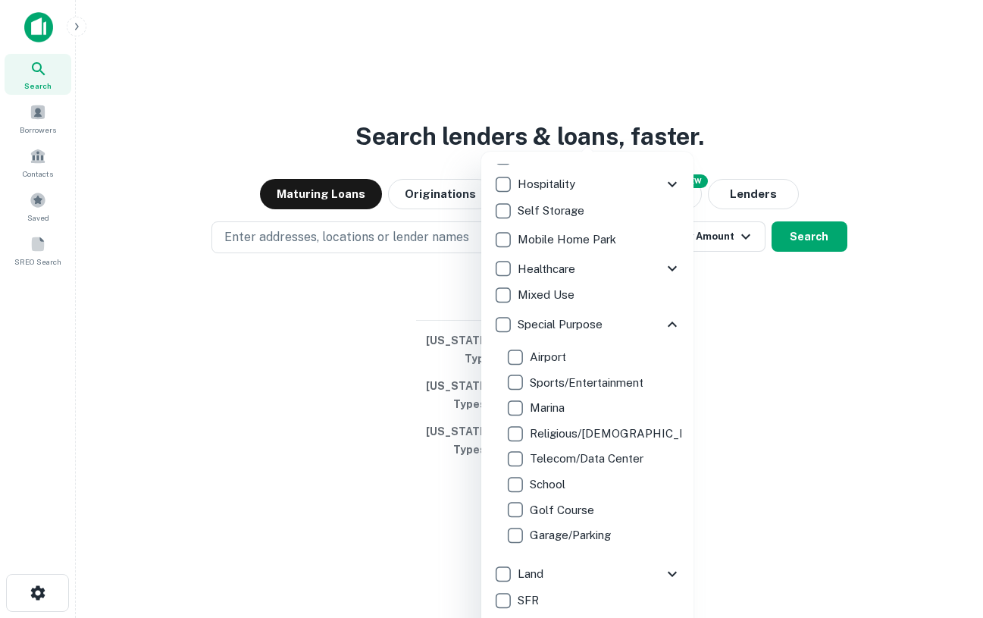
scroll to position [173, 0]
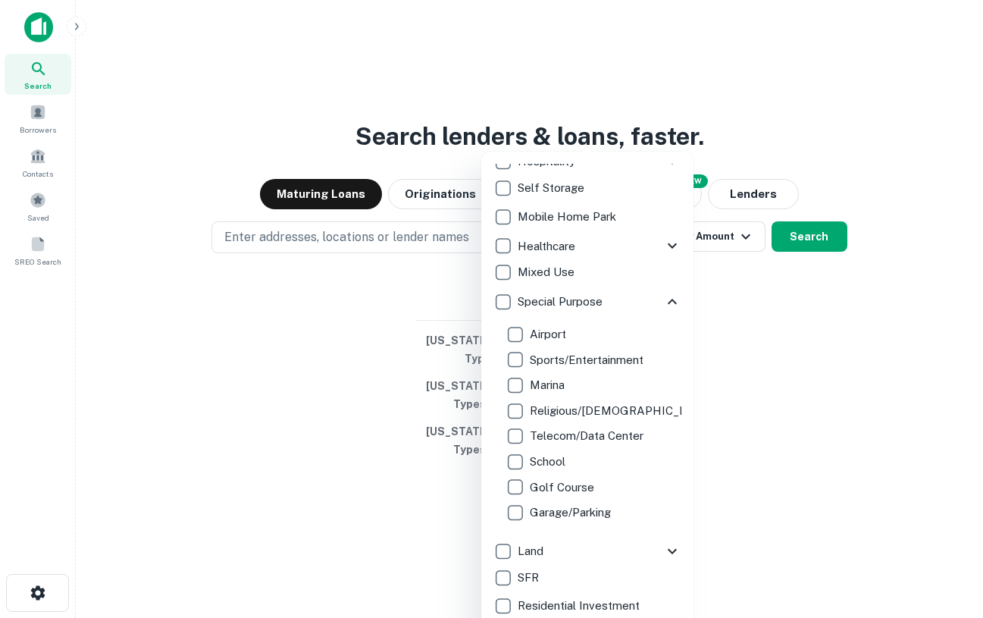
click at [668, 294] on icon at bounding box center [672, 302] width 18 height 18
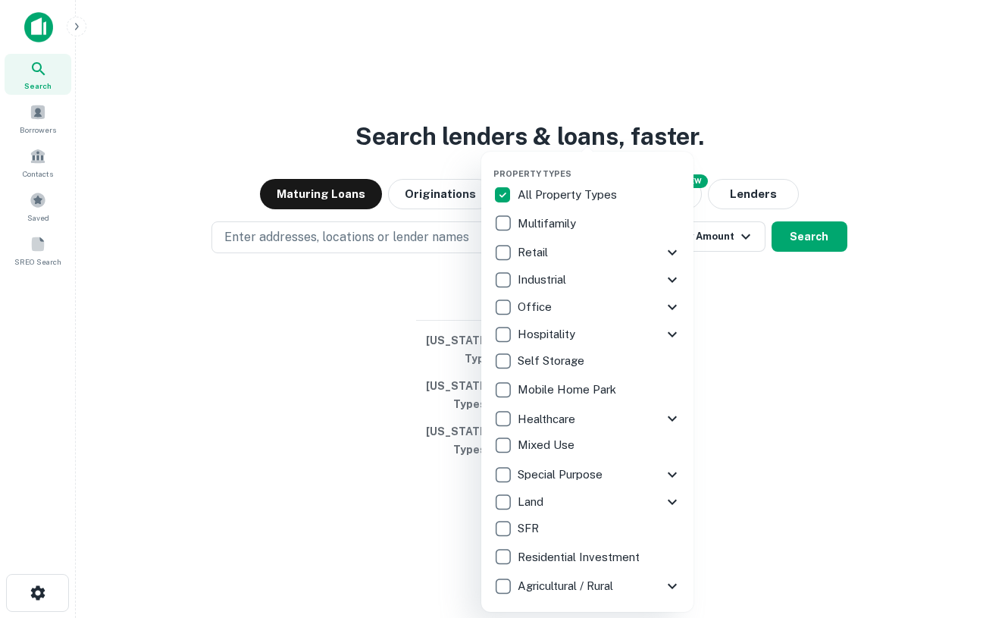
scroll to position [0, 0]
click at [669, 333] on icon at bounding box center [672, 334] width 9 height 5
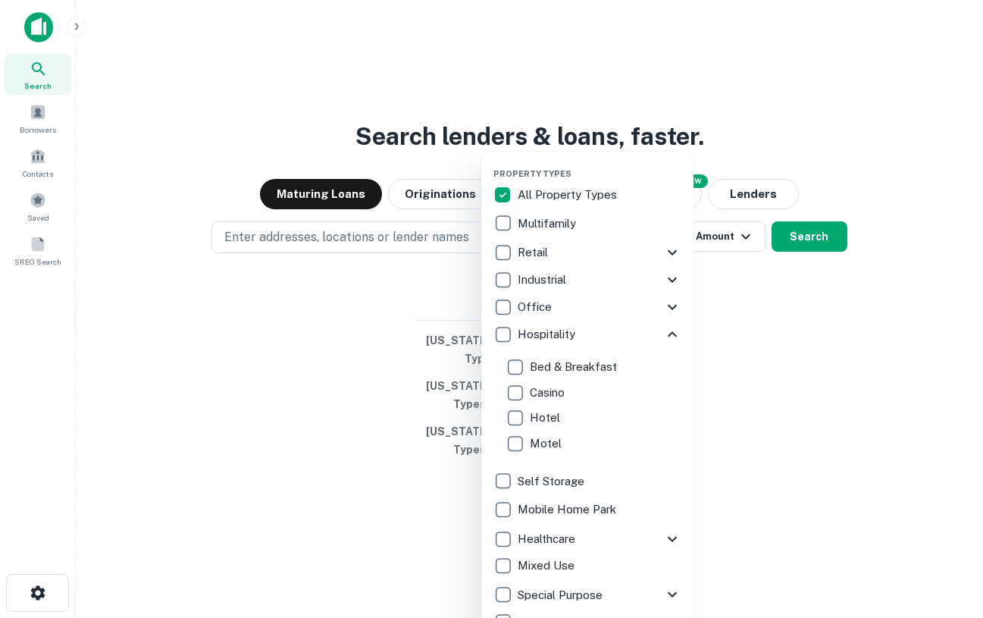
click at [668, 334] on icon at bounding box center [672, 334] width 18 height 18
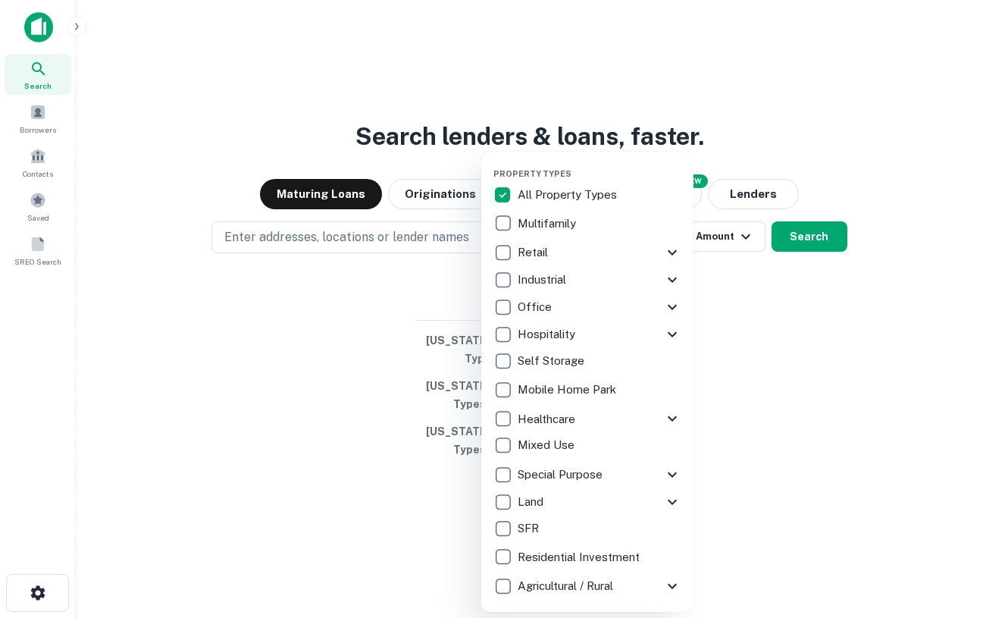
click at [190, 331] on div at bounding box center [491, 309] width 983 height 618
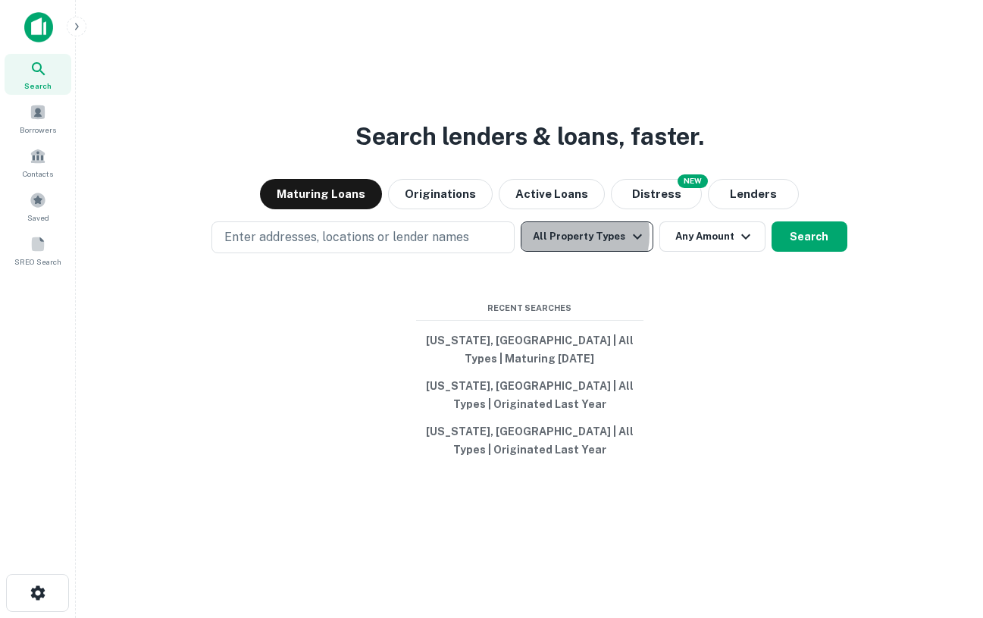
click at [573, 235] on button "All Property Types" at bounding box center [587, 236] width 132 height 30
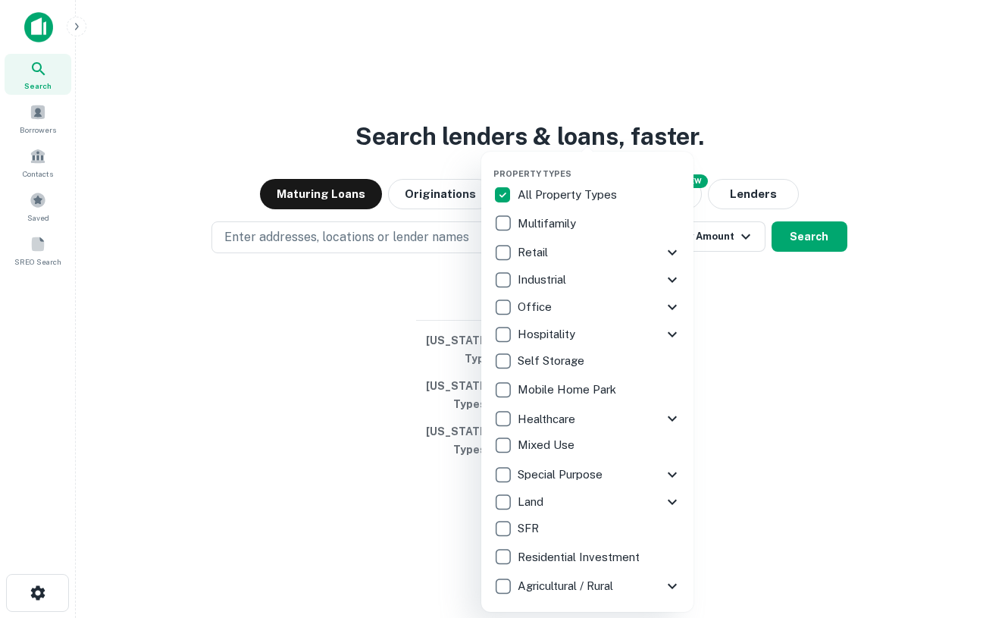
click at [508, 77] on div at bounding box center [491, 309] width 983 height 618
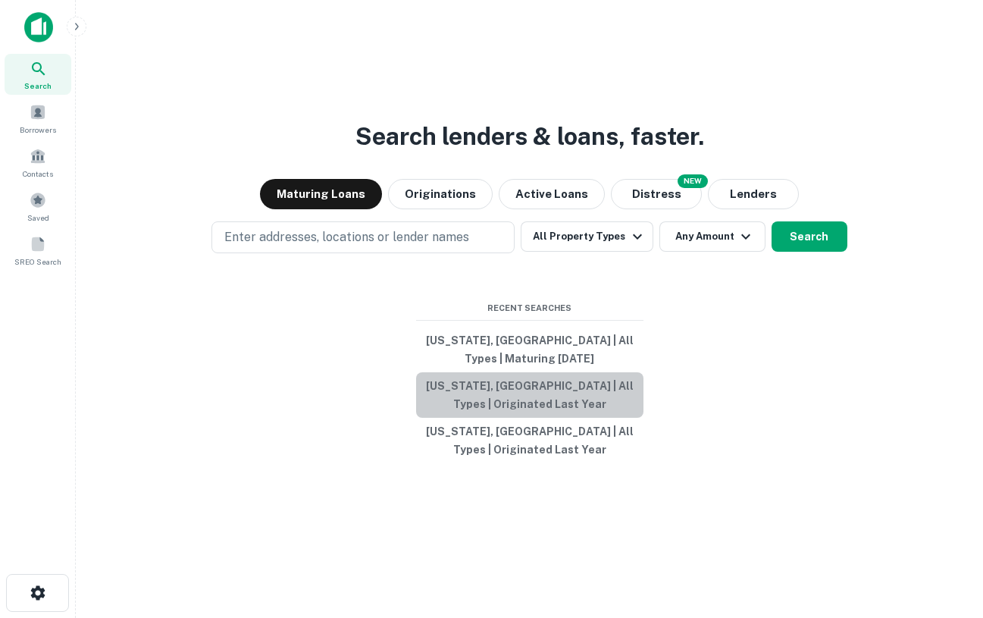
click at [514, 398] on button "[US_STATE], [GEOGRAPHIC_DATA] | All Types | Originated Last Year" at bounding box center [529, 394] width 227 height 45
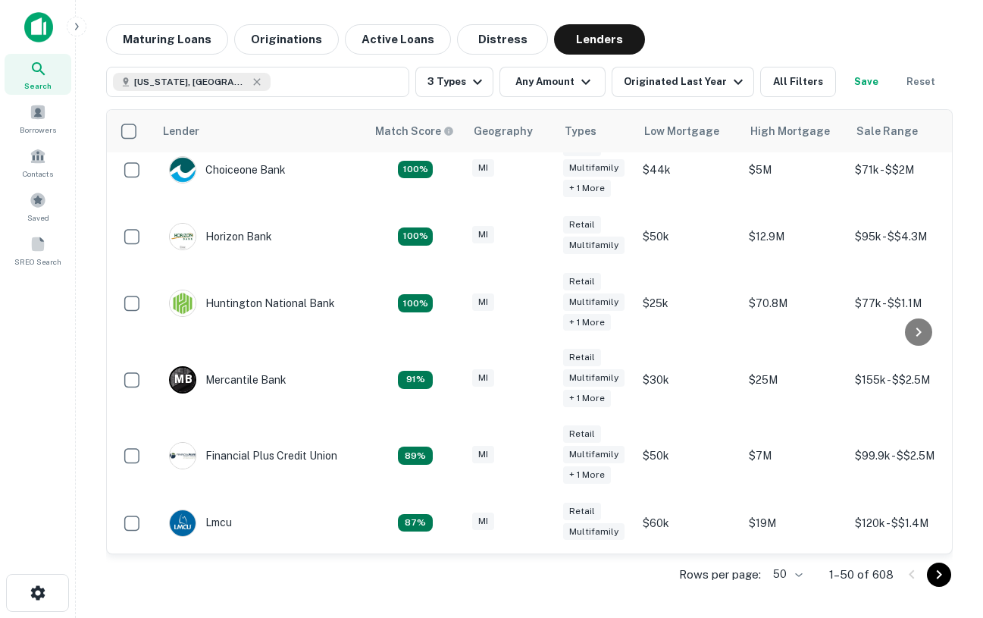
scroll to position [1, 0]
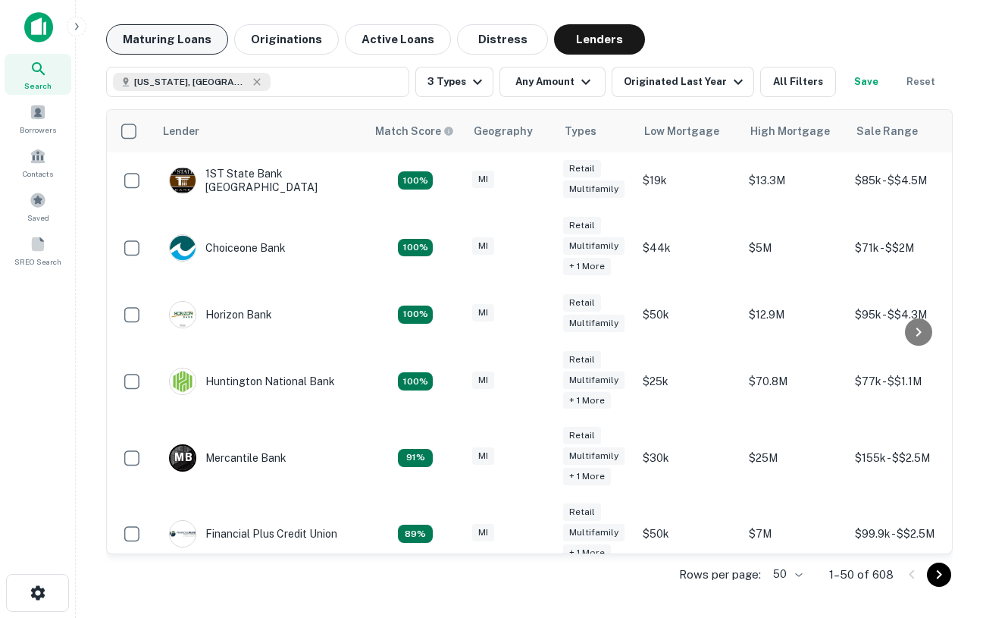
click at [164, 40] on button "Maturing Loans" at bounding box center [167, 39] width 122 height 30
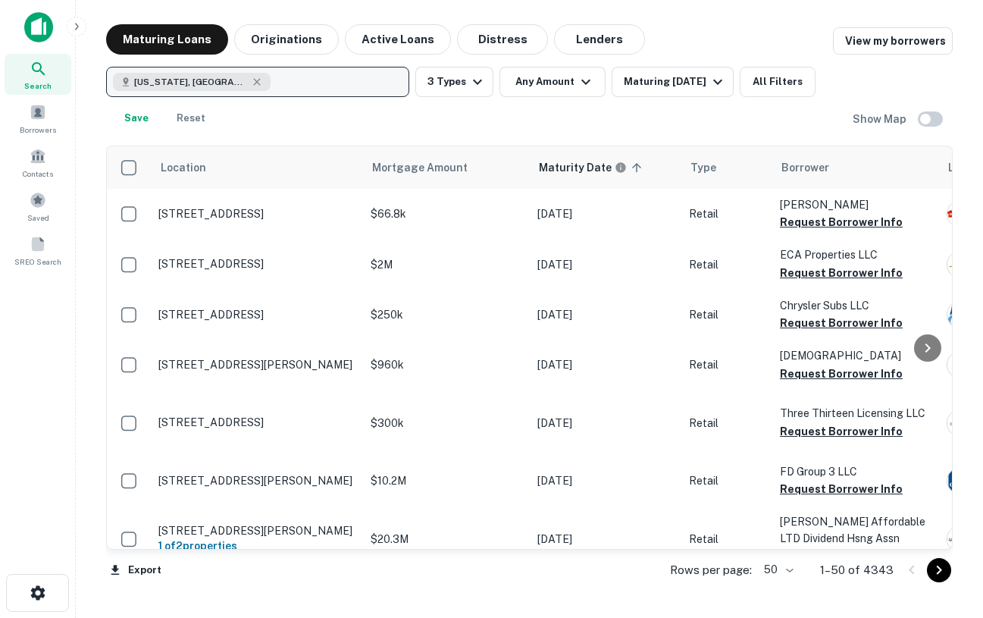
click at [290, 50] on button "Originations" at bounding box center [286, 39] width 105 height 30
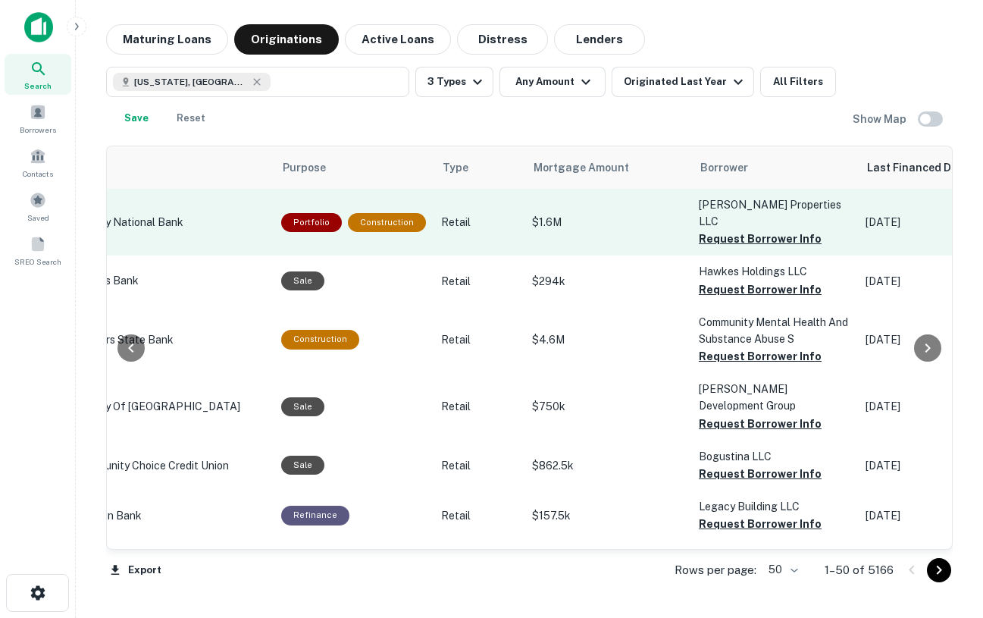
scroll to position [0, 305]
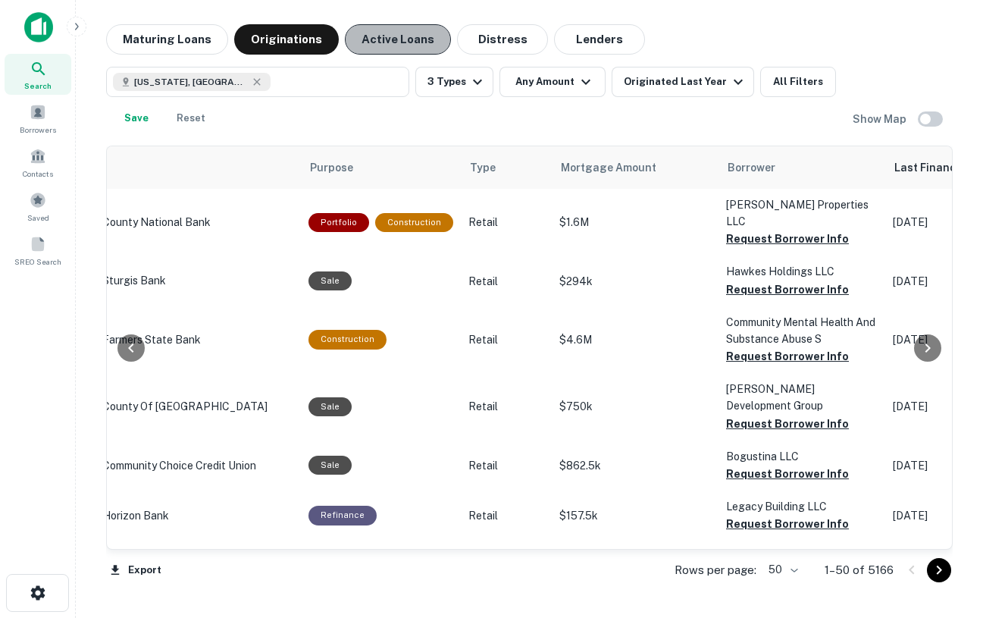
click at [406, 38] on button "Active Loans" at bounding box center [398, 39] width 106 height 30
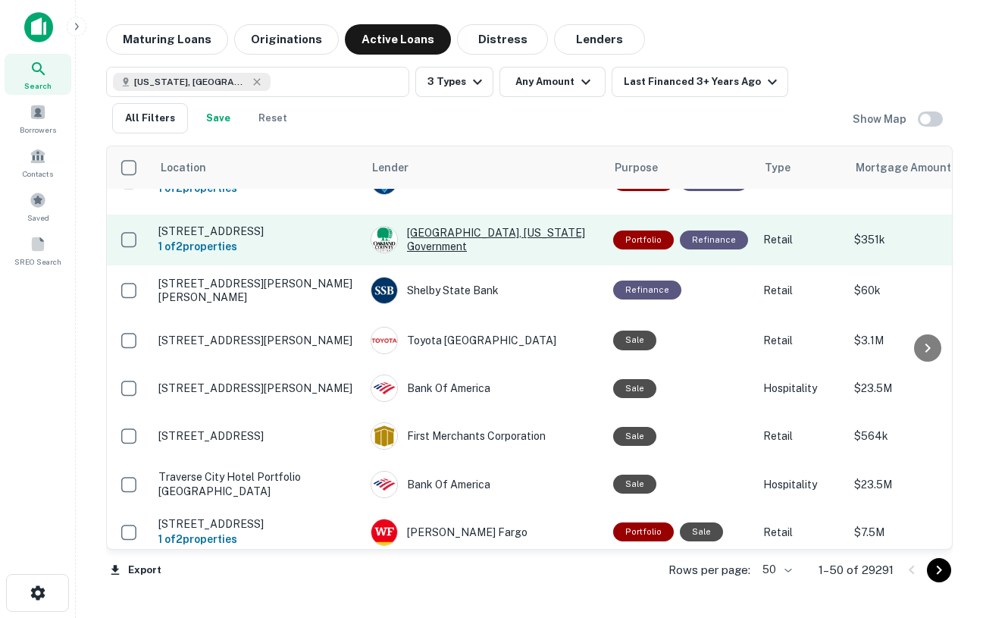
scroll to position [297, 0]
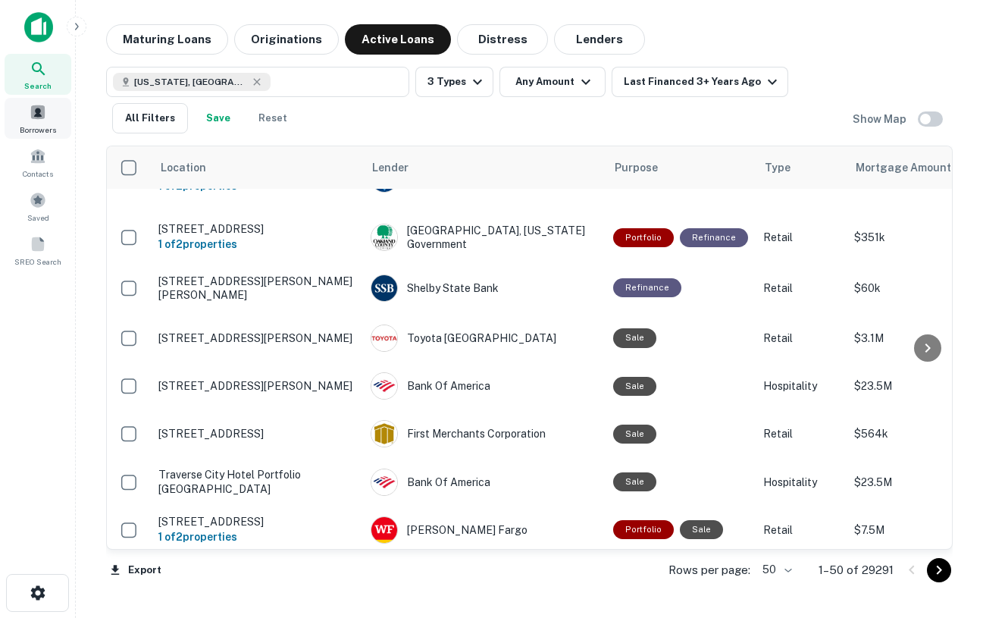
click at [31, 121] on div "Borrowers" at bounding box center [38, 118] width 67 height 41
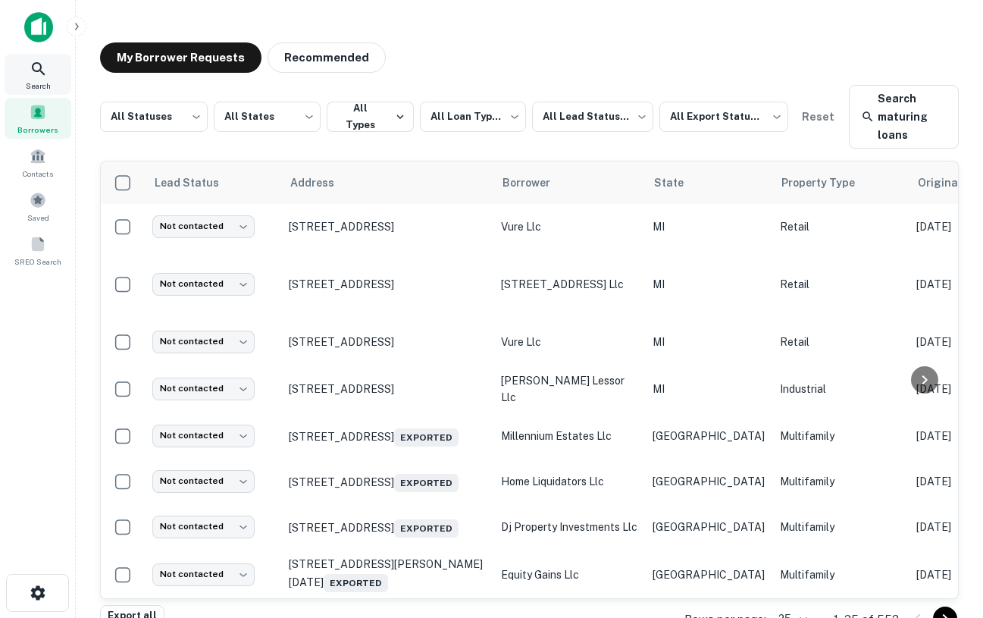
click at [33, 67] on icon at bounding box center [39, 69] width 18 height 18
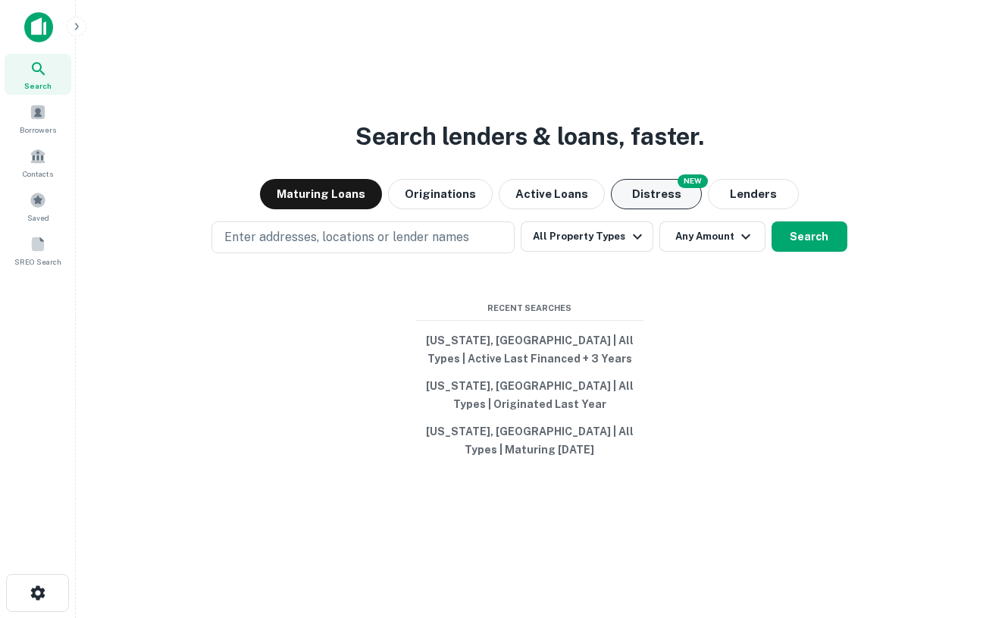
click at [654, 197] on button "Distress" at bounding box center [656, 194] width 91 height 30
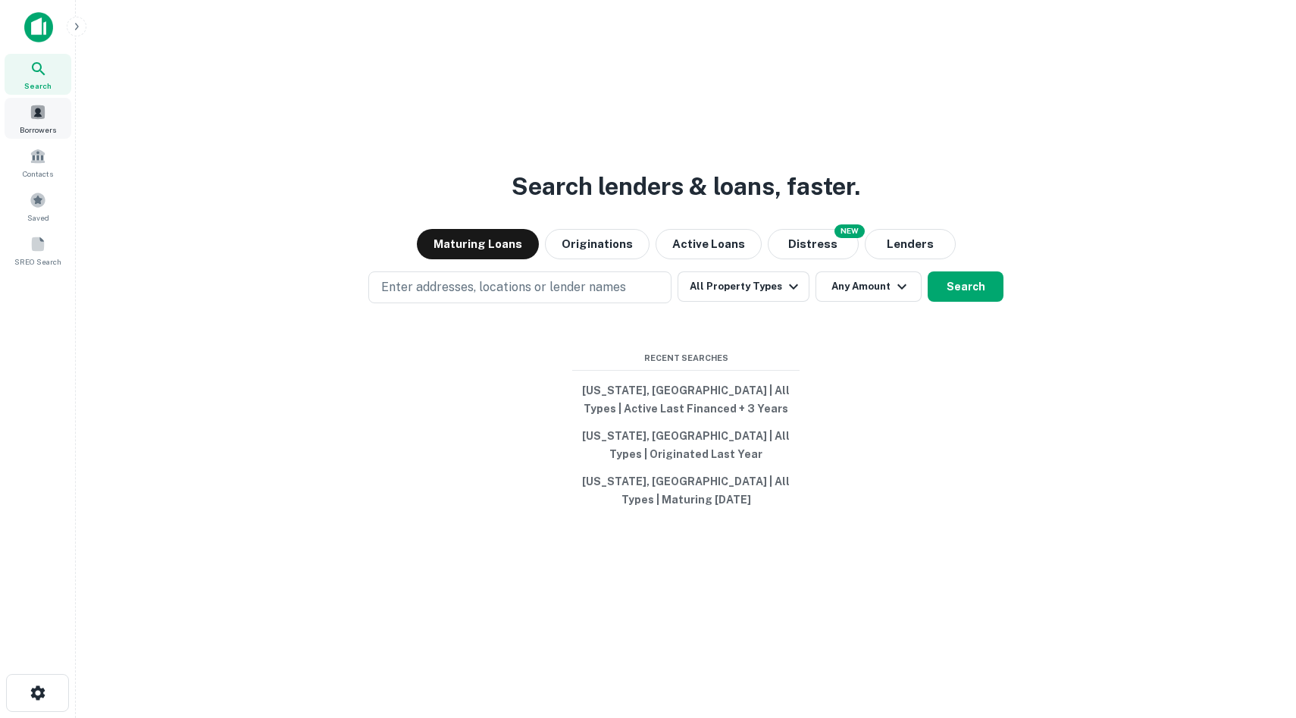
click at [30, 105] on span at bounding box center [38, 112] width 17 height 17
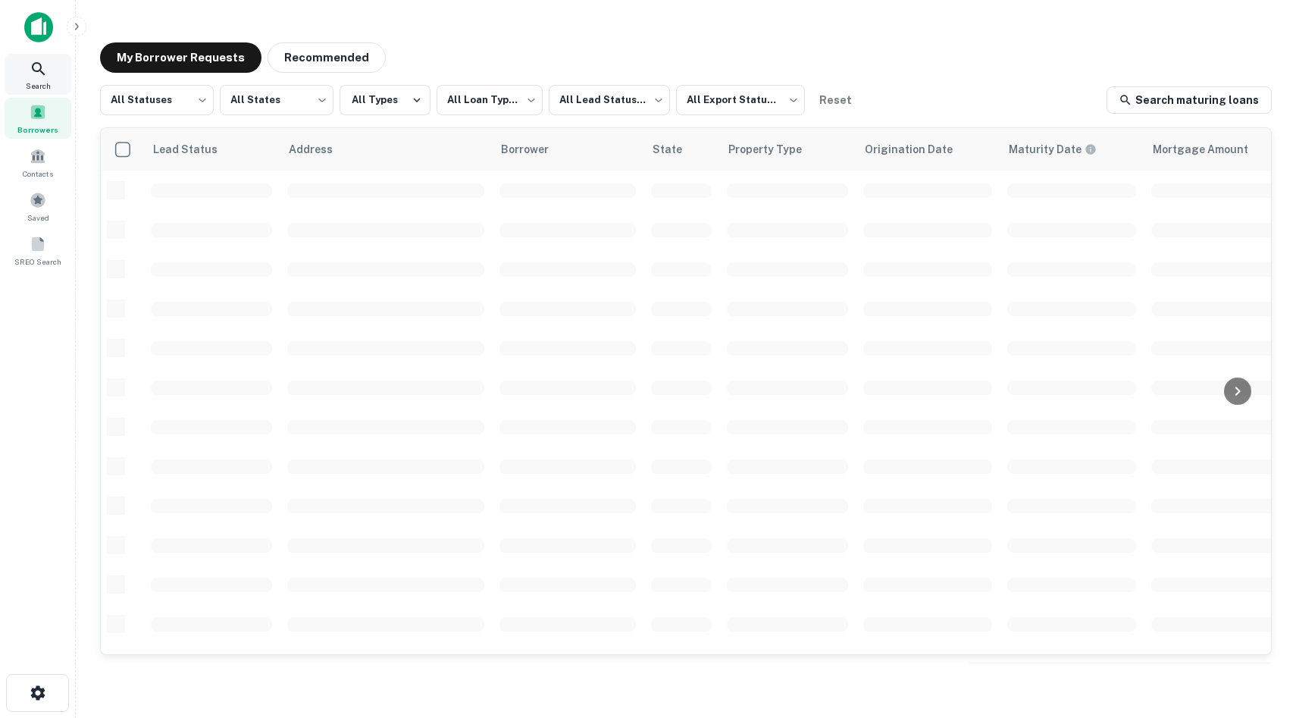
click at [24, 60] on div "Search" at bounding box center [38, 74] width 67 height 41
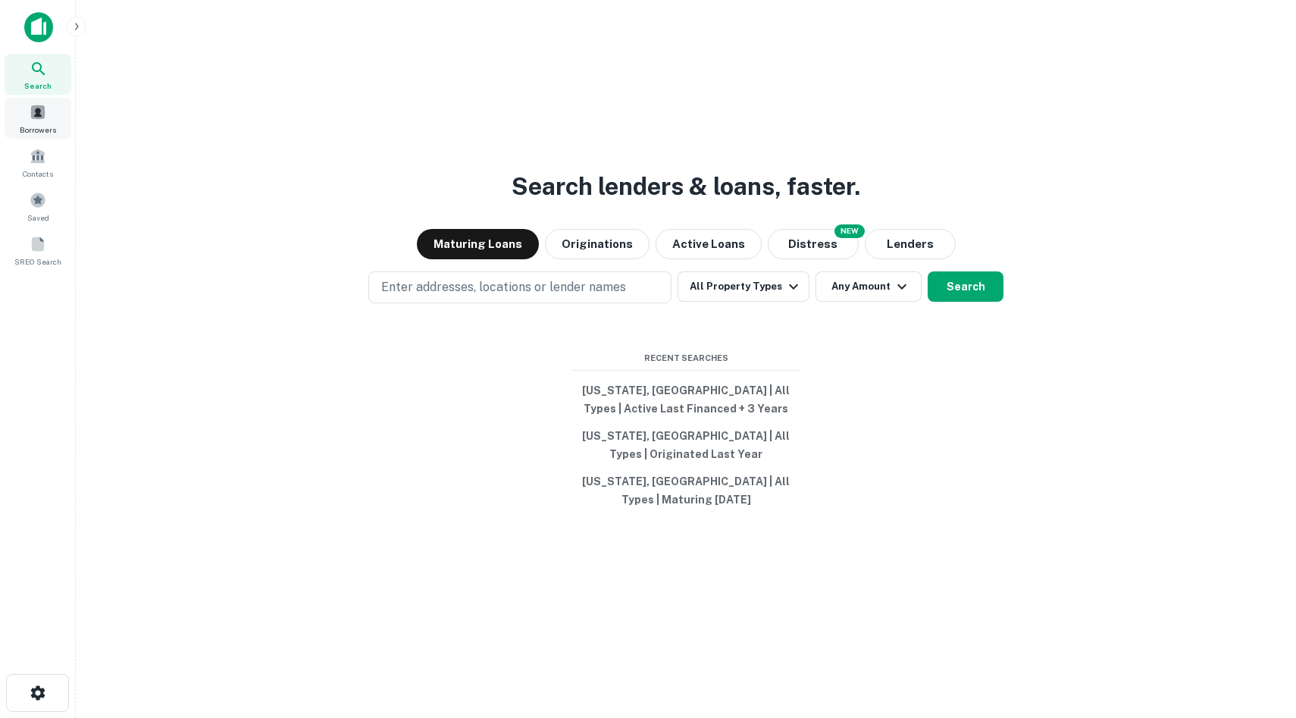
click at [36, 124] on span "Borrowers" at bounding box center [38, 130] width 36 height 12
click at [70, 20] on button "button" at bounding box center [77, 27] width 20 height 20
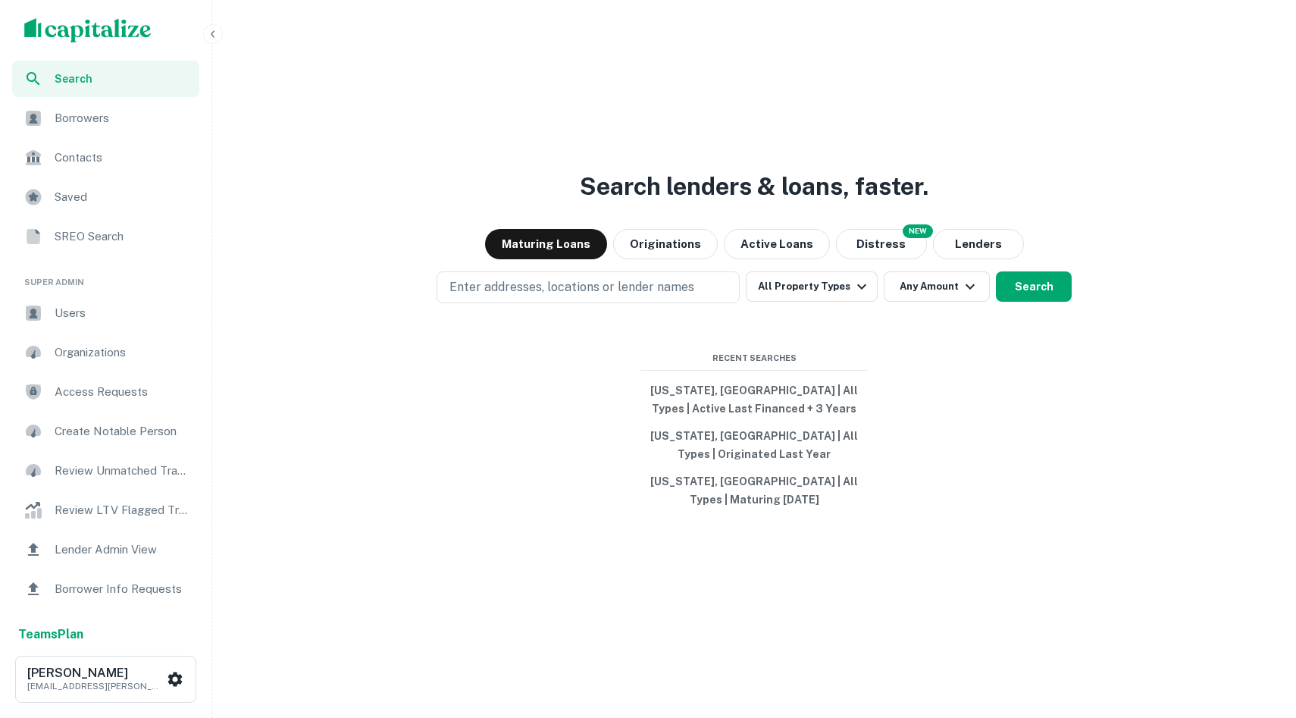
click at [84, 292] on li "Super Admin" at bounding box center [105, 276] width 187 height 37
click at [107, 300] on div "Users" at bounding box center [105, 313] width 187 height 36
